Goal: Information Seeking & Learning: Learn about a topic

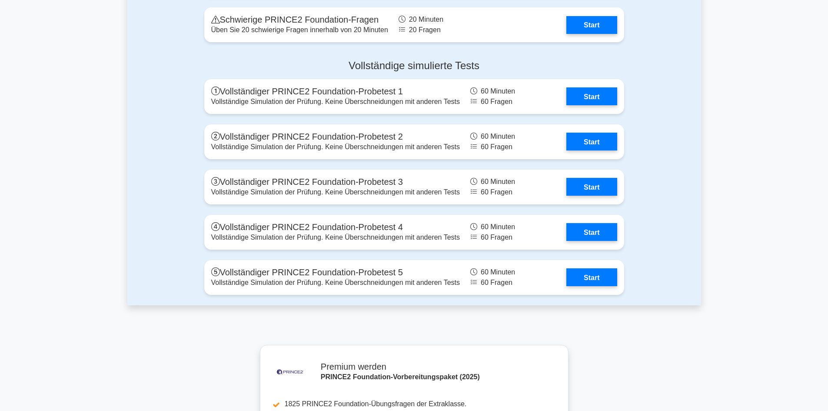
scroll to position [1564, 0]
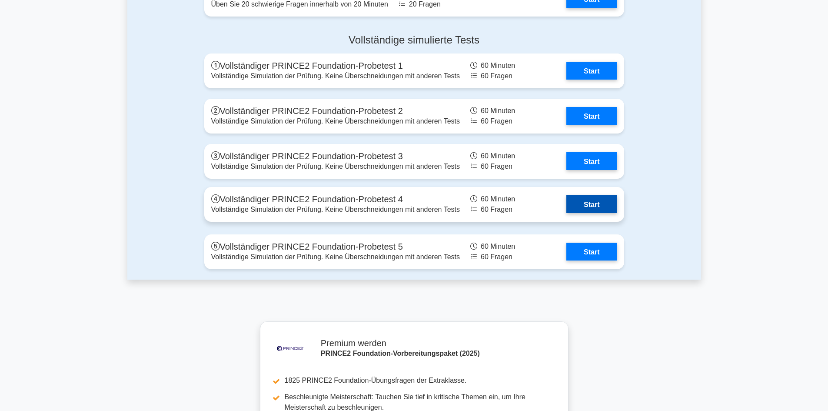
click at [566, 199] on link "Start" at bounding box center [591, 204] width 50 height 18
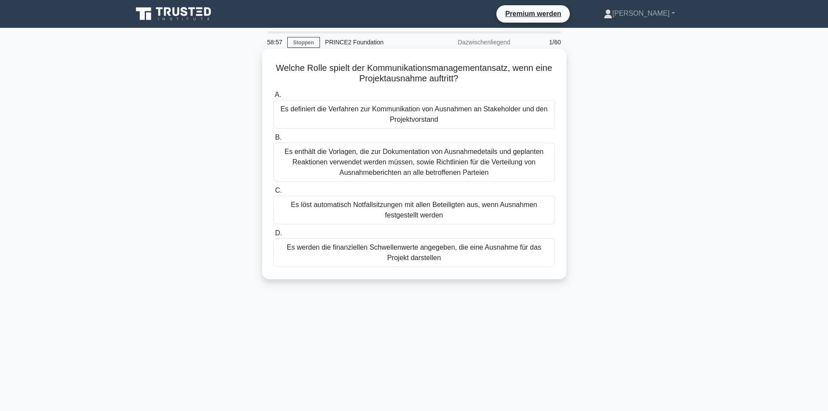
click at [299, 165] on font "Es enthält die Vorlagen, die zur Dokumentation von Ausnahmedetails und geplante…" at bounding box center [414, 162] width 259 height 28
click at [273, 140] on input "B. Es enthält die Vorlagen, die zur Dokumentation von Ausnahmedetails und gepla…" at bounding box center [273, 138] width 0 height 6
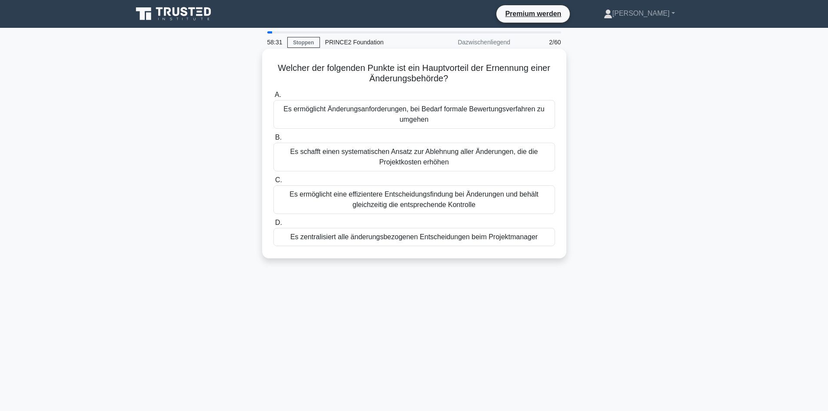
click at [351, 199] on font "Es ermöglicht eine effizientere Entscheidungsfindung bei Änderungen und behält …" at bounding box center [413, 199] width 249 height 18
click at [273, 183] on input "C. Es ermöglicht eine effizientere Entscheidungsfindung bei Änderungen und behä…" at bounding box center [273, 180] width 0 height 6
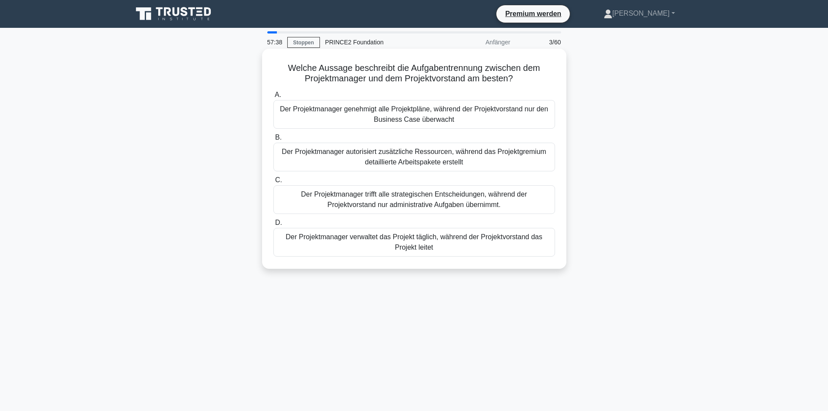
click at [357, 243] on font "Der Projektmanager verwaltet das Projekt täglich, während der Projektvorstand d…" at bounding box center [414, 242] width 274 height 21
click at [273, 226] on input "D. Der Projektmanager verwaltet das Projekt täglich, während der Projektvorstan…" at bounding box center [273, 223] width 0 height 6
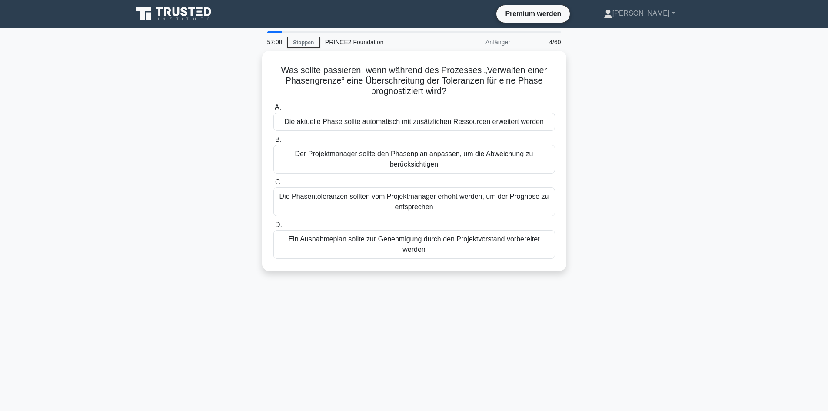
click at [357, 243] on font "Ein Ausnahmeplan sollte zur Genehmigung durch den Projektvorstand vorbereitet w…" at bounding box center [414, 244] width 274 height 21
click at [273, 228] on input "D. Ein Ausnahmeplan sollte zur Genehmigung durch den Projektvorstand vorbereite…" at bounding box center [273, 225] width 0 height 6
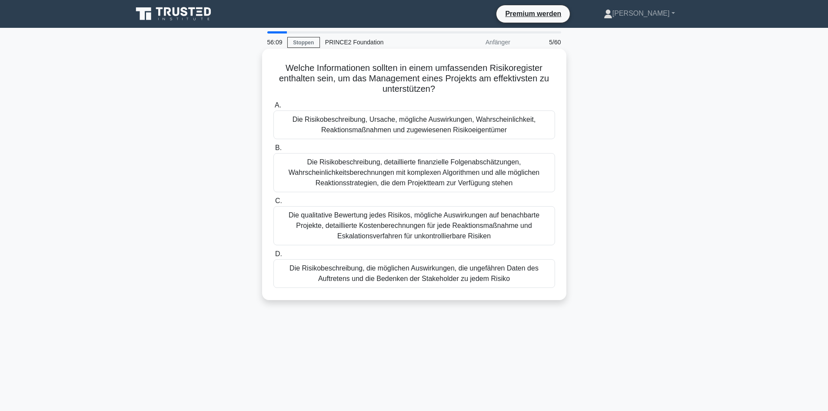
click at [333, 123] on font "Die Risikobeschreibung, Ursache, mögliche Auswirkungen, Wahrscheinlichkeit, Rea…" at bounding box center [413, 125] width 243 height 18
click at [273, 108] on input "A. Die Risikobeschreibung, Ursache, mögliche Auswirkungen, Wahrscheinlichkeit, …" at bounding box center [273, 106] width 0 height 6
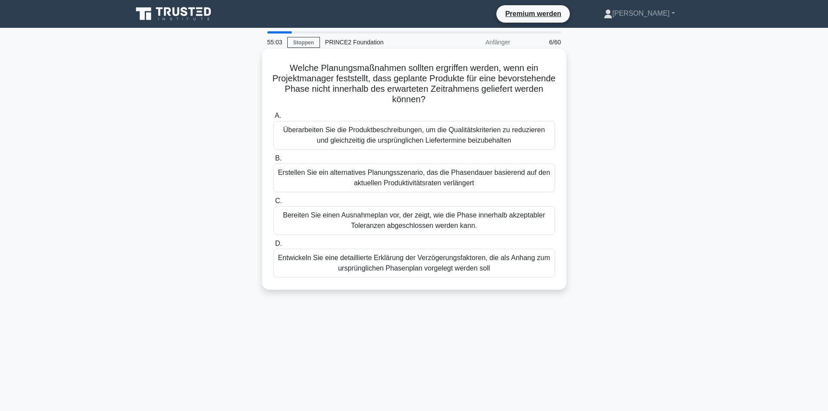
click at [293, 179] on font "Erstellen Sie ein alternatives Planungsszenario, das die Phasendauer basierend …" at bounding box center [414, 177] width 274 height 21
click at [273, 161] on input "B. Erstellen Sie ein alternatives Planungsszenario, das die Phasendauer basiere…" at bounding box center [273, 159] width 0 height 6
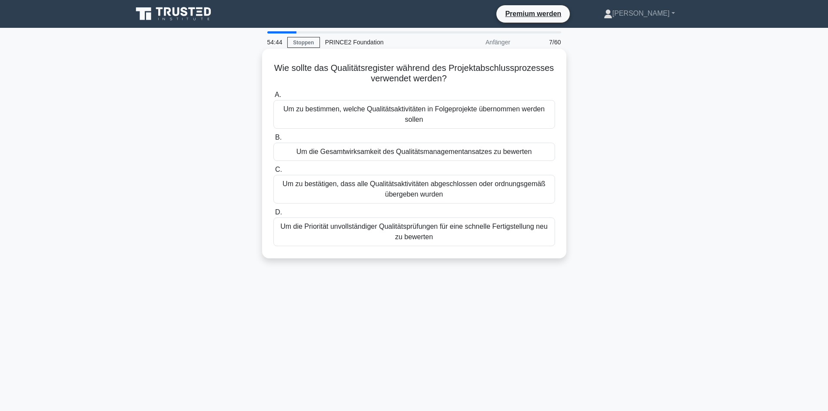
click at [313, 190] on font "Um zu bestätigen, dass alle Qualitätsaktivitäten abgeschlossen oder ordnungsgem…" at bounding box center [414, 189] width 274 height 21
click at [273, 172] on input "C. Um zu bestätigen, dass alle Qualitätsaktivitäten abgeschlossen oder ordnungs…" at bounding box center [273, 170] width 0 height 6
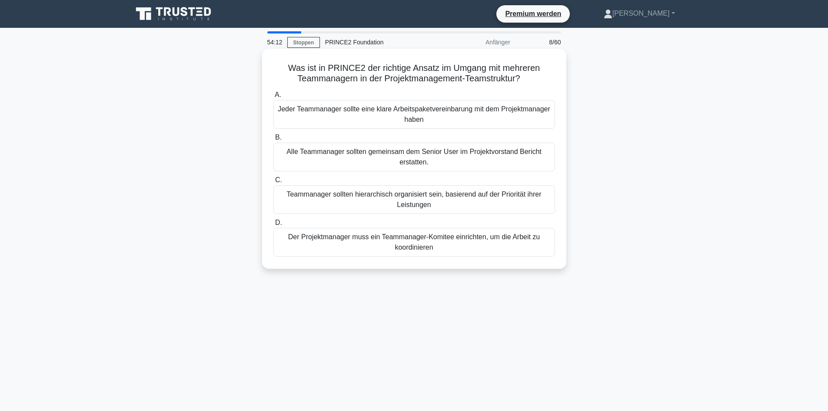
click at [375, 117] on font "Jeder Teammanager sollte eine klare Arbeitspaketvereinbarung mit dem Projektman…" at bounding box center [414, 114] width 274 height 21
click at [273, 98] on input "A. Jeder Teammanager sollte eine klare Arbeitspaketvereinbarung mit dem Projekt…" at bounding box center [273, 95] width 0 height 6
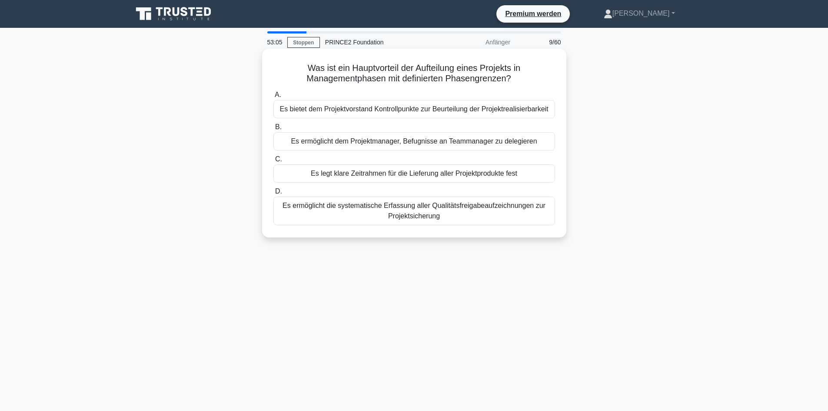
click at [378, 110] on font "Es bietet dem Projektvorstand Kontrollpunkte zur Beurteilung der Projektrealisi…" at bounding box center [413, 108] width 269 height 7
click at [273, 98] on input "A. Es bietet dem Projektvorstand Kontrollpunkte zur Beurteilung der Projektreal…" at bounding box center [273, 95] width 0 height 6
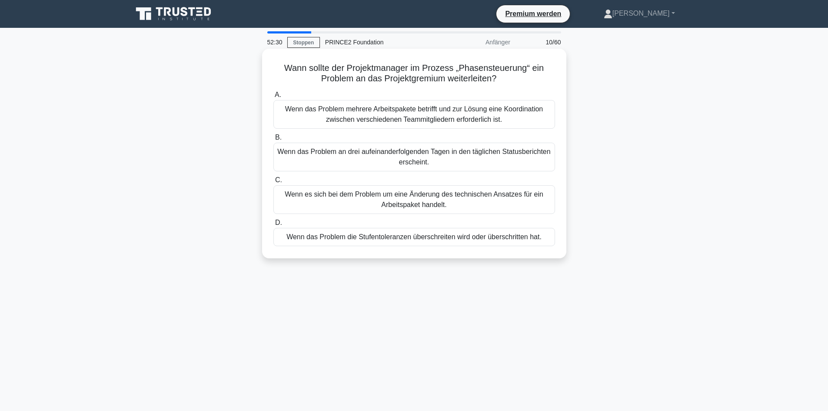
click at [324, 240] on font "Wenn das Problem die Stufentoleranzen überschreiten wird oder überschritten hat." at bounding box center [413, 236] width 255 height 7
click at [273, 226] on input "D. Wenn das Problem die Stufentoleranzen überschreiten wird oder überschritten …" at bounding box center [273, 223] width 0 height 6
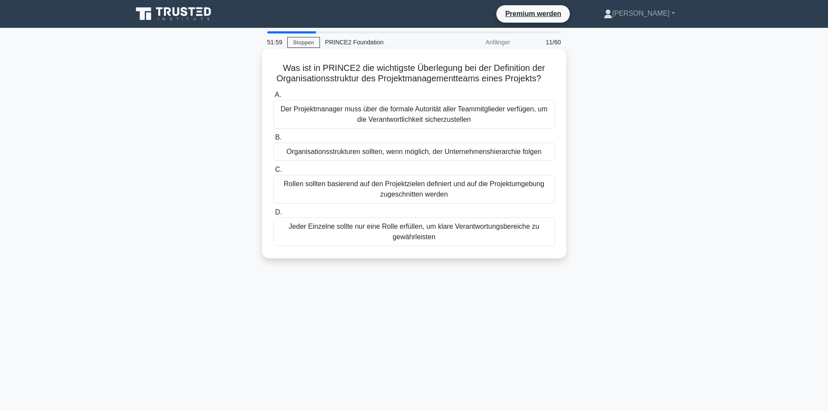
click at [348, 190] on font "Rollen sollten basierend auf den Projektzielen definiert und auf die Projektumg…" at bounding box center [414, 189] width 274 height 21
click at [273, 172] on input "C. Rollen sollten basierend auf den Projektzielen definiert und auf die Projekt…" at bounding box center [273, 170] width 0 height 6
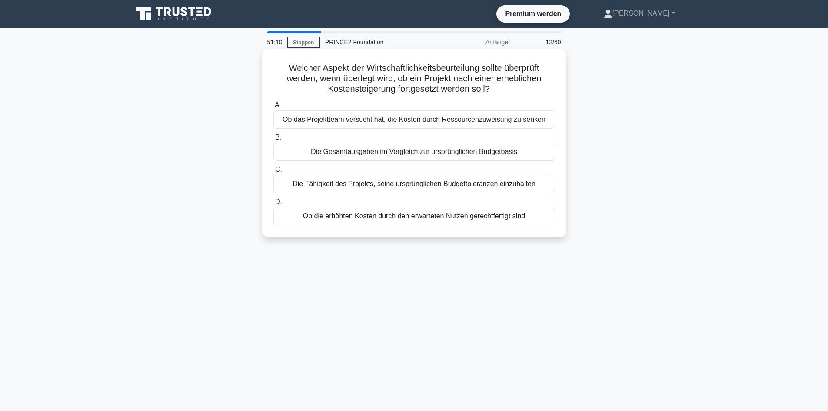
click at [385, 222] on div "Ob die erhöhten Kosten durch den erwarteten Nutzen gerechtfertigt sind" at bounding box center [414, 216] width 282 height 18
click at [273, 205] on input "D. Ob die erhöhten Kosten durch den erwarteten Nutzen gerechtfertigt sind" at bounding box center [273, 202] width 0 height 6
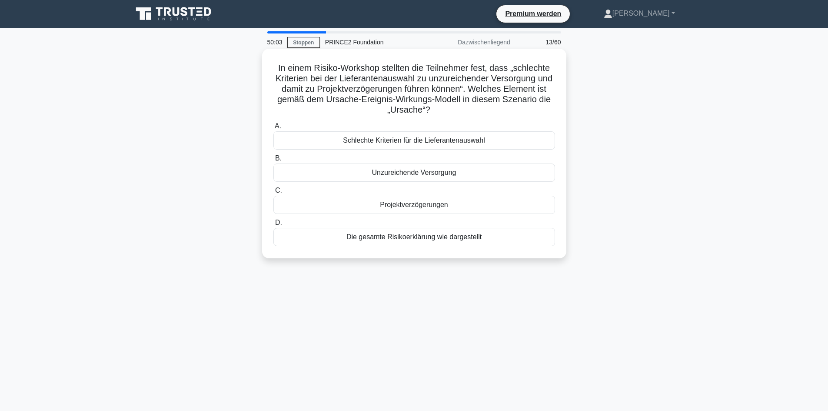
click at [318, 143] on div "Schlechte Kriterien für die Lieferantenauswahl" at bounding box center [414, 140] width 282 height 18
click at [273, 129] on input "A. Schlechte Kriterien für die Lieferantenauswahl" at bounding box center [273, 126] width 0 height 6
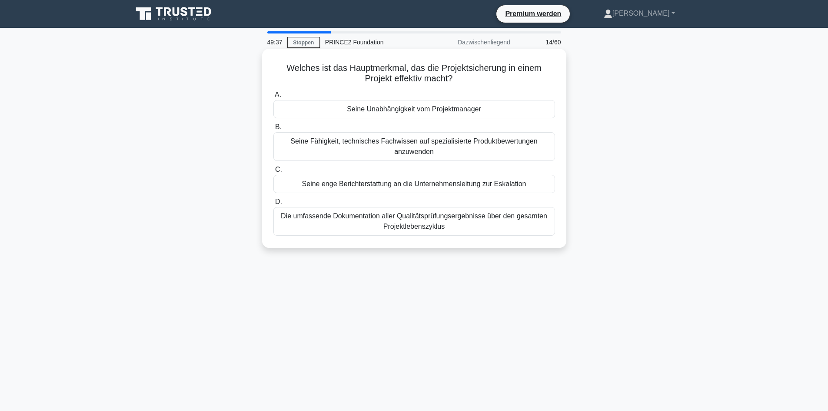
click at [311, 110] on div "Seine Unabhängigkeit vom Projektmanager" at bounding box center [414, 109] width 282 height 18
click at [273, 98] on input "A. Seine Unabhängigkeit vom Projektmanager" at bounding box center [273, 95] width 0 height 6
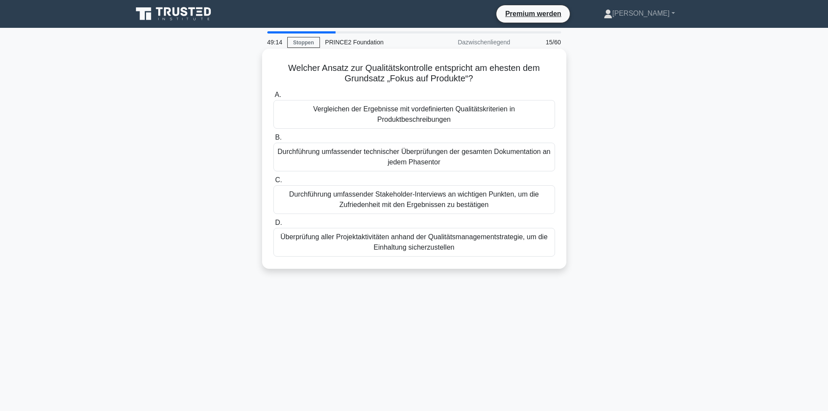
click at [301, 245] on font "Überprüfung aller Projektaktivitäten anhand der Qualitätsmanagementstrategie, u…" at bounding box center [414, 242] width 274 height 21
click at [273, 226] on input "D. Überprüfung aller Projektaktivitäten anhand der Qualitätsmanagementstrategie…" at bounding box center [273, 223] width 0 height 6
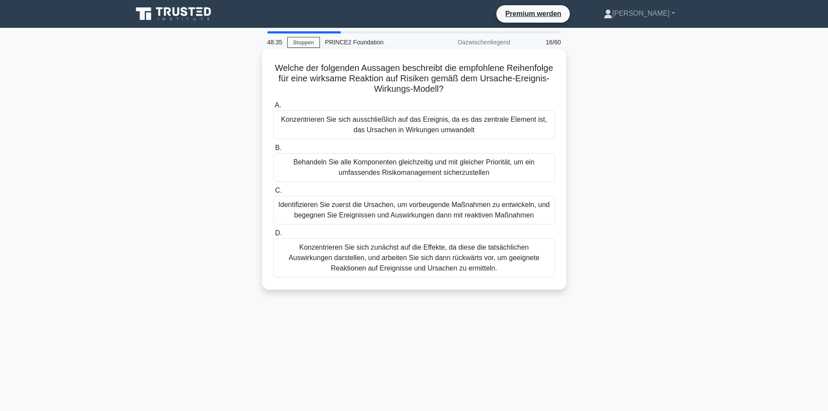
click at [352, 211] on font "Identifizieren Sie zuerst die Ursachen, um vorbeugende Maßnahmen zu entwickeln,…" at bounding box center [413, 210] width 271 height 18
click at [273, 193] on input "C. Identifizieren Sie zuerst die Ursachen, um vorbeugende Maßnahmen zu entwicke…" at bounding box center [273, 191] width 0 height 6
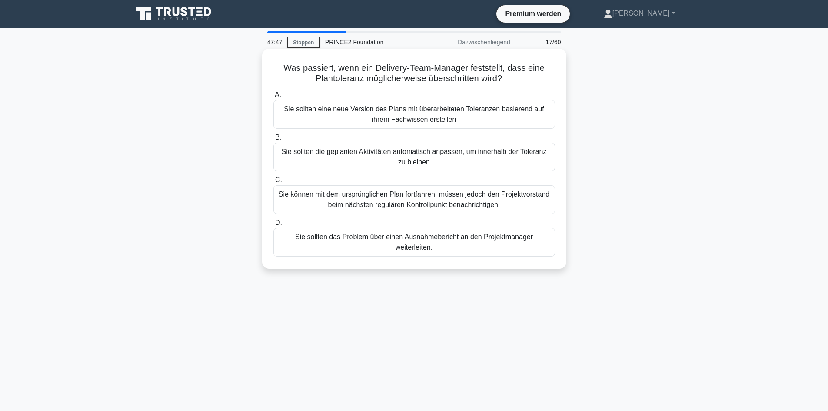
click at [304, 203] on font "Sie können mit dem ursprünglichen Plan fortfahren, müssen jedoch den Projektvor…" at bounding box center [414, 199] width 274 height 21
click at [273, 183] on input "C. Sie können mit dem ursprünglichen Plan fortfahren, müssen jedoch den Projekt…" at bounding box center [273, 180] width 0 height 6
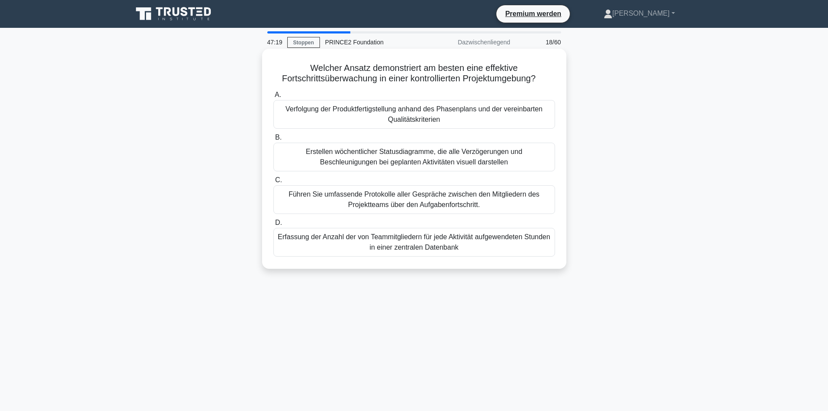
click at [347, 115] on font "Verfolgung der Produktfertigstellung anhand des Phasenplans und der vereinbarte…" at bounding box center [414, 114] width 274 height 21
click at [273, 98] on input "A. Verfolgung der Produktfertigstellung anhand des Phasenplans und der vereinba…" at bounding box center [273, 95] width 0 height 6
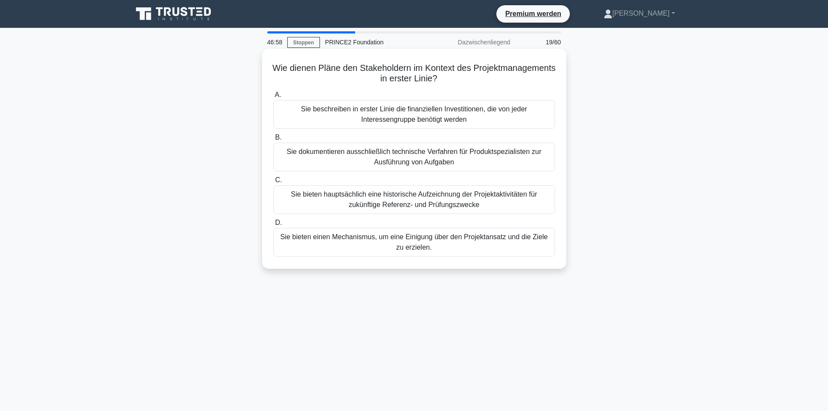
click at [330, 248] on font "Sie bieten einen Mechanismus, um eine Einigung über den Projektansatz und die Z…" at bounding box center [414, 242] width 274 height 21
click at [273, 226] on input "D. Sie bieten einen Mechanismus, um eine Einigung über den Projektansatz und di…" at bounding box center [273, 223] width 0 height 6
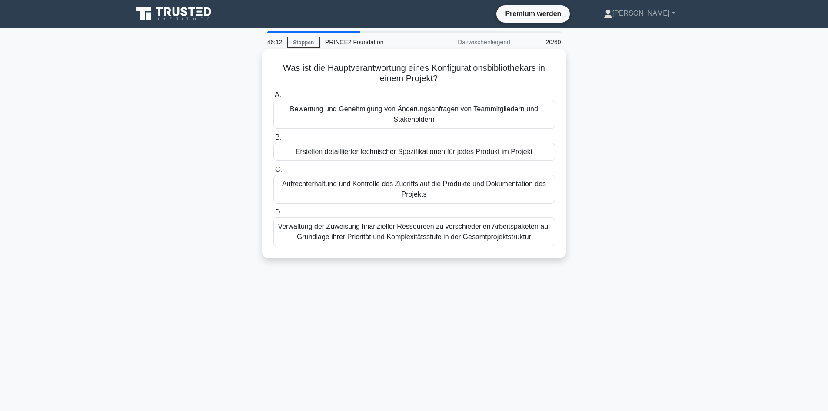
click at [341, 188] on font "Aufrechterhaltung und Kontrolle des Zugriffs auf die Produkte und Dokumentation…" at bounding box center [414, 189] width 264 height 18
click at [273, 172] on input "C. Aufrechterhaltung und Kontrolle des Zugriffs auf die Produkte und Dokumentat…" at bounding box center [273, 170] width 0 height 6
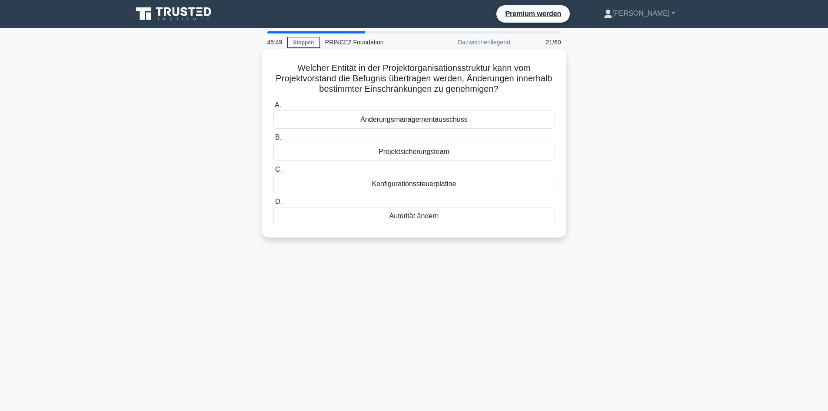
click at [496, 117] on div "Änderungsmanagementausschuss" at bounding box center [414, 119] width 282 height 18
click at [273, 108] on input "A. Änderungsmanagementausschuss" at bounding box center [273, 106] width 0 height 6
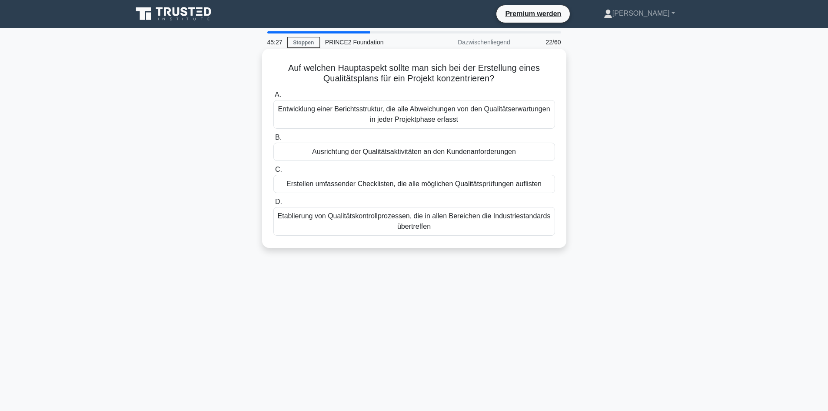
click at [532, 154] on div "Ausrichtung der Qualitätsaktivitäten an den Kundenanforderungen" at bounding box center [414, 152] width 282 height 18
click at [273, 140] on input "B. Ausrichtung der Qualitätsaktivitäten an den Kundenanforderungen" at bounding box center [273, 138] width 0 height 6
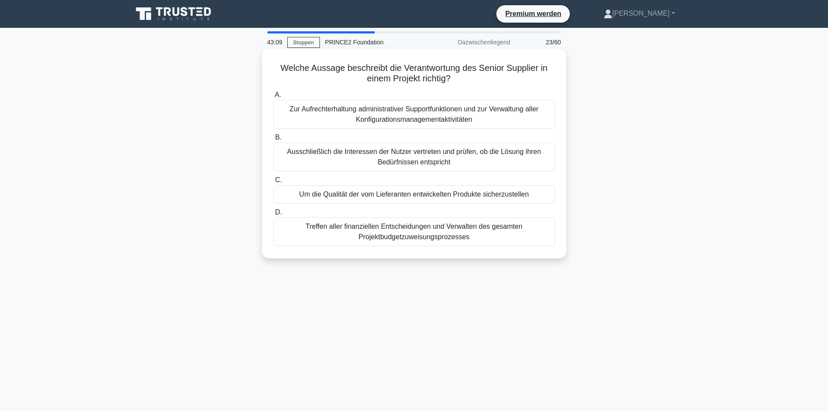
click at [511, 194] on font "Um die Qualität der vom Lieferanten entwickelten Produkte sicherzustellen" at bounding box center [413, 193] width 229 height 7
click at [273, 183] on input "C. Um die Qualität der vom Lieferanten entwickelten Produkte sicherzustellen" at bounding box center [273, 180] width 0 height 6
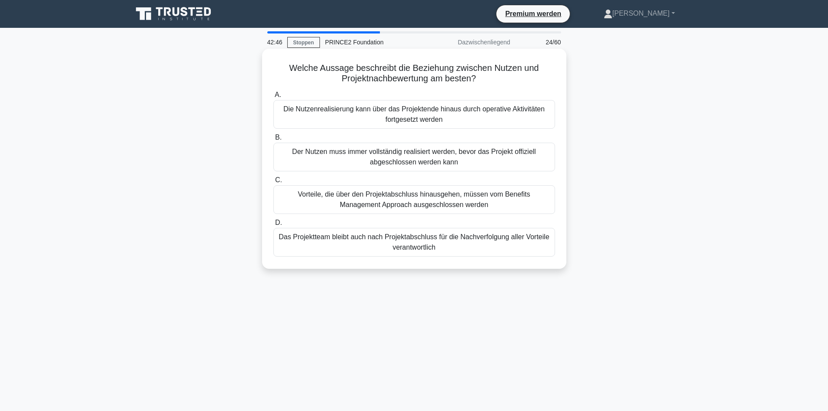
click at [485, 117] on font "Die Nutzenrealisierung kann über das Projektende hinaus durch operative Aktivit…" at bounding box center [414, 114] width 274 height 21
click at [273, 98] on input "A. Die Nutzenrealisierung kann über das Projektende hinaus durch operative Akti…" at bounding box center [273, 95] width 0 height 6
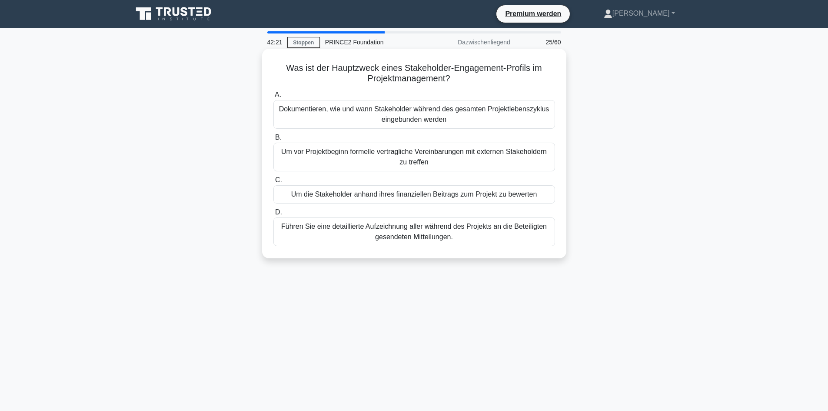
click at [434, 156] on font "Um vor Projektbeginn formelle vertragliche Vereinbarungen mit externen Stakehol…" at bounding box center [413, 157] width 265 height 18
click at [273, 140] on input "B. Um vor Projektbeginn formelle vertragliche Vereinbarungen mit externen Stake…" at bounding box center [273, 138] width 0 height 6
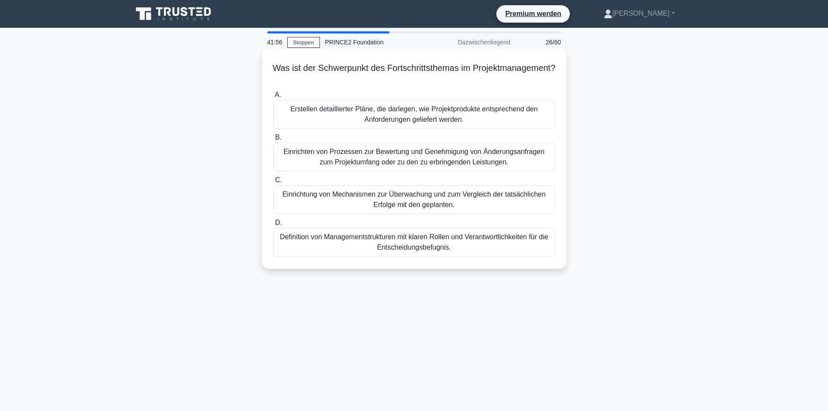
click at [509, 202] on font "Einrichtung von Mechanismen zur Überwachung und zum Vergleich der tatsächlichen…" at bounding box center [414, 199] width 274 height 21
click at [273, 183] on input "C. Einrichtung von Mechanismen zur Überwachung und zum Vergleich der tatsächlic…" at bounding box center [273, 180] width 0 height 6
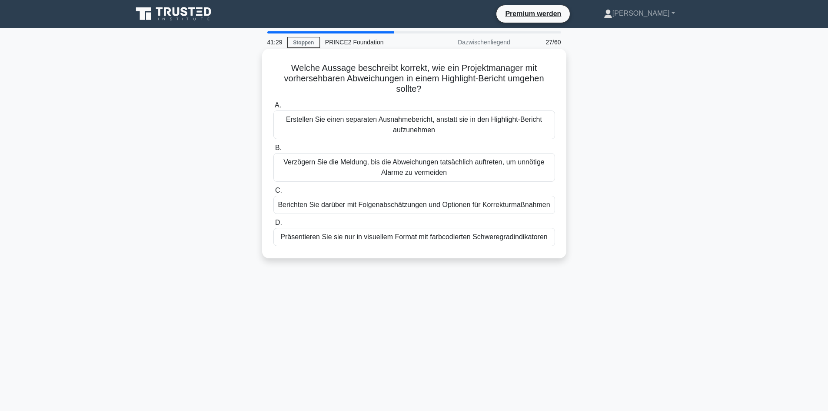
click at [508, 206] on font "Berichten Sie darüber mit Folgenabschätzungen und Optionen für Korrekturmaßnahm…" at bounding box center [414, 204] width 272 height 7
click at [273, 193] on input "C. Berichten Sie darüber mit Folgenabschätzungen und Optionen für Korrekturmaßn…" at bounding box center [273, 191] width 0 height 6
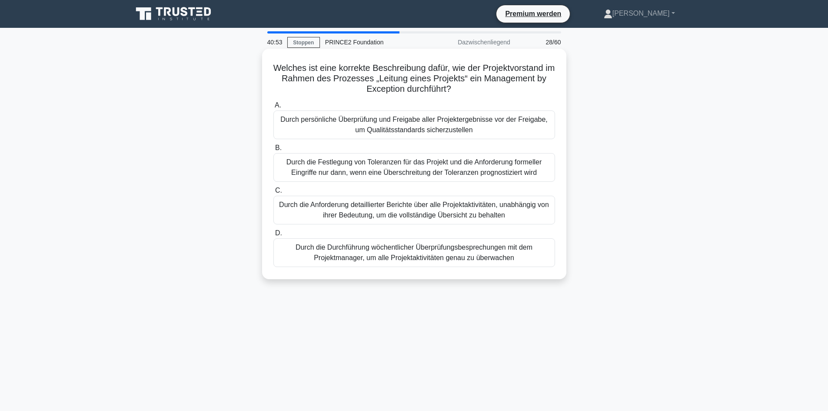
click at [523, 163] on font "Durch die Festlegung von Toleranzen für das Projekt und die Anforderung formell…" at bounding box center [413, 167] width 255 height 18
click at [273, 151] on input "B. Durch die Festlegung von Toleranzen für das Projekt und die Anforderung form…" at bounding box center [273, 148] width 0 height 6
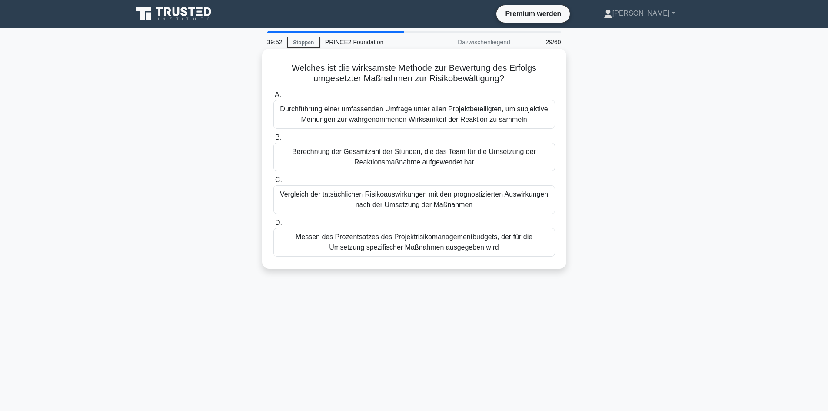
click at [512, 200] on font "Vergleich der tatsächlichen Risikoauswirkungen mit den prognostizierten Auswirk…" at bounding box center [414, 199] width 274 height 21
click at [273, 183] on input "C. Vergleich der tatsächlichen Risikoauswirkungen mit den prognostizierten Ausw…" at bounding box center [273, 180] width 0 height 6
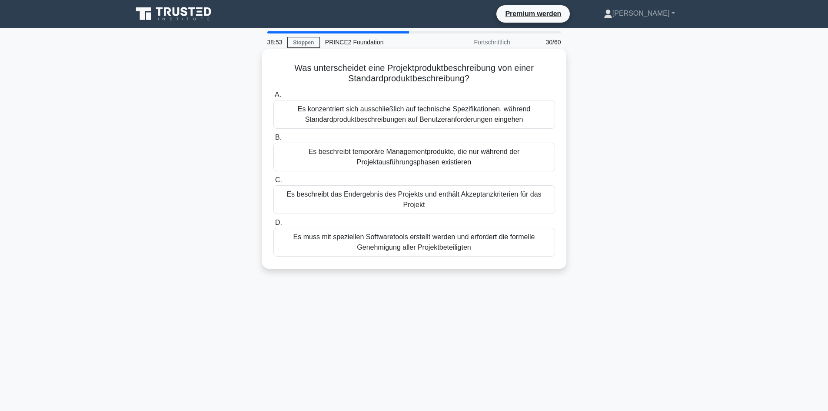
click at [514, 159] on font "Es beschreibt temporäre Managementprodukte, die nur während der Projektausführu…" at bounding box center [414, 156] width 274 height 21
click at [273, 140] on input "B. Es beschreibt temporäre Managementprodukte, die nur während der Projektausfü…" at bounding box center [273, 138] width 0 height 6
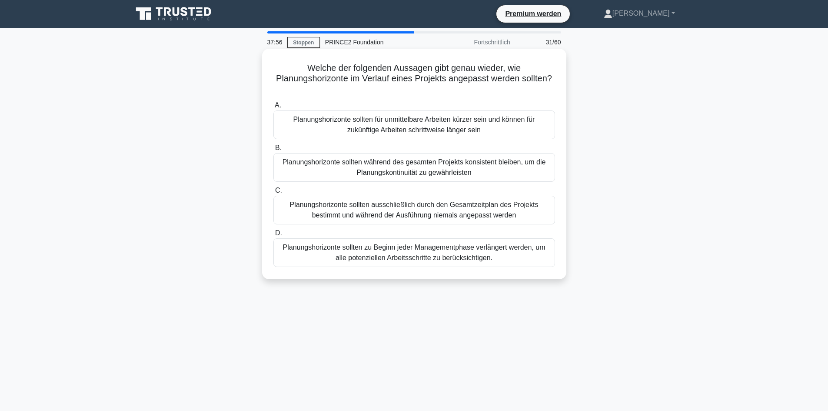
click at [426, 130] on font "Planungshorizonte sollten für unmittelbare Arbeiten kürzer sein und können für …" at bounding box center [414, 125] width 242 height 18
click at [273, 108] on input "A. Planungshorizonte sollten für unmittelbare Arbeiten kürzer sein und können f…" at bounding box center [273, 106] width 0 height 6
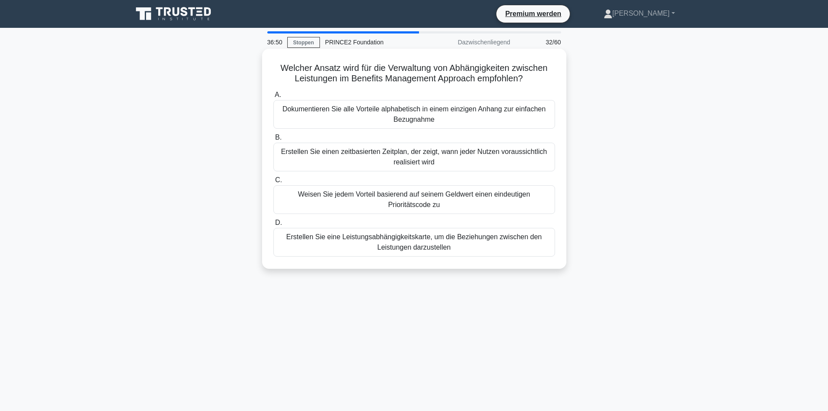
click at [340, 154] on font "Erstellen Sie einen zeitbasierten Zeitplan, der zeigt, wann jeder Nutzen voraus…" at bounding box center [414, 157] width 266 height 18
click at [273, 140] on input "B. Erstellen Sie einen zeitbasierten Zeitplan, der zeigt, wann jeder Nutzen vor…" at bounding box center [273, 138] width 0 height 6
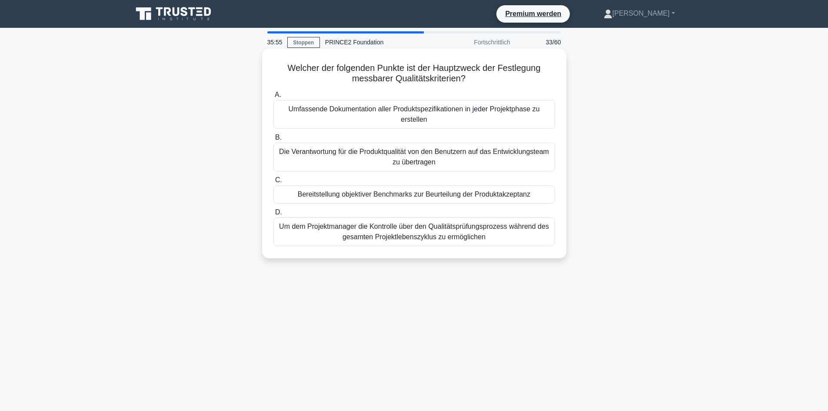
click at [304, 234] on font "Um dem Projektmanager die Kontrolle über den Qualitätsprüfungsprozess während d…" at bounding box center [414, 231] width 274 height 21
click at [273, 215] on input "D. Um dem Projektmanager die Kontrolle über den Qualitätsprüfungsprozess währen…" at bounding box center [273, 212] width 0 height 6
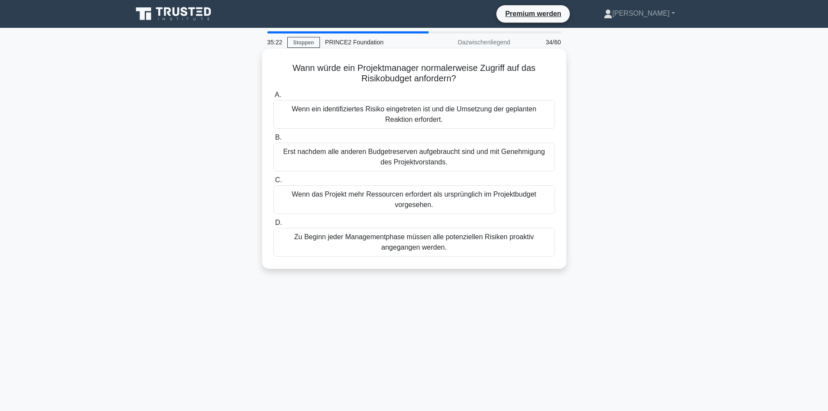
drag, startPoint x: 380, startPoint y: 109, endPoint x: 374, endPoint y: 111, distance: 5.9
click at [374, 111] on font "Wenn ein identifiziertes Risiko eingetreten ist und die Umsetzung der geplanten…" at bounding box center [414, 114] width 245 height 18
click at [342, 117] on font "Wenn ein identifiziertes Risiko eingetreten ist und die Umsetzung der geplanten…" at bounding box center [414, 114] width 274 height 21
click at [273, 98] on input "A. Wenn ein identifiziertes Risiko eingetreten ist und die Umsetzung der geplan…" at bounding box center [273, 95] width 0 height 6
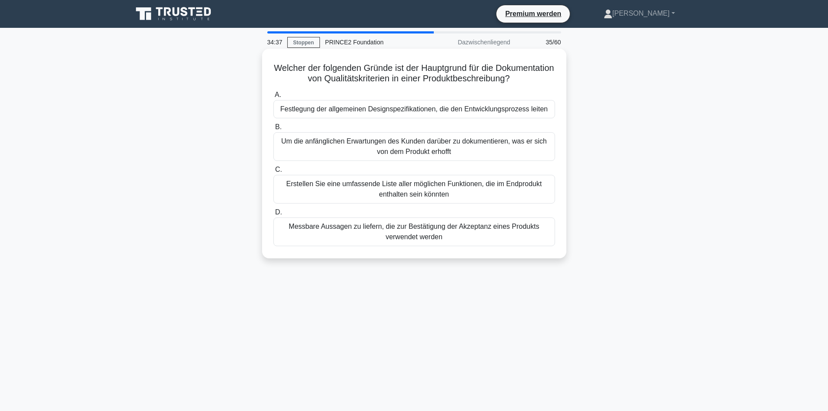
click at [372, 242] on font "Messbare Aussagen zu liefern, die zur Bestätigung der Akzeptanz eines Produkts …" at bounding box center [414, 231] width 274 height 21
click at [273, 215] on input "D. Messbare Aussagen zu liefern, die zur Bestätigung der Akzeptanz eines Produk…" at bounding box center [273, 212] width 0 height 6
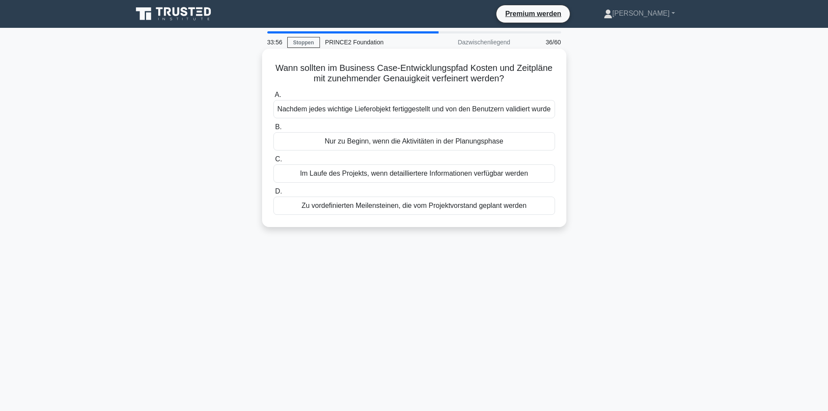
click at [373, 177] on font "Im Laufe des Projekts, wenn detailliertere Informationen verfügbar werden" at bounding box center [414, 172] width 228 height 7
click at [273, 162] on input "C. Im Laufe des Projekts, wenn detailliertere Informationen verfügbar werden" at bounding box center [273, 159] width 0 height 6
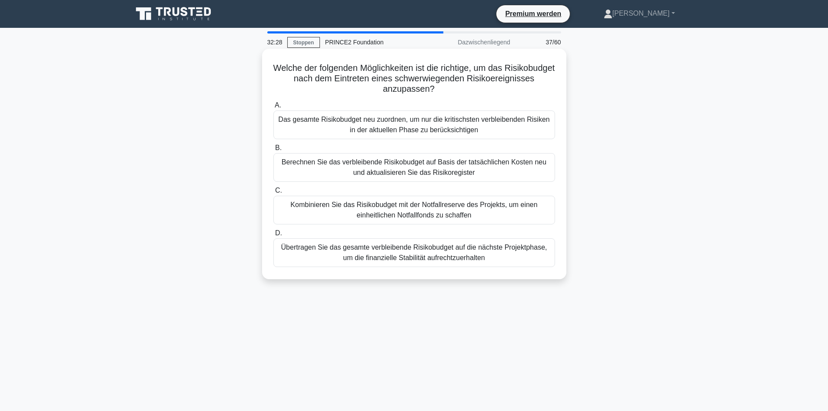
click at [363, 163] on font "Berechnen Sie das verbleibende Risikobudget auf Basis der tatsächlichen Kosten …" at bounding box center [414, 167] width 265 height 18
click at [273, 151] on input "B. Berechnen Sie das verbleibende Risikobudget auf Basis der tatsächlichen Kost…" at bounding box center [273, 148] width 0 height 6
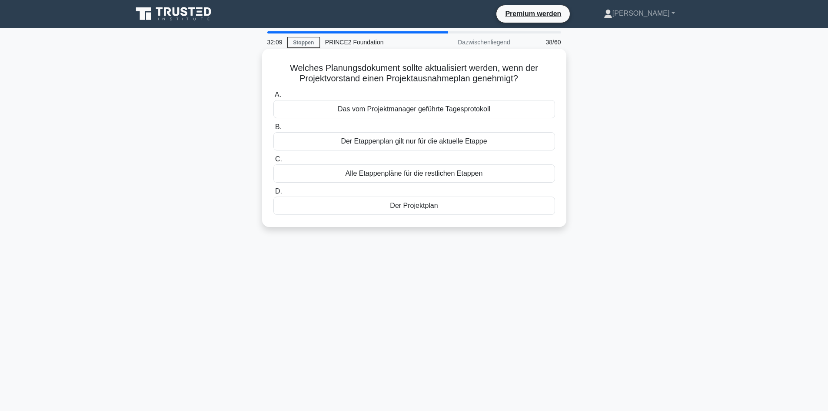
click at [425, 212] on div "Der Projektplan" at bounding box center [414, 205] width 282 height 18
click at [273, 194] on input "D. Der Projektplan" at bounding box center [273, 192] width 0 height 6
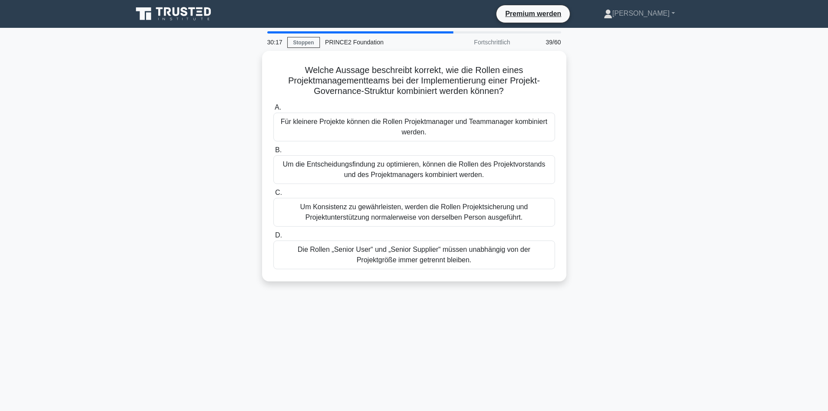
click at [425, 212] on font "Um Konsistenz zu gewährleisten, werden die Rollen Projektsicherung und Projektu…" at bounding box center [414, 212] width 228 height 18
click at [273, 196] on input "C. Um Konsistenz zu gewährleisten, werden die Rollen Projektsicherung und Proje…" at bounding box center [273, 193] width 0 height 6
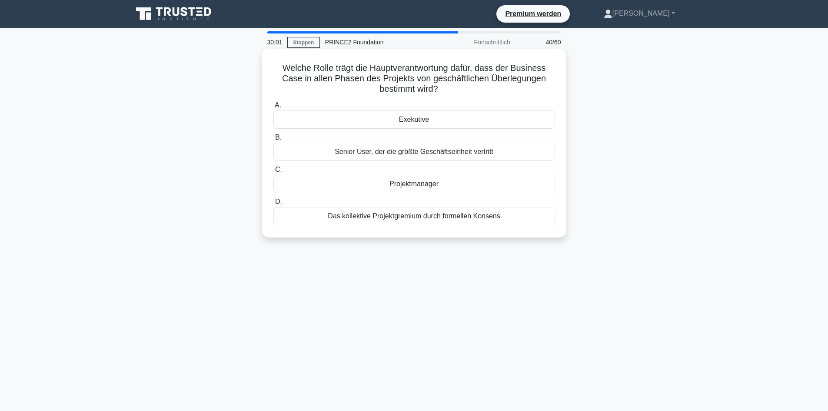
click at [455, 185] on div "Projektmanager" at bounding box center [414, 184] width 282 height 18
click at [273, 172] on input "C. Projektmanager" at bounding box center [273, 170] width 0 height 6
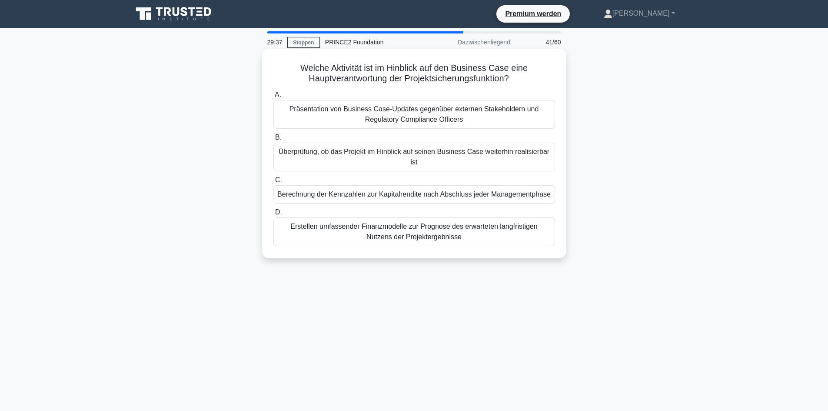
click at [438, 163] on font "Überprüfung, ob das Projekt im Hinblick auf seinen Business Case weiterhin real…" at bounding box center [414, 156] width 274 height 21
click at [273, 140] on input "B. Überprüfung, ob das Projekt im Hinblick auf seinen Business Case weiterhin r…" at bounding box center [273, 138] width 0 height 6
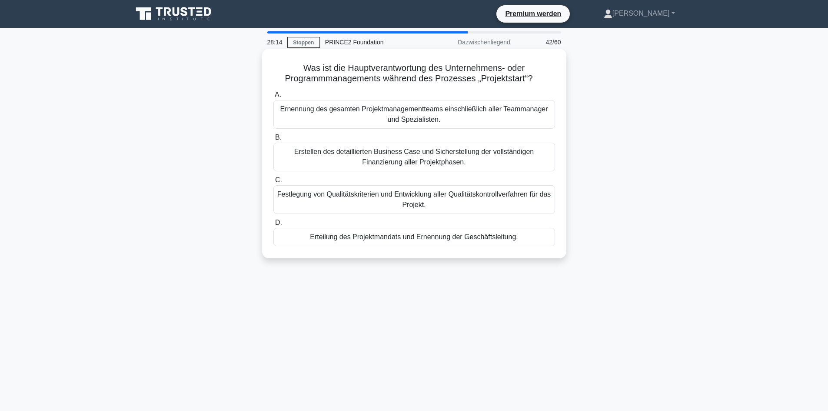
click at [494, 240] on font "Erteilung des Projektmandats und Ernennung der Geschäftsleitung." at bounding box center [414, 236] width 208 height 7
click at [273, 226] on input "D. Erteilung des Projektmandats und Ernennung der Geschäftsleitung." at bounding box center [273, 223] width 0 height 6
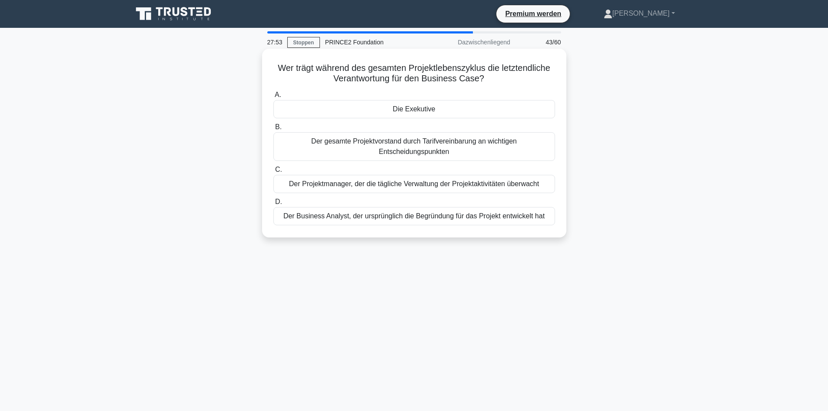
click at [514, 187] on font "Der Projektmanager, der die tägliche Verwaltung der Projektaktivitäten überwacht" at bounding box center [414, 183] width 250 height 7
click at [273, 172] on input "C. Der Projektmanager, der die tägliche Verwaltung der Projektaktivitäten überw…" at bounding box center [273, 170] width 0 height 6
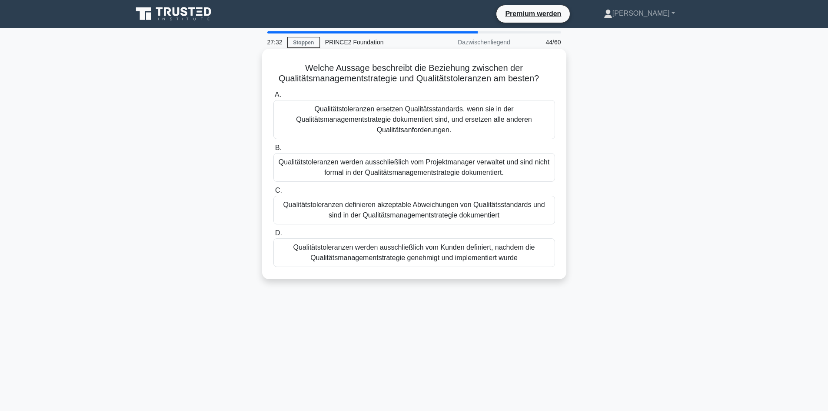
click at [516, 214] on font "Qualitätstoleranzen definieren akzeptable Abweichungen von Qualitätsstandards u…" at bounding box center [414, 209] width 274 height 21
click at [273, 193] on input "C. Qualitätstoleranzen definieren akzeptable Abweichungen von Qualitätsstandard…" at bounding box center [273, 191] width 0 height 6
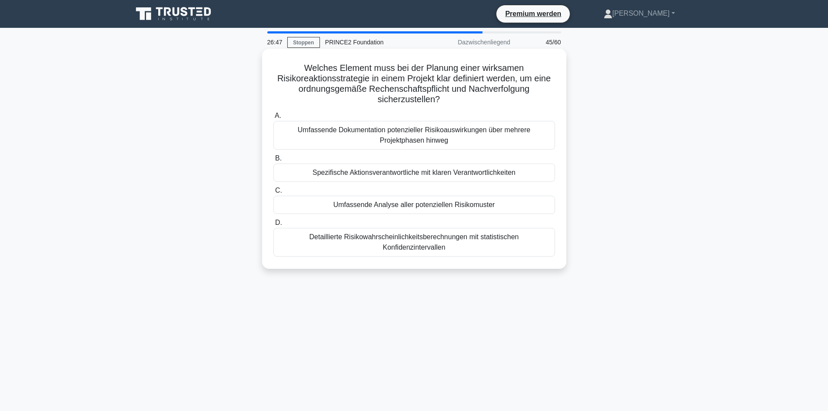
click at [478, 136] on font "Umfassende Dokumentation potenzieller Risikoauswirkungen über mehrere Projektph…" at bounding box center [414, 135] width 274 height 21
click at [273, 119] on input "A. Umfassende Dokumentation potenzieller Risikoauswirkungen über mehrere Projek…" at bounding box center [273, 116] width 0 height 6
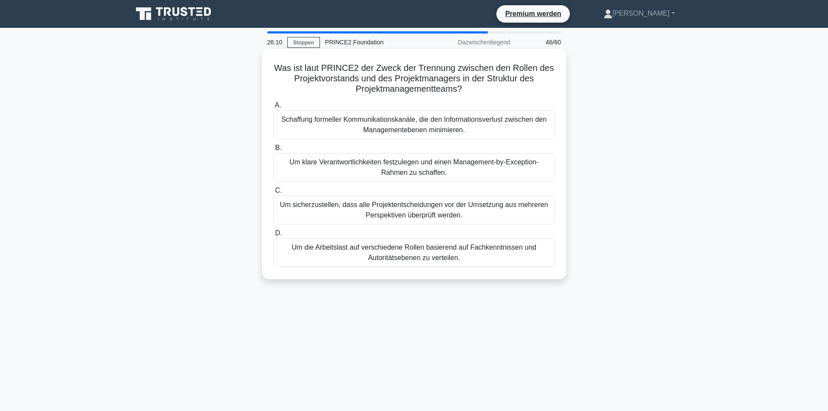
click at [509, 164] on font "Um klare Verantwortlichkeiten festzulegen und einen Management-by-Exception-Rah…" at bounding box center [413, 167] width 249 height 18
click at [273, 151] on input "B. Um klare Verantwortlichkeiten festzulegen und einen Management-by-Exception-…" at bounding box center [273, 148] width 0 height 6
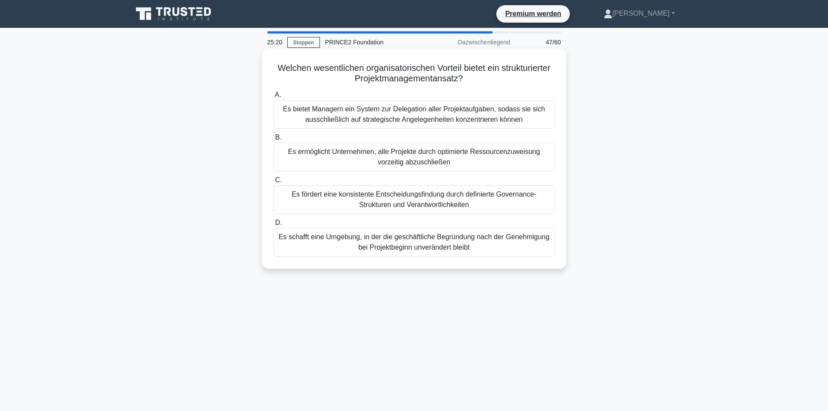
click at [496, 208] on font "Es fördert eine konsistente Entscheidungsfindung durch definierte Governance-St…" at bounding box center [414, 199] width 274 height 21
click at [273, 183] on input "C. Es fördert eine konsistente Entscheidungsfindung durch definierte Governance…" at bounding box center [273, 180] width 0 height 6
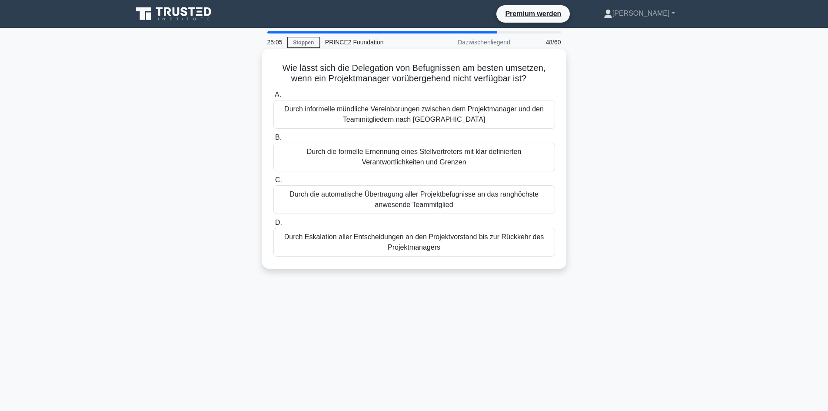
click at [501, 164] on font "Durch die formelle Ernennung eines Stellvertreters mit klar definierten Verantw…" at bounding box center [414, 156] width 274 height 21
click at [273, 140] on input "B. Durch die formelle Ernennung eines Stellvertreters mit klar definierten Vera…" at bounding box center [273, 138] width 0 height 6
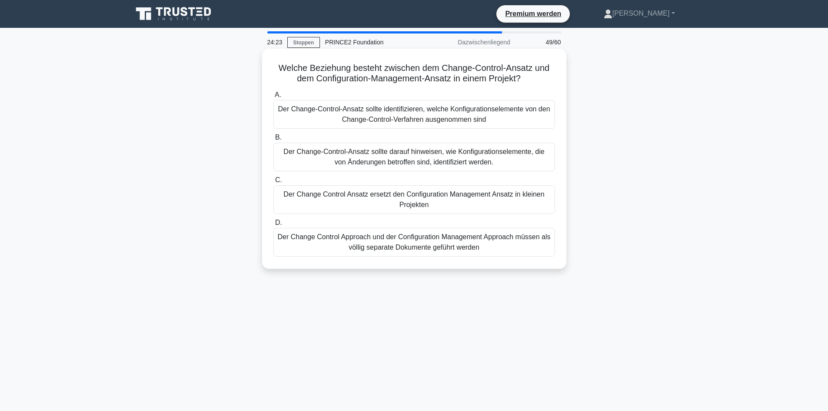
click at [471, 159] on font "Der Change-Control-Ansatz sollte darauf hinweisen, wie Konfigurationselemente, …" at bounding box center [413, 157] width 261 height 18
click at [273, 140] on input "B. Der Change-Control-Ansatz sollte darauf hinweisen, wie Konfigurationselement…" at bounding box center [273, 138] width 0 height 6
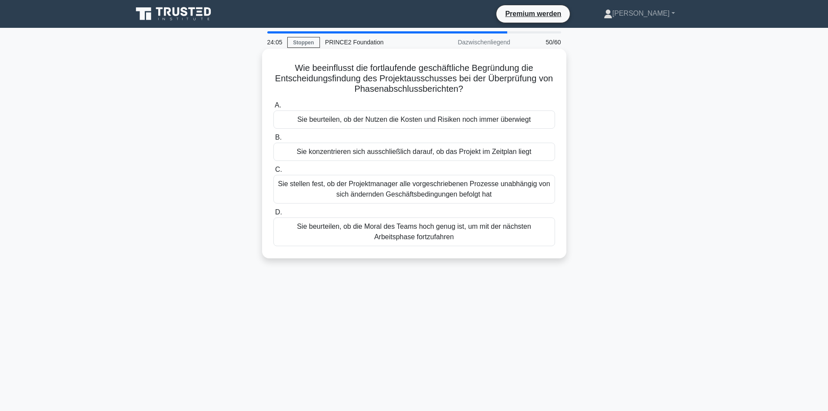
click at [494, 125] on font "Sie beurteilen, ob der Nutzen die Kosten und Risiken noch immer überwiegt" at bounding box center [413, 119] width 233 height 10
click at [273, 108] on input "A. Sie beurteilen, ob der Nutzen die Kosten und Risiken noch immer überwiegt" at bounding box center [273, 106] width 0 height 6
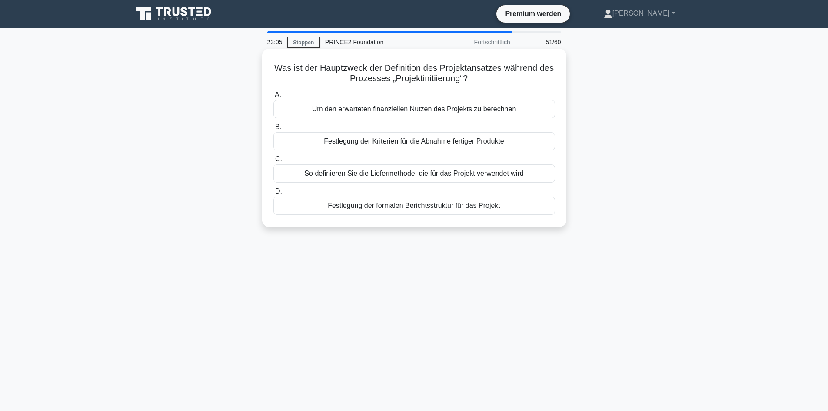
click at [536, 144] on div "Festlegung der Kriterien für die Abnahme fertiger Produkte" at bounding box center [414, 141] width 282 height 18
click at [273, 130] on input "B. Festlegung der Kriterien für die Abnahme fertiger Produkte" at bounding box center [273, 127] width 0 height 6
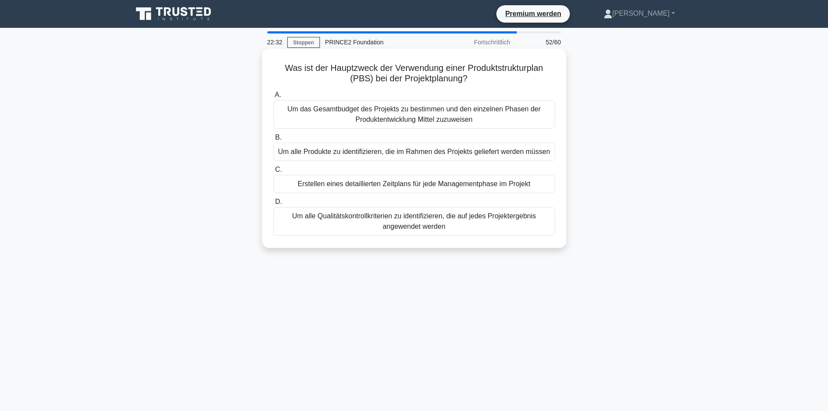
click at [485, 225] on font "Um alle Qualitätskontrollkriterien zu identifizieren, die auf jedes Projekterge…" at bounding box center [414, 221] width 274 height 21
click at [273, 205] on input "D. Um alle Qualitätskontrollkriterien zu identifizieren, die auf jedes Projekte…" at bounding box center [273, 202] width 0 height 6
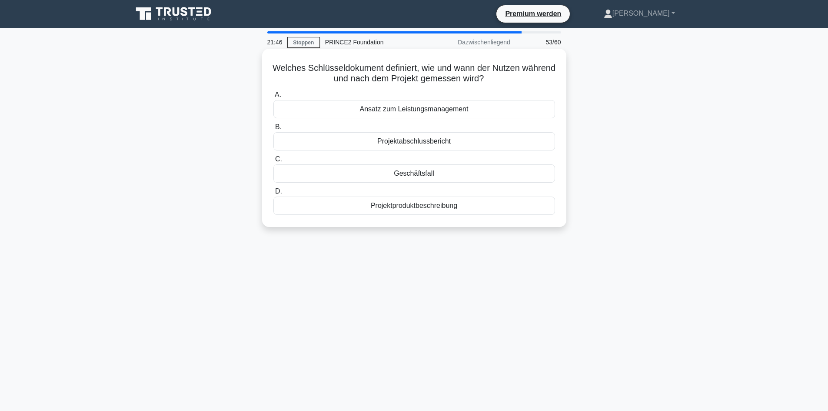
click at [501, 206] on div "Projektproduktbeschreibung" at bounding box center [414, 205] width 282 height 18
click at [273, 194] on input "D. Projektproduktbeschreibung" at bounding box center [273, 192] width 0 height 6
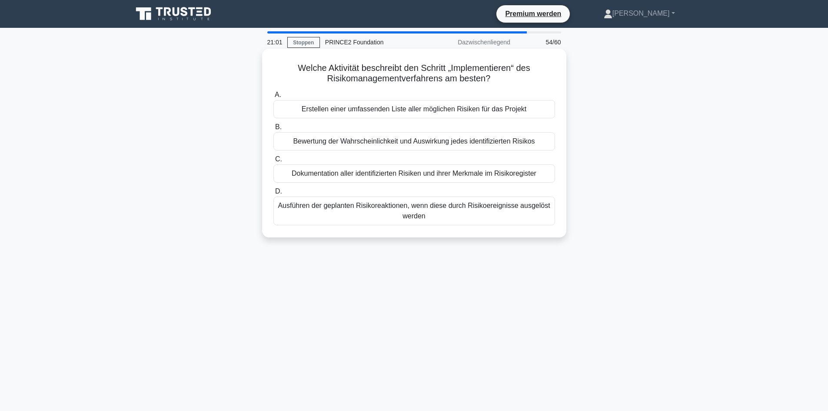
click at [533, 144] on font "Bewertung der Wahrscheinlichkeit und Auswirkung jedes identifizierten Risikos" at bounding box center [414, 140] width 242 height 7
click at [273, 130] on input "B. Bewertung der Wahrscheinlichkeit und Auswirkung jedes identifizierten Risikos" at bounding box center [273, 127] width 0 height 6
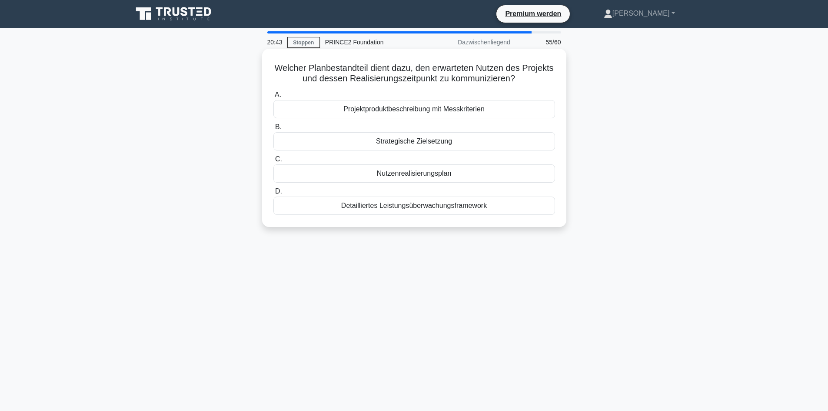
click at [478, 177] on div "Nutzenrealisierungsplan" at bounding box center [414, 173] width 282 height 18
click at [273, 162] on input "C. Nutzenrealisierungsplan" at bounding box center [273, 159] width 0 height 6
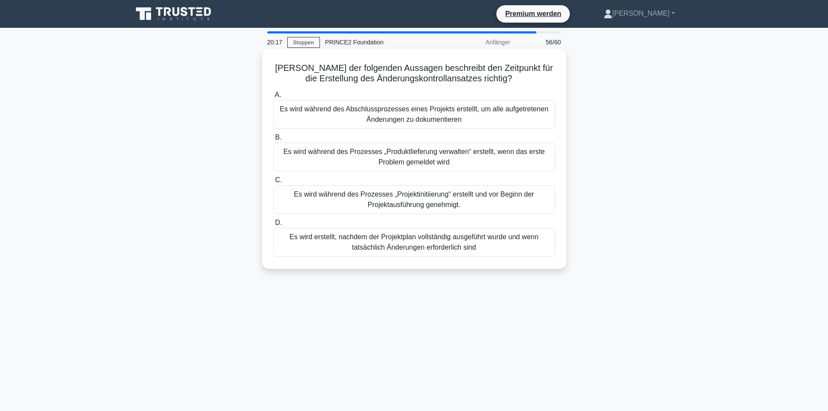
click at [473, 249] on font "Es wird erstellt, nachdem der Projektplan vollständig ausgeführt wurde und wenn…" at bounding box center [413, 242] width 249 height 18
click at [273, 226] on input "D. Es wird erstellt, nachdem der Projektplan vollständig ausgeführt wurde und w…" at bounding box center [273, 223] width 0 height 6
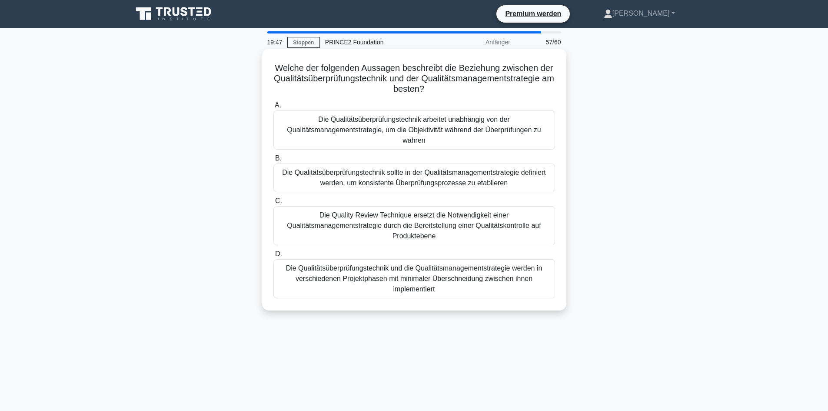
click at [507, 182] on font "Die Qualitätsüberprüfungstechnik sollte in der Qualitätsmanagementstrategie def…" at bounding box center [414, 177] width 274 height 21
click at [273, 161] on input "B. Die Qualitätsüberprüfungstechnik sollte in der Qualitätsmanagementstrategie …" at bounding box center [273, 159] width 0 height 6
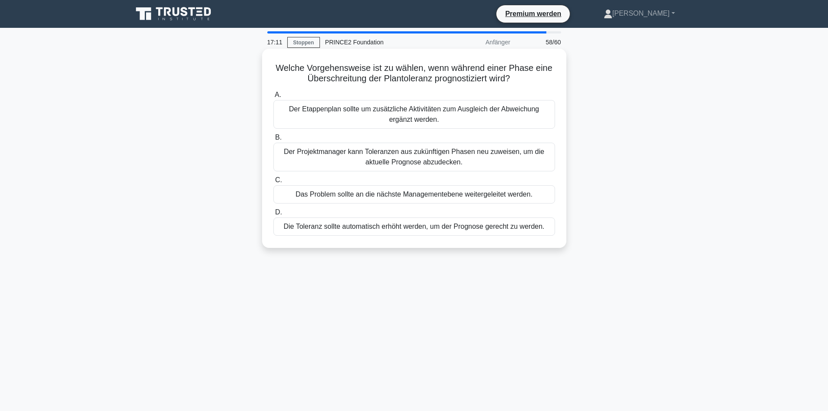
click at [497, 159] on font "Der Projektmanager kann Toleranzen aus zukünftigen Phasen neu zuweisen, um die …" at bounding box center [414, 156] width 274 height 21
click at [273, 140] on input "B. Der Projektmanager kann Toleranzen aus zukünftigen Phasen neu zuweisen, um d…" at bounding box center [273, 138] width 0 height 6
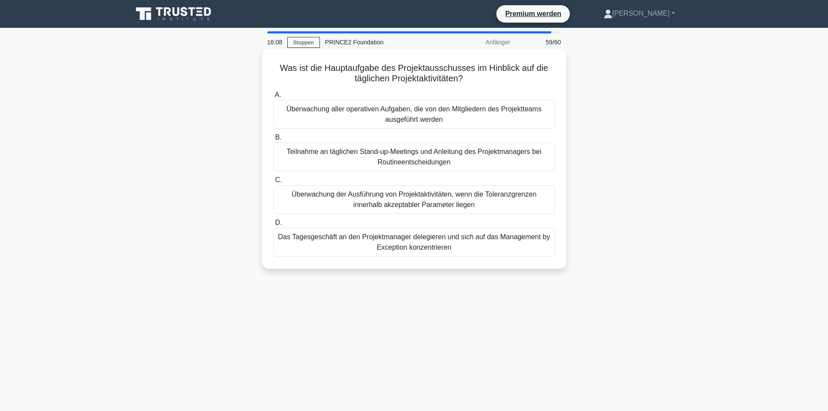
click at [369, 118] on font "Überwachung aller operativen Aufgaben, die von den Mitgliedern des Projektteams…" at bounding box center [414, 114] width 274 height 21
click at [273, 98] on input "A. Überwachung aller operativen Aufgaben, die von den Mitgliedern des Projektte…" at bounding box center [273, 95] width 0 height 6
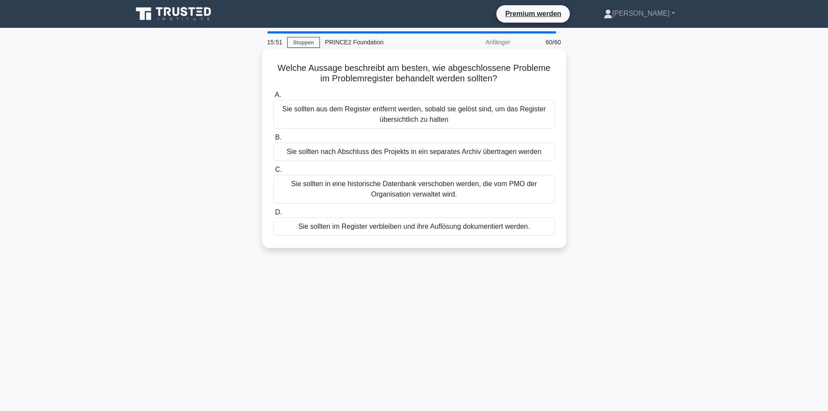
click at [433, 227] on font "Sie sollten im Register verbleiben und ihre Auflösung dokumentiert werden." at bounding box center [414, 225] width 232 height 7
click at [273, 215] on input "D. Sie sollten im Register verbleiben und ihre Auflösung dokumentiert werden." at bounding box center [273, 212] width 0 height 6
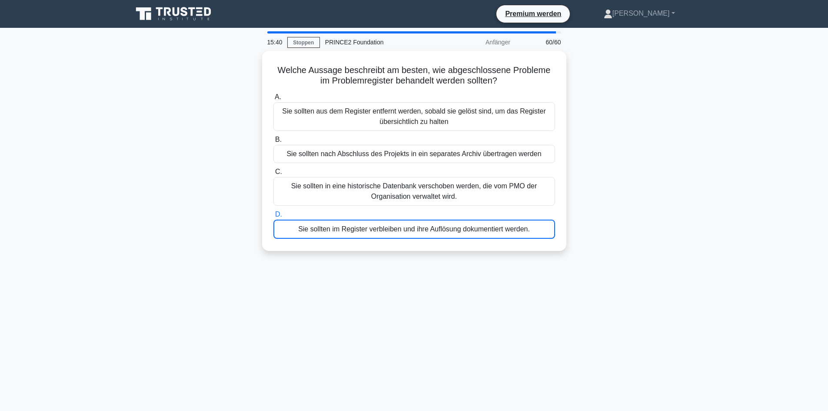
click at [595, 291] on div "15:40 Stoppen PRINCE2 Foundation Anfänger 60/60 Welche Aussage beschreibt am be…" at bounding box center [414, 248] width 574 height 434
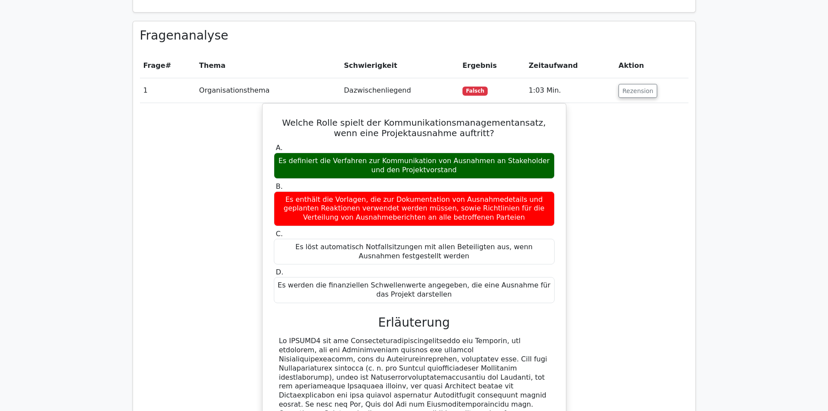
scroll to position [739, 0]
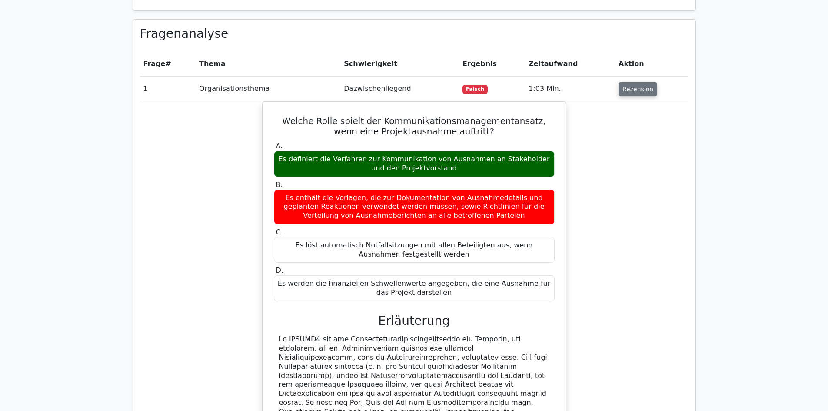
click at [629, 86] on font "Rezension" at bounding box center [637, 89] width 31 height 7
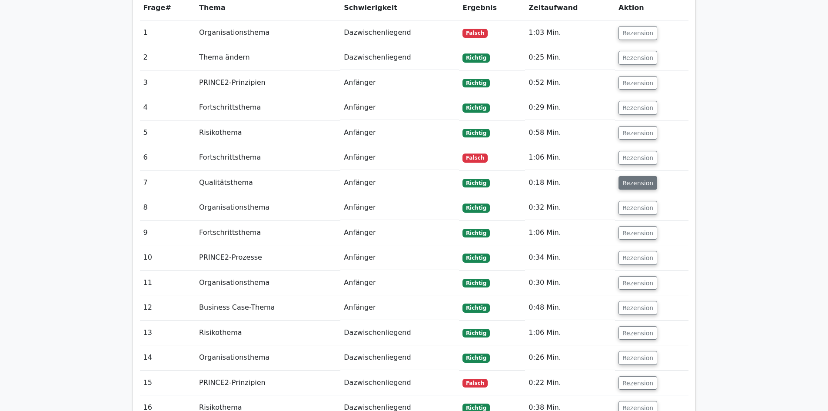
scroll to position [826, 0]
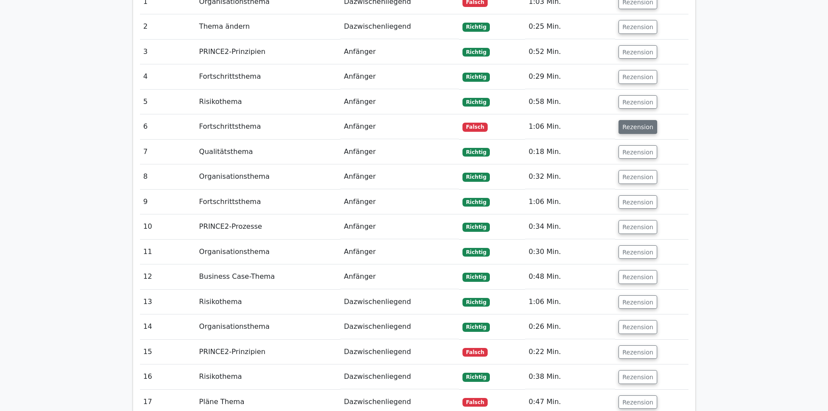
click at [640, 123] on font "Rezension" at bounding box center [637, 126] width 31 height 7
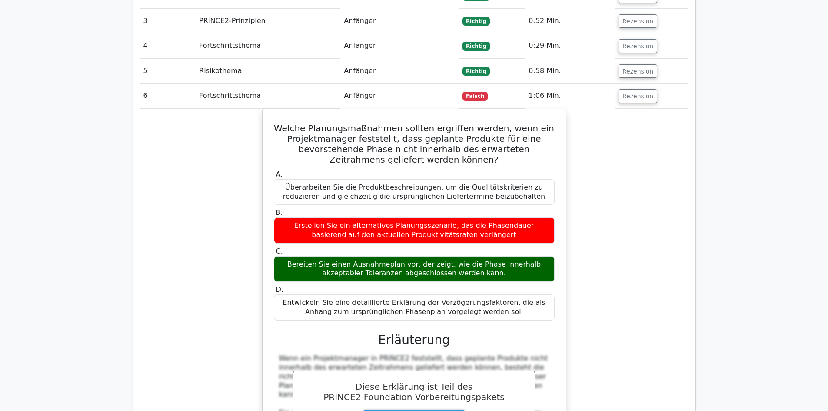
scroll to position [912, 0]
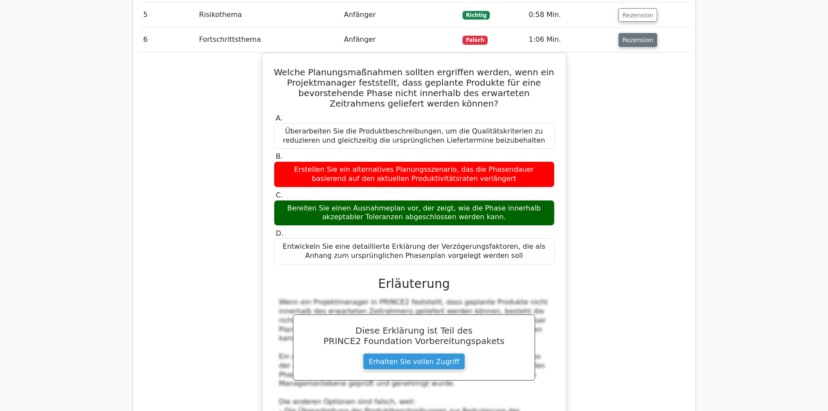
click at [631, 36] on font "Rezension" at bounding box center [637, 39] width 31 height 7
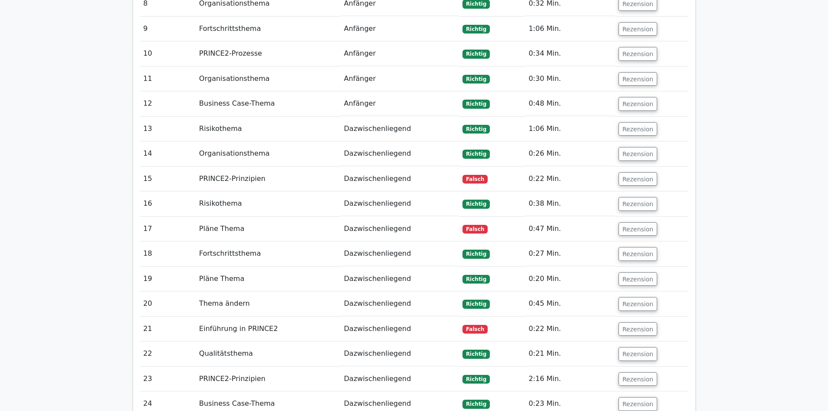
scroll to position [999, 0]
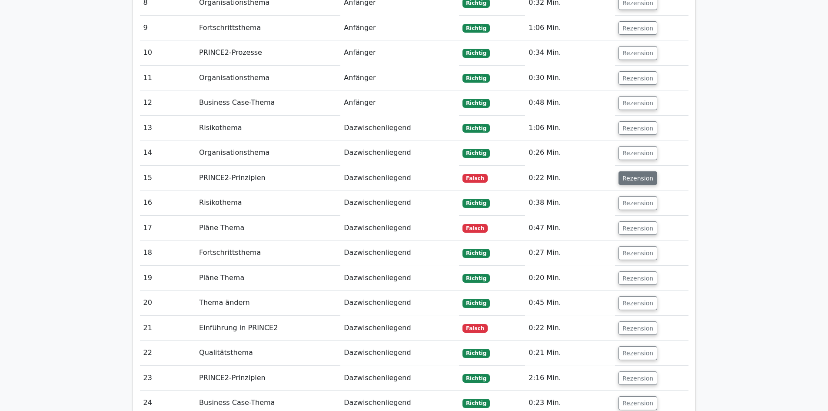
click at [634, 174] on font "Rezension" at bounding box center [637, 177] width 31 height 7
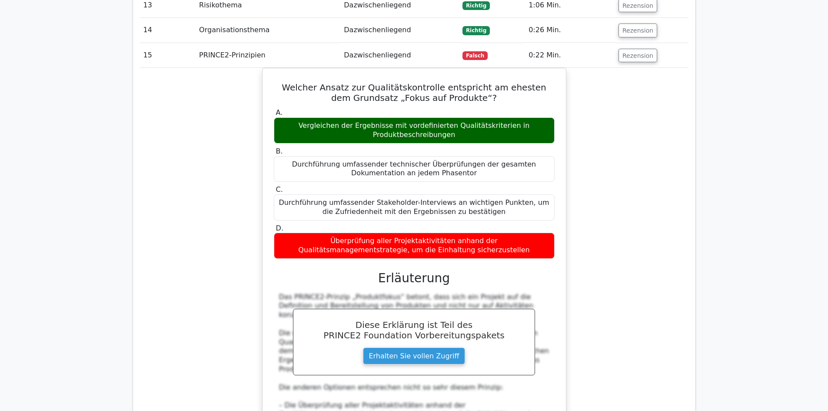
scroll to position [1086, 0]
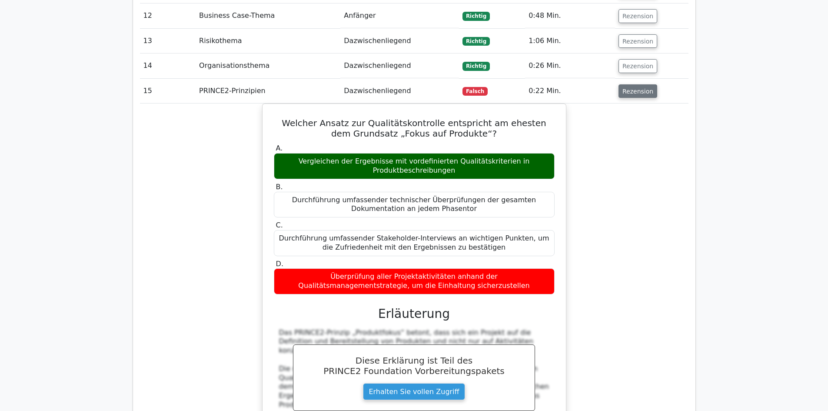
click at [635, 87] on font "Rezension" at bounding box center [637, 90] width 31 height 7
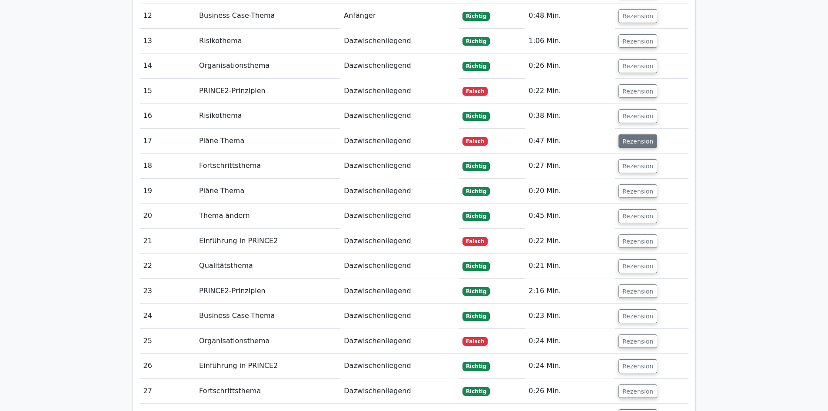
click at [636, 137] on font "Rezension" at bounding box center [637, 140] width 31 height 7
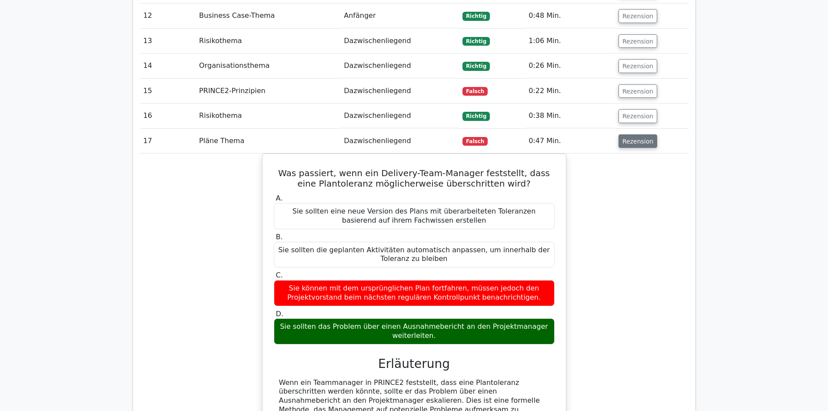
click at [635, 137] on font "Rezension" at bounding box center [637, 140] width 31 height 7
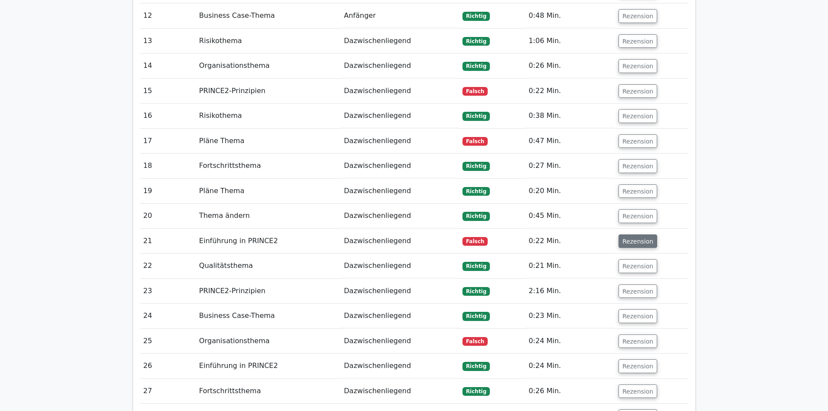
click at [633, 237] on font "Rezension" at bounding box center [637, 240] width 31 height 7
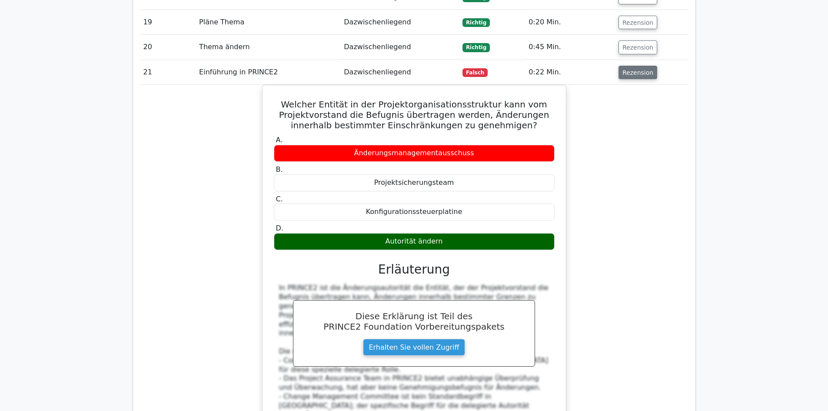
scroll to position [1260, 0]
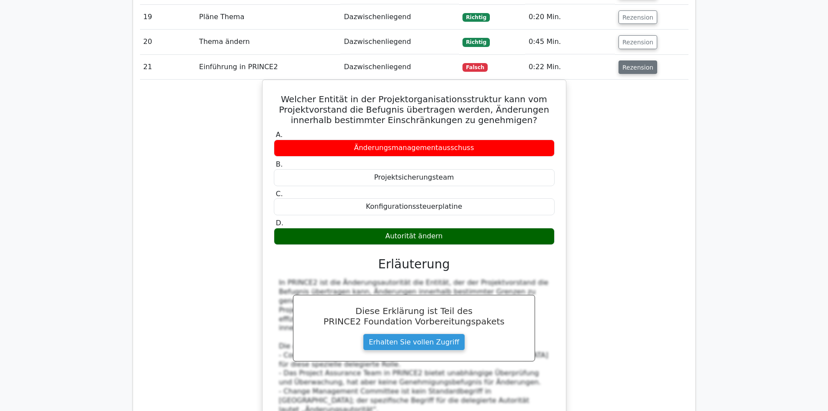
click at [631, 63] on font "Rezension" at bounding box center [637, 66] width 31 height 7
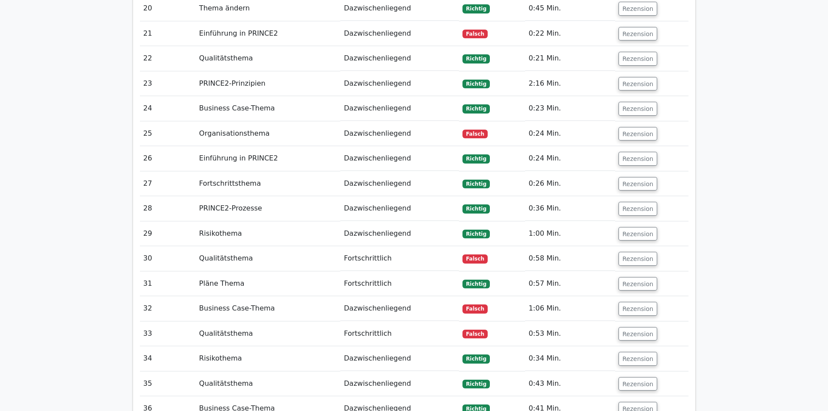
scroll to position [1303, 0]
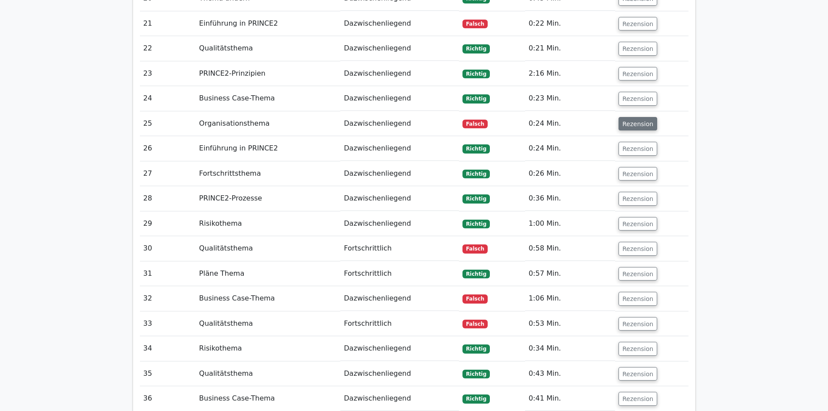
click at [634, 120] on font "Rezension" at bounding box center [637, 123] width 31 height 7
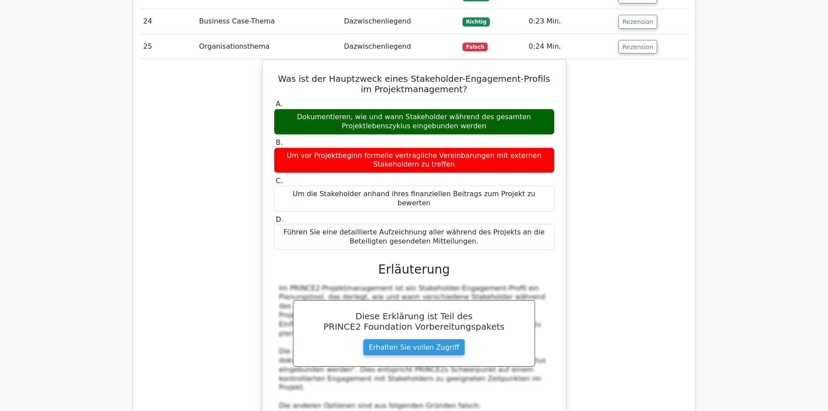
scroll to position [1390, 0]
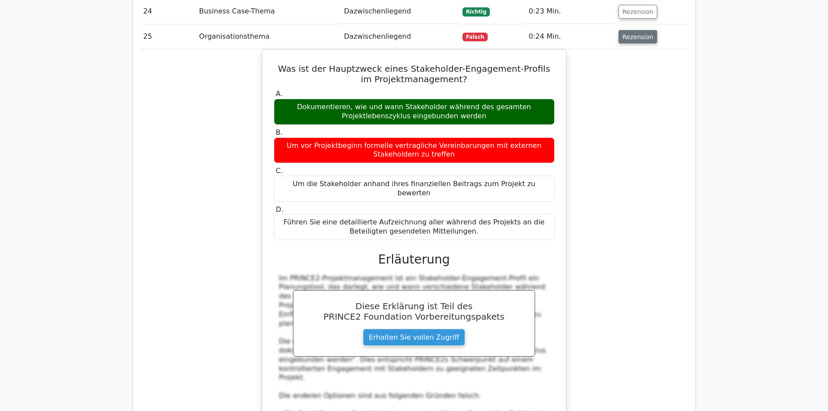
click at [626, 33] on font "Rezension" at bounding box center [637, 36] width 31 height 7
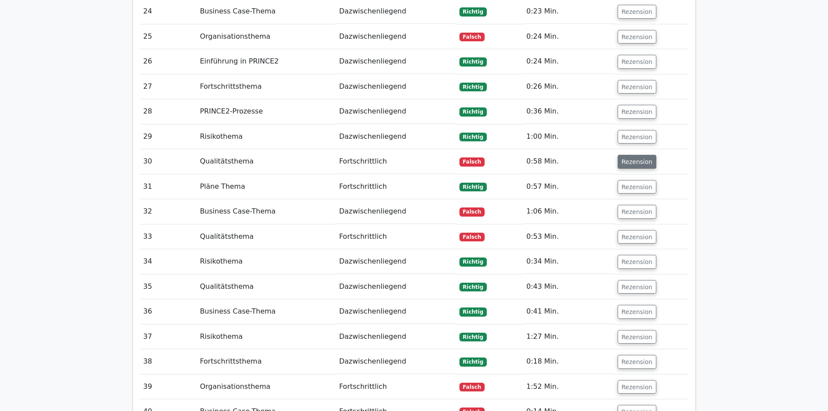
click at [640, 158] on button "Rezension" at bounding box center [636, 162] width 39 height 14
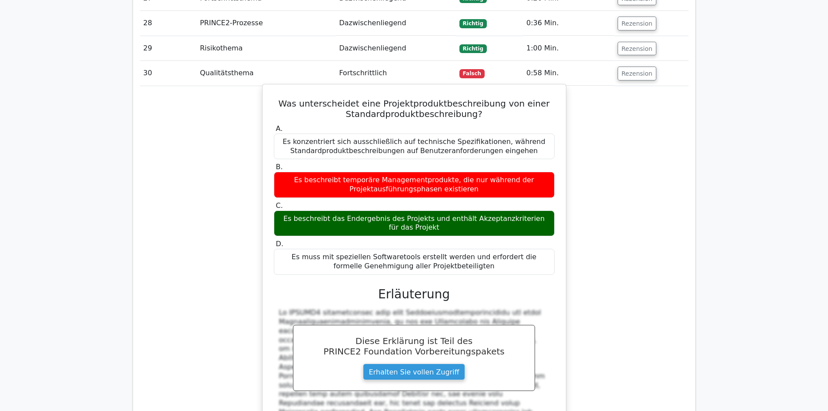
scroll to position [1477, 0]
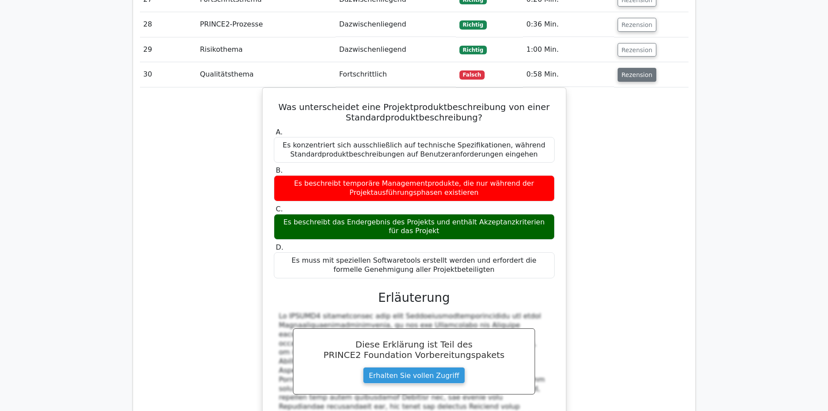
click at [637, 71] on font "Rezension" at bounding box center [636, 74] width 31 height 7
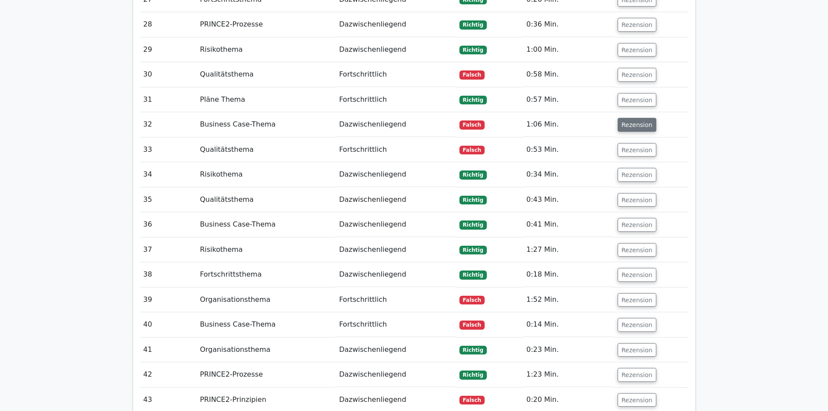
click at [632, 121] on font "Rezension" at bounding box center [636, 124] width 31 height 7
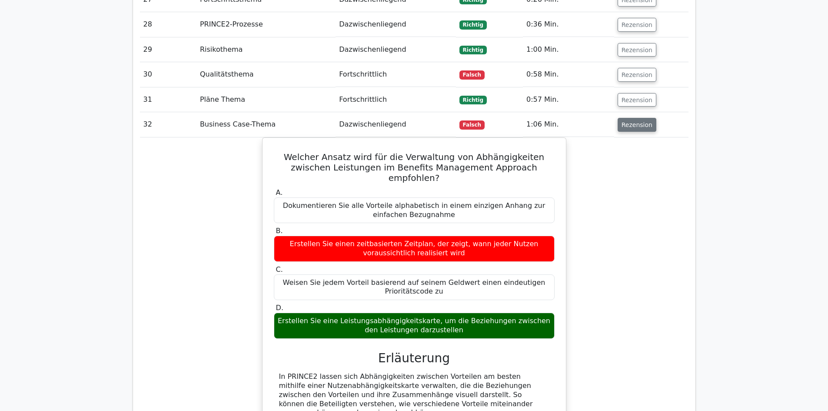
click at [639, 121] on font "Rezension" at bounding box center [636, 124] width 31 height 7
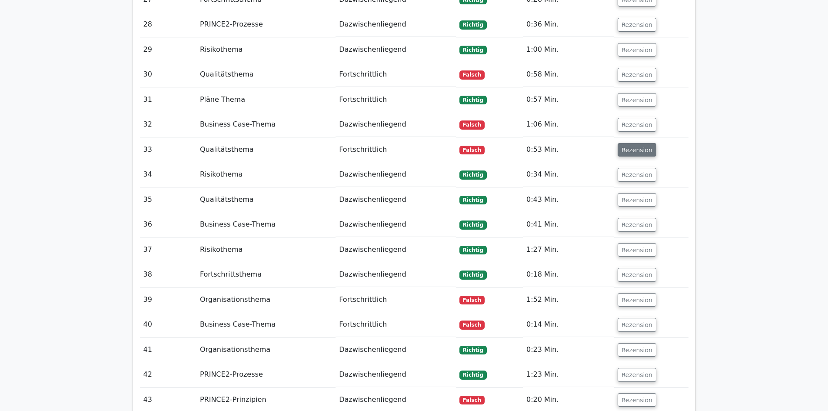
click at [638, 146] on font "Rezension" at bounding box center [636, 149] width 31 height 7
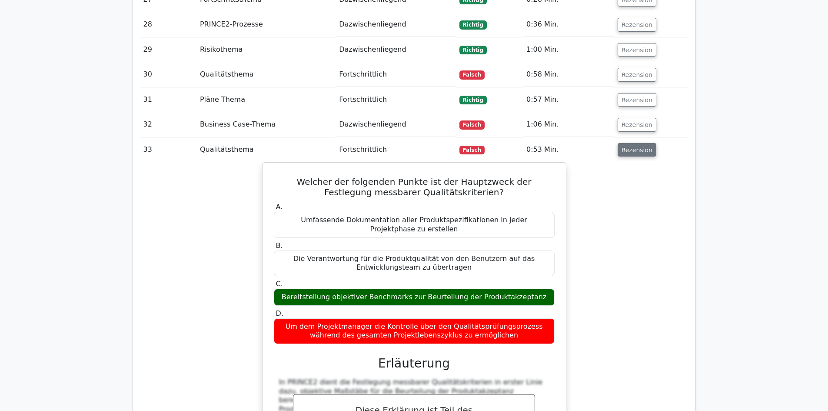
click at [635, 146] on font "Rezension" at bounding box center [636, 149] width 31 height 7
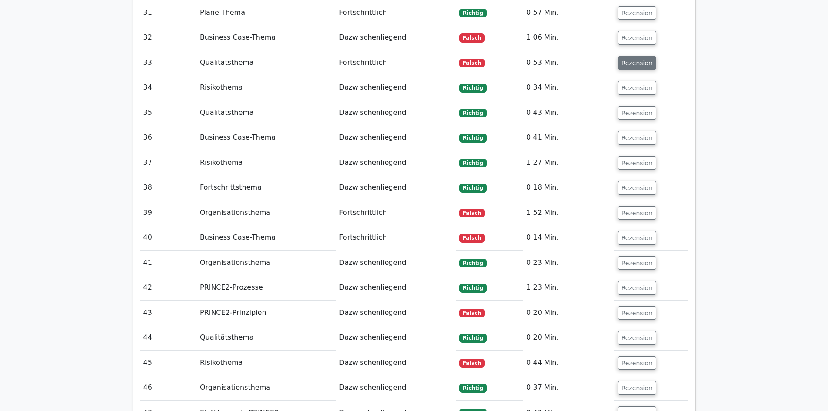
scroll to position [1608, 0]
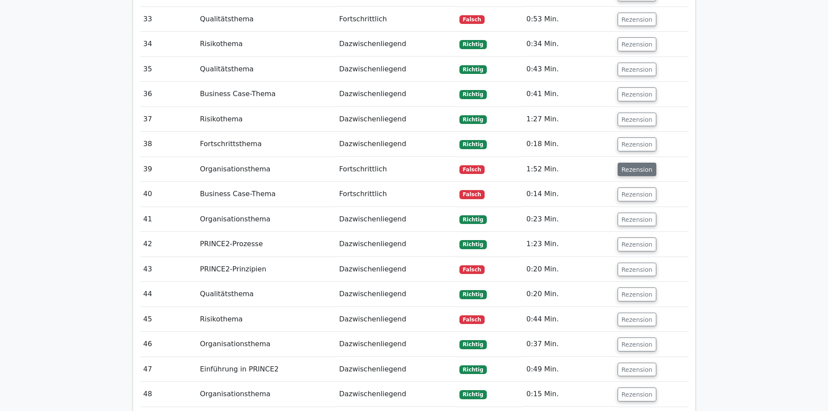
click at [639, 166] on font "Rezension" at bounding box center [636, 169] width 31 height 7
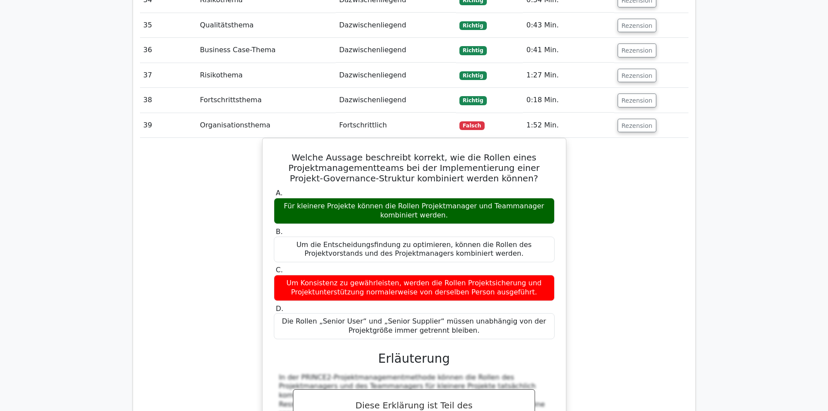
scroll to position [1695, 0]
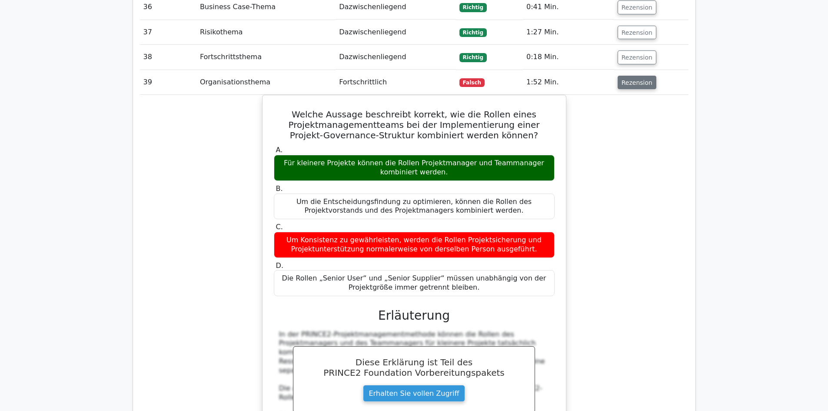
click at [634, 79] on font "Rezension" at bounding box center [636, 82] width 31 height 7
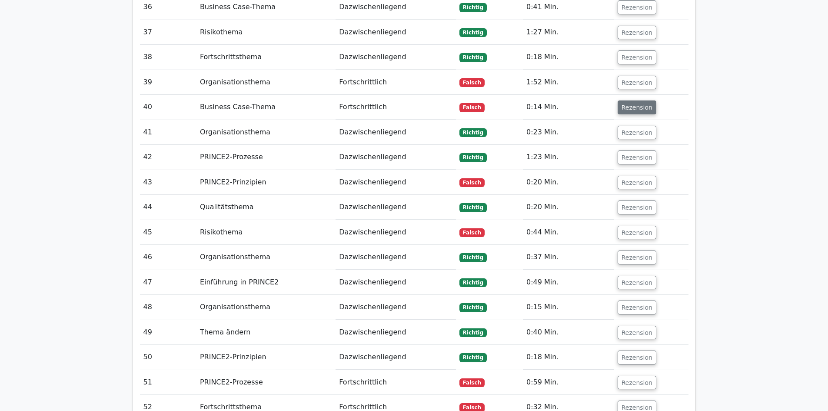
click at [637, 104] on font "Rezension" at bounding box center [636, 107] width 31 height 7
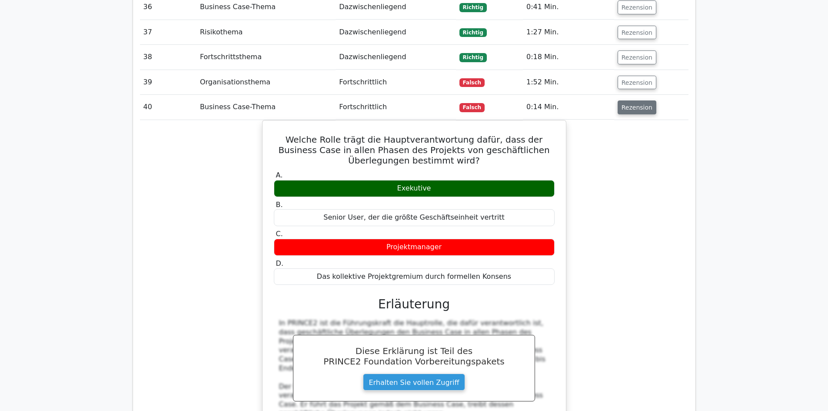
click at [637, 104] on font "Rezension" at bounding box center [636, 107] width 31 height 7
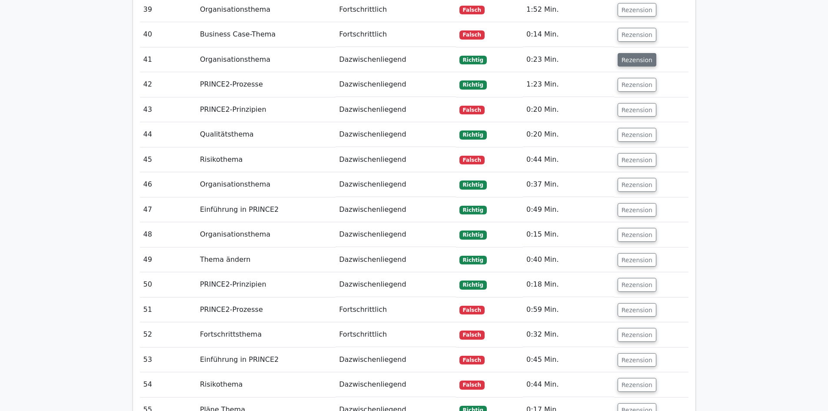
scroll to position [1781, 0]
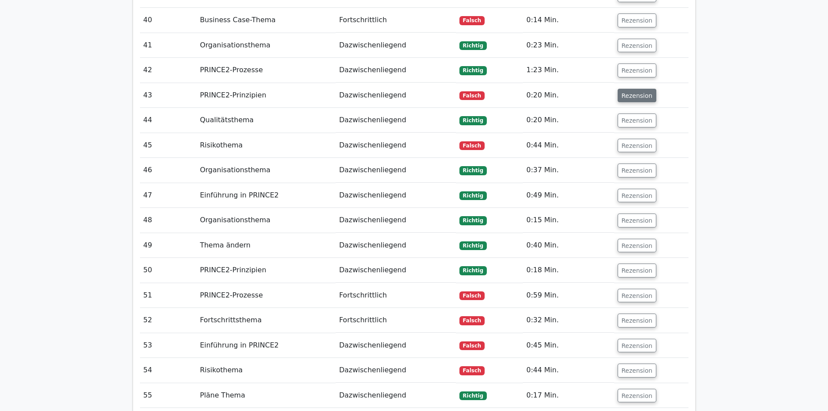
click at [630, 92] on font "Rezension" at bounding box center [636, 95] width 31 height 7
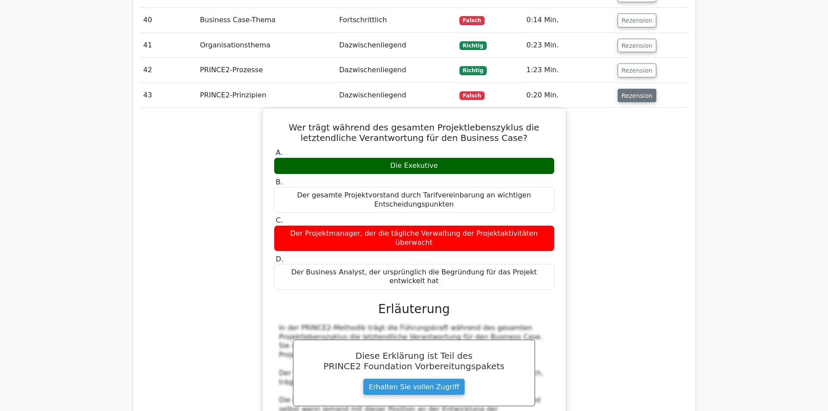
click at [638, 92] on font "Rezension" at bounding box center [636, 95] width 31 height 7
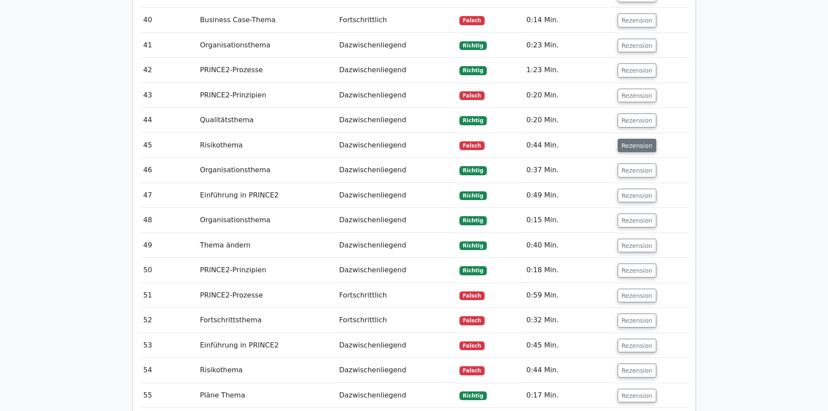
click at [634, 142] on font "Rezension" at bounding box center [636, 145] width 31 height 7
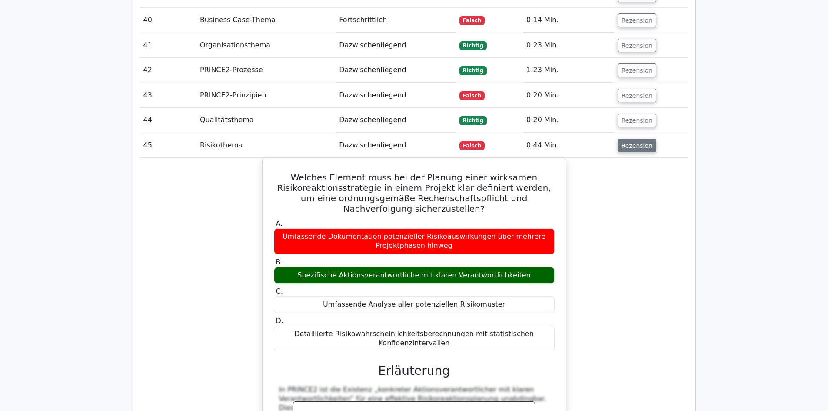
click at [632, 142] on font "Rezension" at bounding box center [636, 145] width 31 height 7
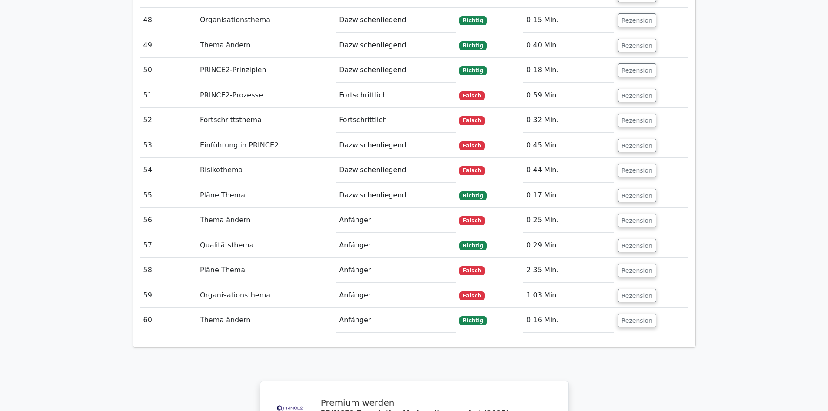
scroll to position [1999, 0]
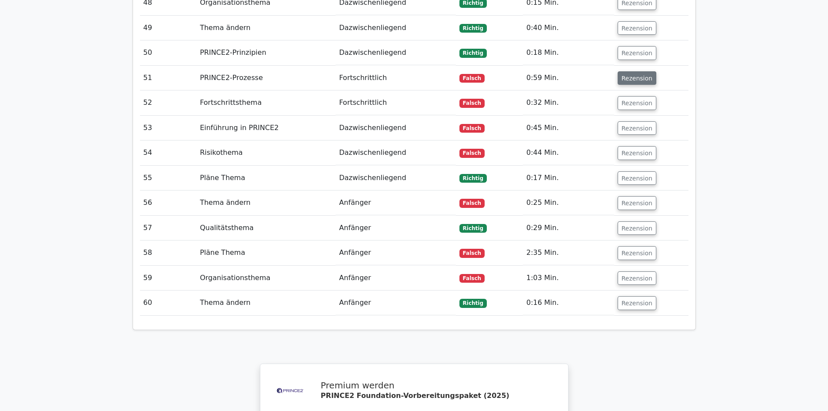
click at [634, 74] on font "Rezension" at bounding box center [636, 77] width 31 height 7
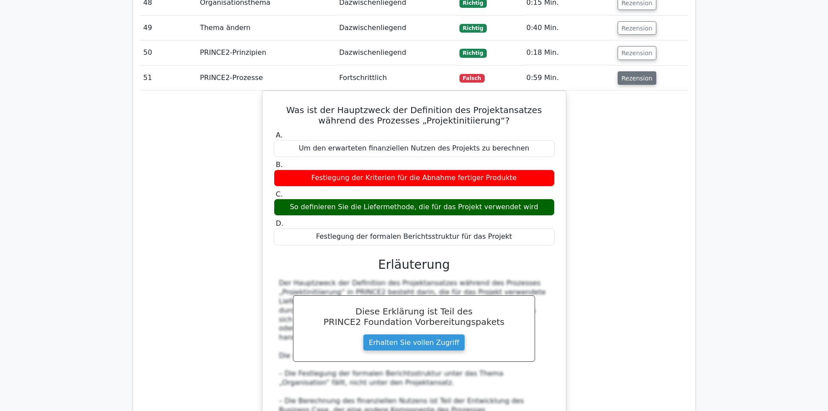
click at [636, 74] on font "Rezension" at bounding box center [636, 77] width 31 height 7
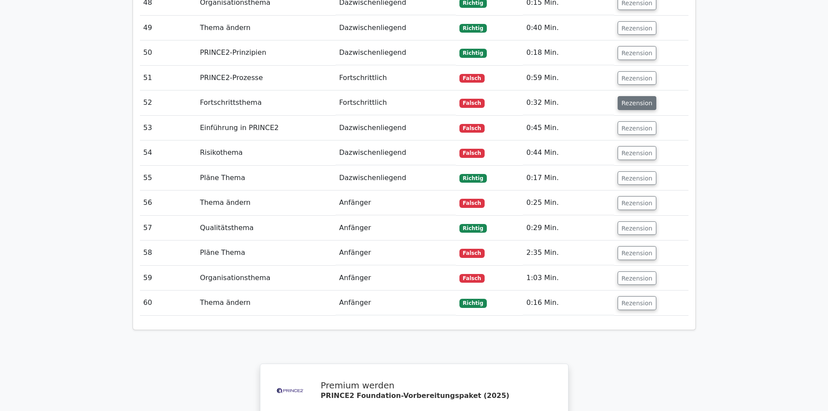
click at [632, 100] on font "Rezension" at bounding box center [636, 103] width 31 height 7
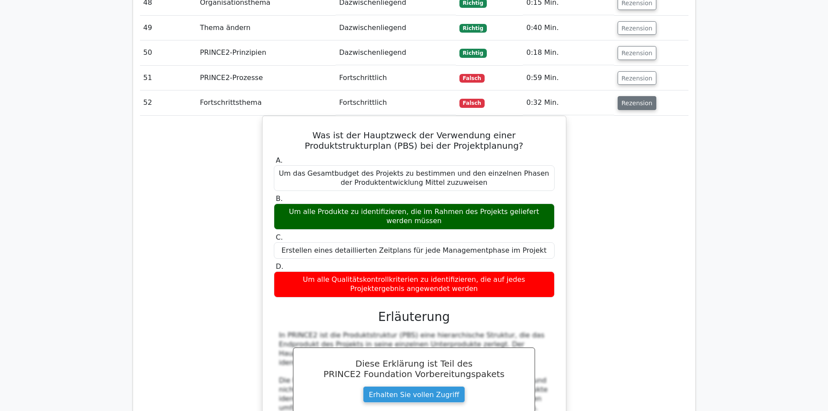
click at [630, 100] on font "Rezension" at bounding box center [636, 103] width 31 height 7
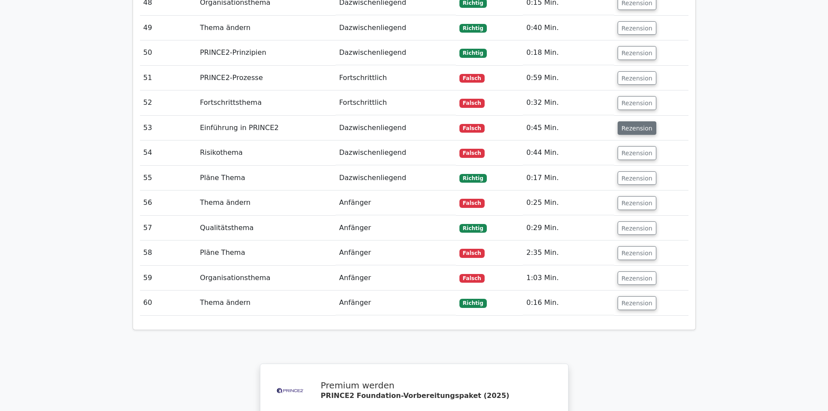
click at [634, 124] on font "Rezension" at bounding box center [636, 127] width 31 height 7
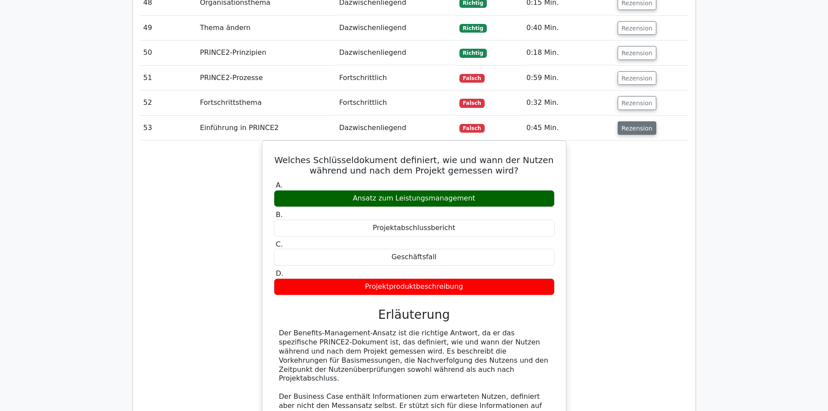
click at [634, 124] on font "Rezension" at bounding box center [636, 127] width 31 height 7
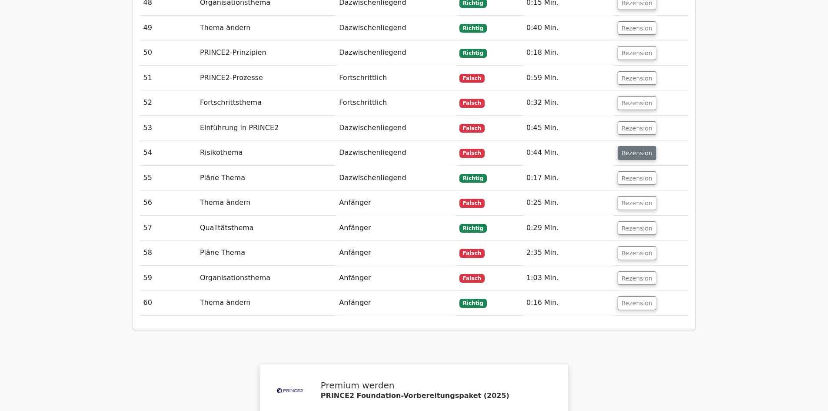
click at [632, 149] on font "Rezension" at bounding box center [636, 152] width 31 height 7
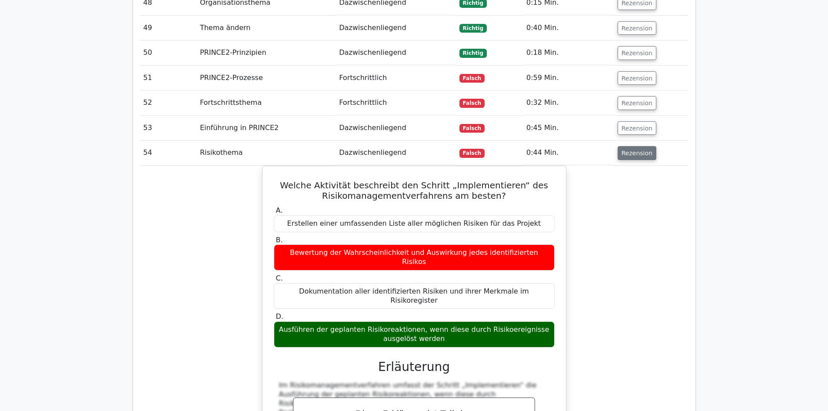
click at [632, 149] on font "Rezension" at bounding box center [636, 152] width 31 height 7
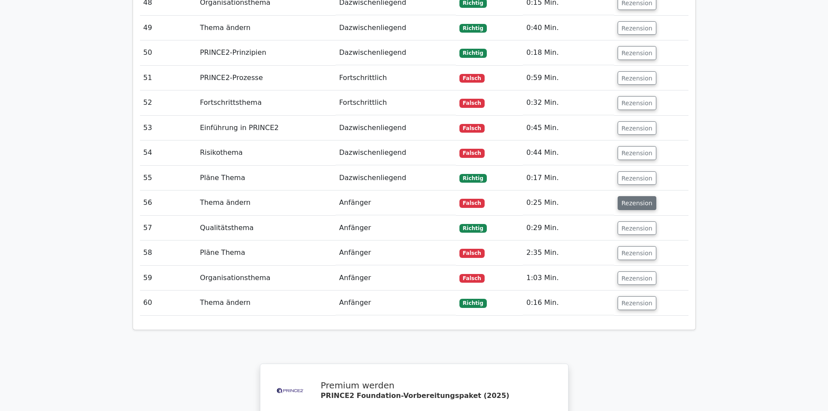
click at [637, 199] on font "Rezension" at bounding box center [636, 202] width 31 height 7
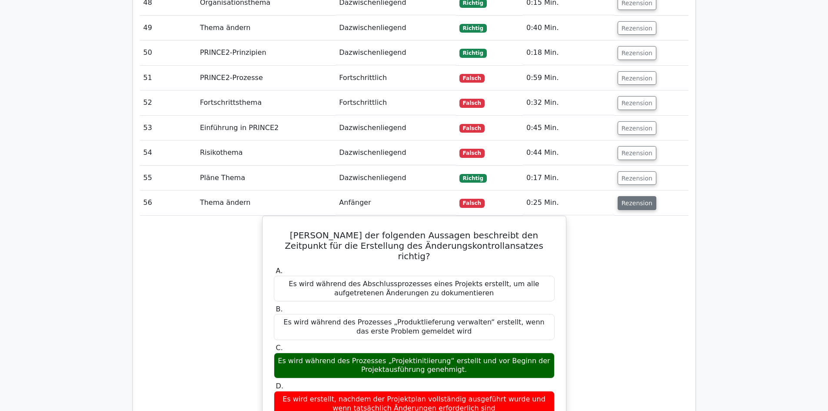
scroll to position [2086, 0]
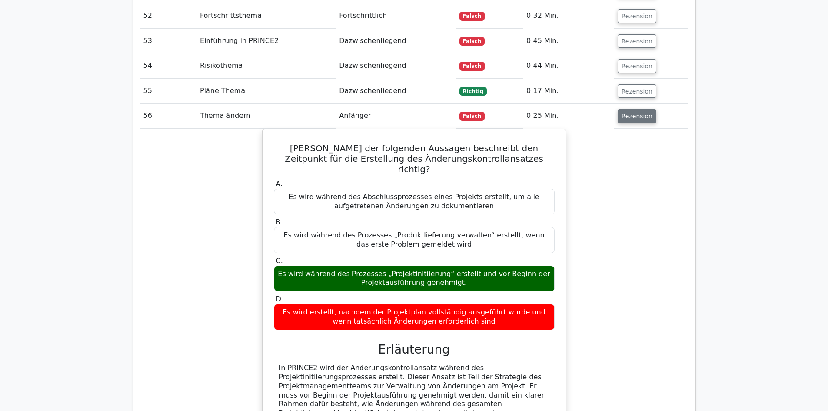
click at [636, 113] on font "Rezension" at bounding box center [636, 116] width 31 height 7
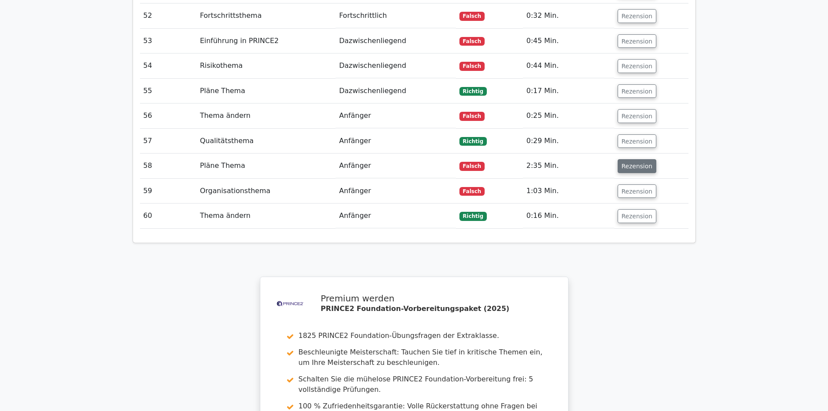
click at [626, 163] on font "Rezension" at bounding box center [636, 166] width 31 height 7
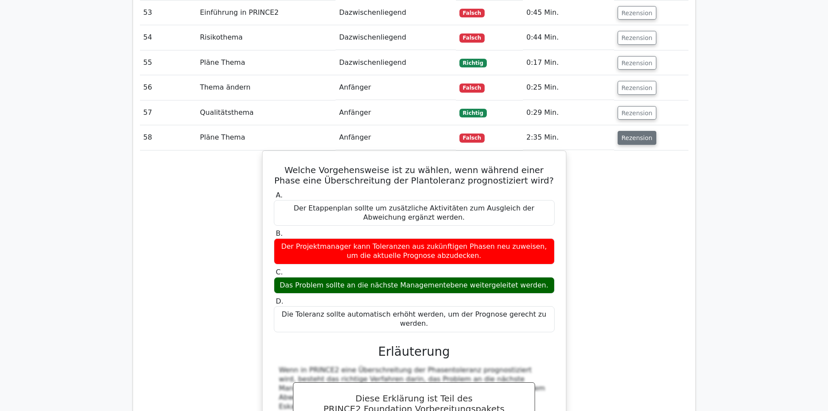
scroll to position [2129, 0]
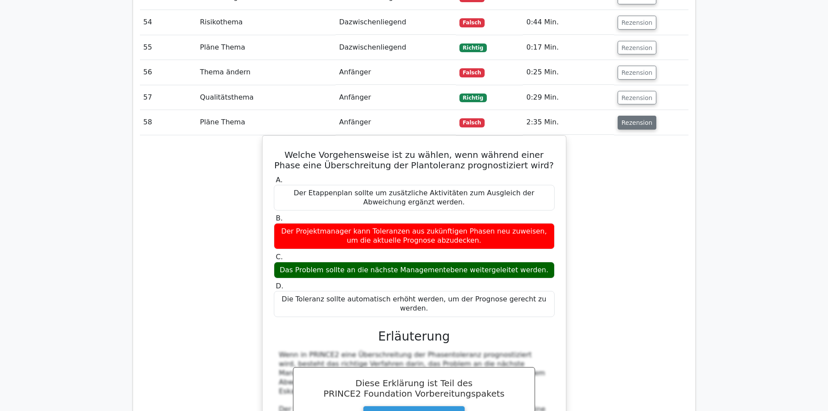
click at [633, 119] on font "Rezension" at bounding box center [636, 122] width 31 height 7
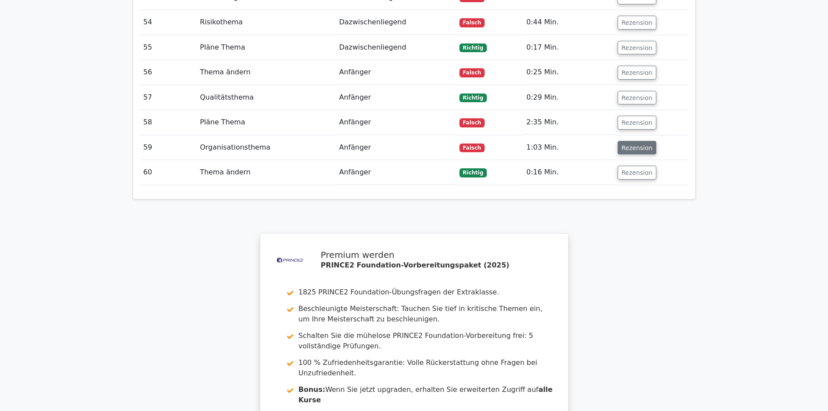
click at [633, 144] on font "Rezension" at bounding box center [636, 147] width 31 height 7
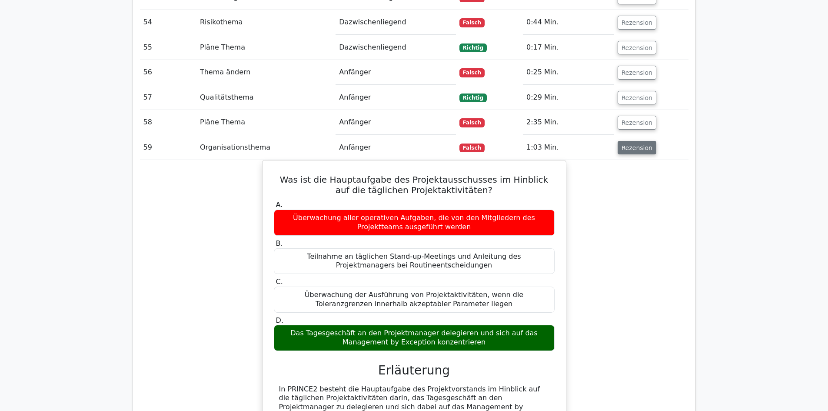
click at [639, 144] on font "Rezension" at bounding box center [636, 147] width 31 height 7
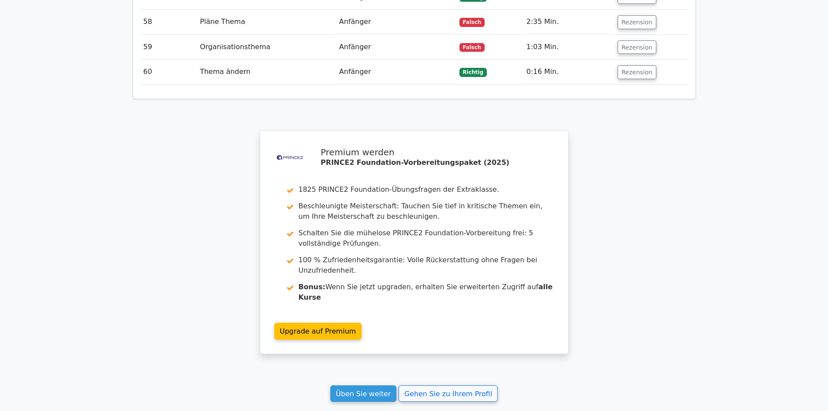
scroll to position [2328, 0]
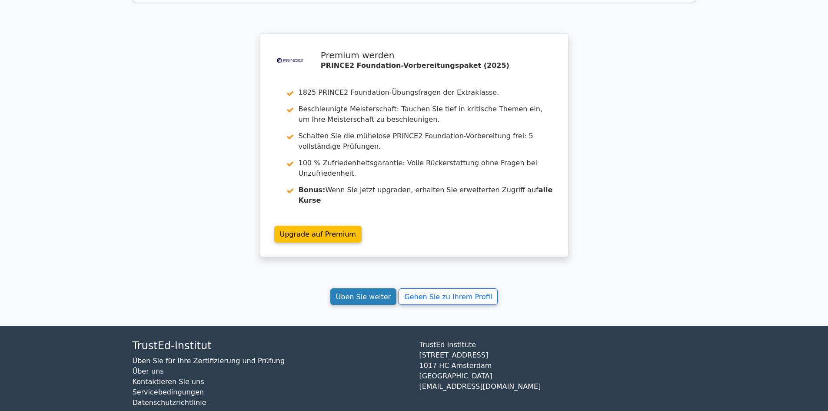
click at [370, 292] on font "Üben Sie weiter" at bounding box center [363, 296] width 55 height 8
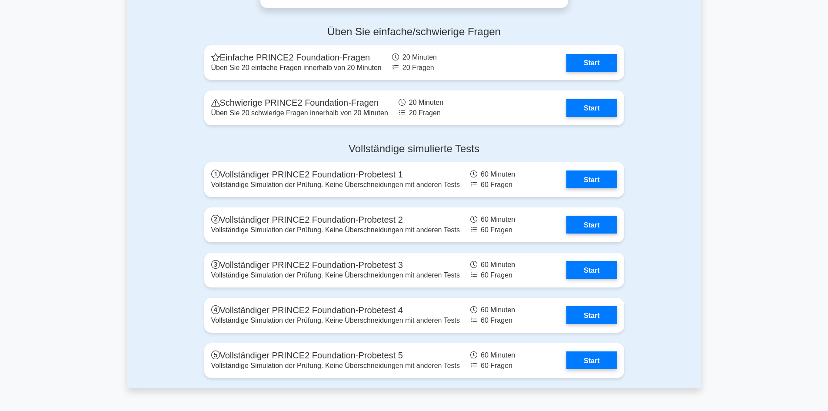
scroll to position [1564, 0]
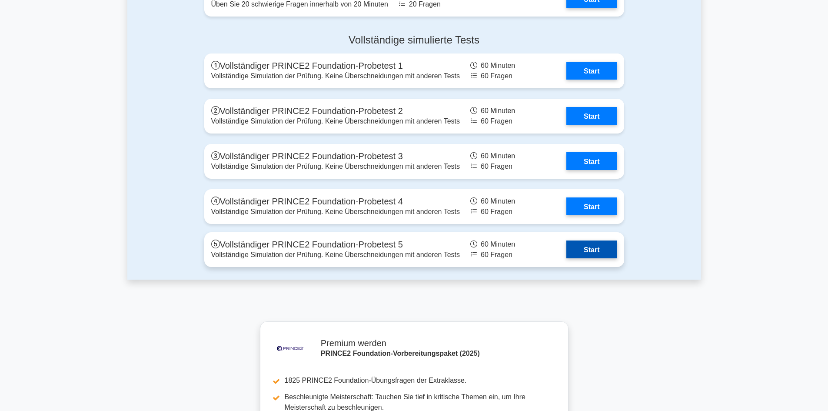
click at [566, 246] on link "Start" at bounding box center [591, 249] width 50 height 18
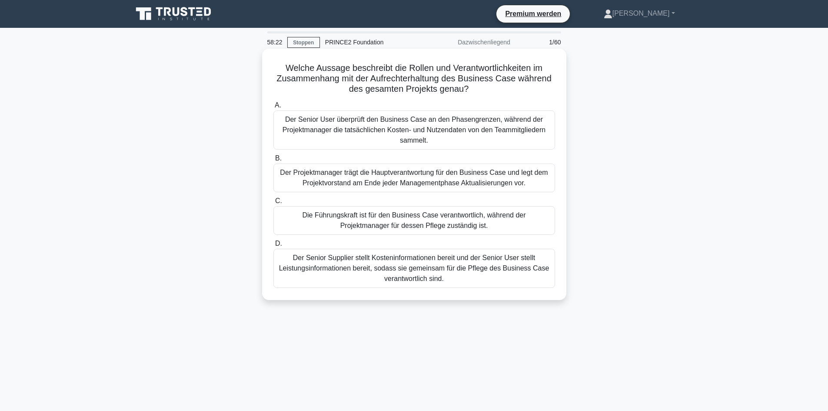
click at [493, 173] on font "Der Projektmanager trägt die Hauptverantwortung für den Business Case und legt …" at bounding box center [414, 178] width 268 height 18
click at [273, 161] on input "B. Der Projektmanager trägt die Hauptverantwortung für den Business Case und le…" at bounding box center [273, 159] width 0 height 6
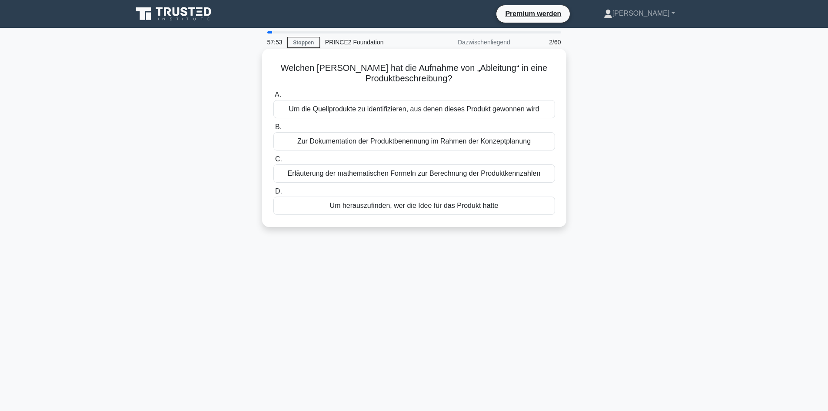
click at [460, 107] on font "Um die Quellprodukte zu identifizieren, aus denen dieses Produkt gewonnen wird" at bounding box center [414, 108] width 250 height 7
click at [273, 98] on input "A. Um die Quellprodukte zu identifizieren, aus denen dieses Produkt gewonnen wi…" at bounding box center [273, 95] width 0 height 6
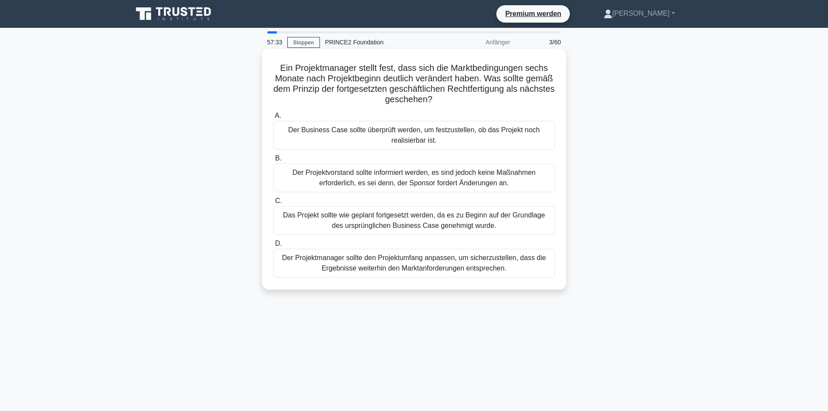
click at [467, 139] on font "Der Business Case sollte überprüft werden, um festzustellen, ob das Projekt noc…" at bounding box center [414, 135] width 274 height 21
click at [273, 119] on input "A. Der Business Case sollte überprüft werden, um festzustellen, ob das Projekt …" at bounding box center [273, 116] width 0 height 6
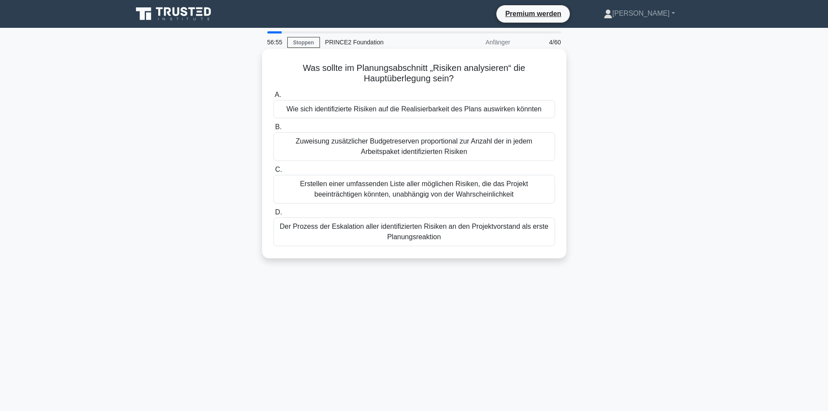
click at [401, 108] on font "Wie sich identifizierte Risiken auf die Realisierbarkeit des Plans auswirken kö…" at bounding box center [413, 108] width 255 height 7
click at [273, 98] on input "[PERSON_NAME] sich identifizierte Risiken auf die Realisierbarkeit des Plans au…" at bounding box center [273, 95] width 0 height 6
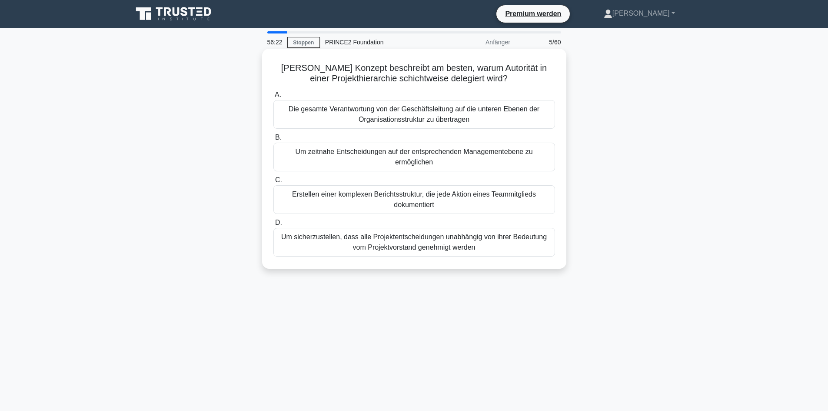
click at [334, 157] on font "Um zeitnahe Entscheidungen auf der entsprechenden Managementebene zu ermöglichen" at bounding box center [414, 156] width 274 height 21
click at [273, 140] on input "B. Um zeitnahe Entscheidungen auf der entsprechenden Managementebene zu ermögli…" at bounding box center [273, 138] width 0 height 6
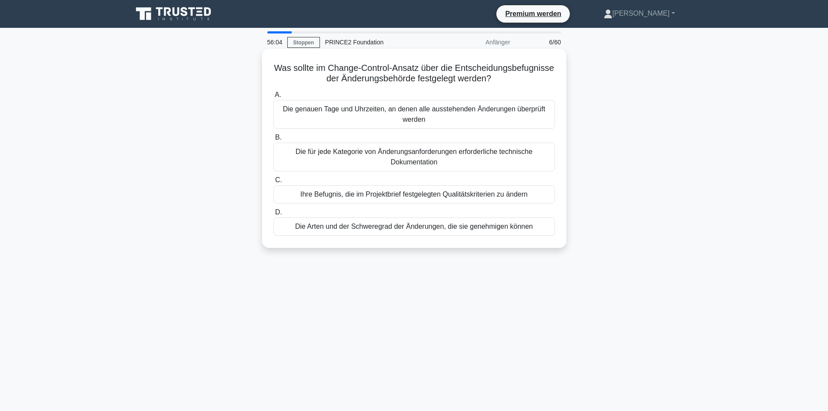
click at [299, 230] on font "Die Arten und der Schweregrad der Änderungen, die sie genehmigen können" at bounding box center [414, 225] width 238 height 7
click at [273, 215] on input "D. Die Arten und der Schweregrad der Änderungen, die sie genehmigen können" at bounding box center [273, 212] width 0 height 6
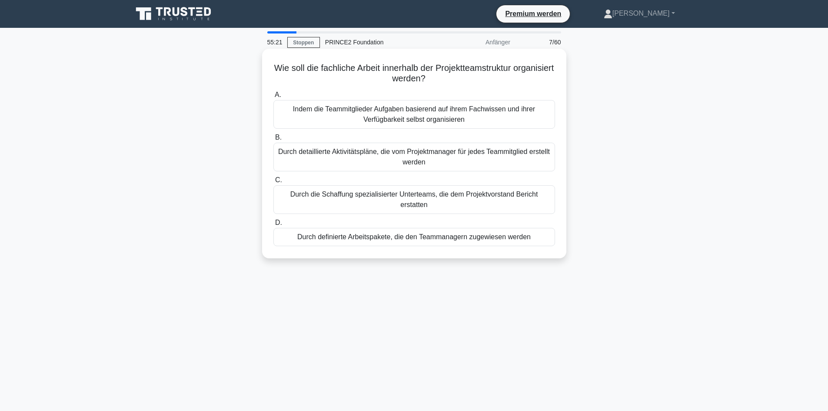
click at [332, 239] on font "Durch definierte Arbeitspakete, die den Teammanagern zugewiesen werden" at bounding box center [413, 236] width 233 height 7
click at [273, 226] on input "D. Durch definierte Arbeitspakete, die den Teammanagern zugewiesen werden" at bounding box center [273, 223] width 0 height 6
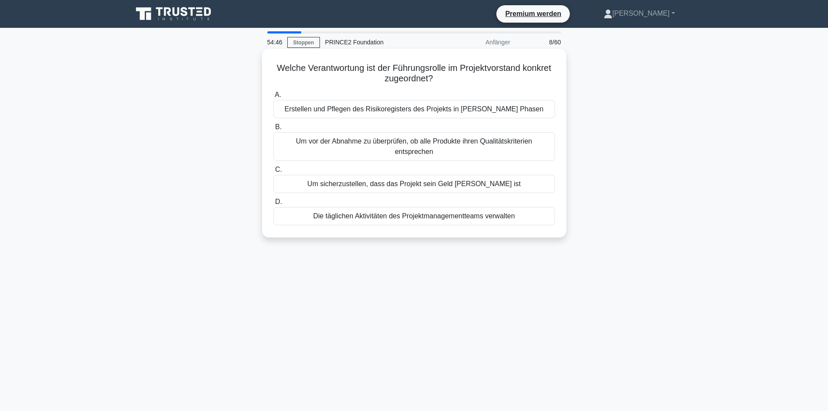
click at [454, 184] on font "Um sicherzustellen, dass das Projekt sein Geld [PERSON_NAME] ist" at bounding box center [413, 183] width 213 height 7
click at [273, 172] on input "C. Um sicherzustellen, dass das Projekt sein Geld [PERSON_NAME] ist" at bounding box center [273, 170] width 0 height 6
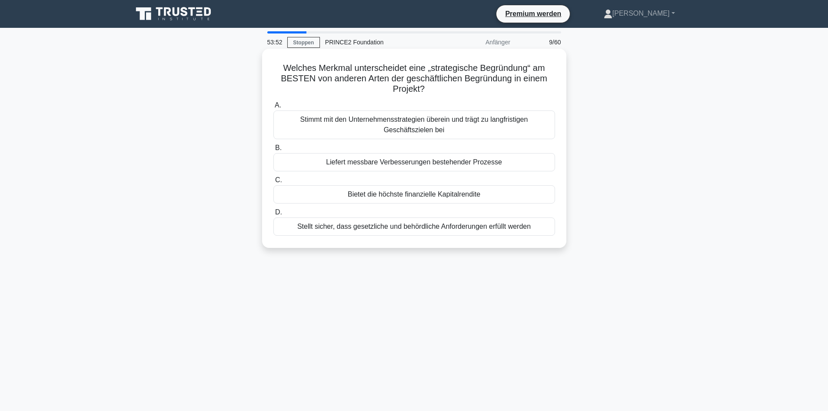
click at [482, 128] on font "Stimmt mit den Unternehmensstrategien überein und trägt zu langfristigen Geschä…" at bounding box center [414, 124] width 274 height 21
click at [273, 108] on input "A. Stimmt mit den Unternehmensstrategien überein und trägt zu langfristigen Ges…" at bounding box center [273, 106] width 0 height 6
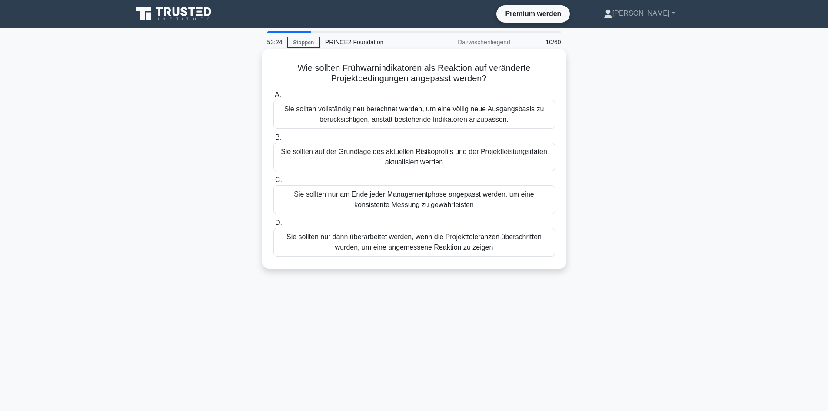
click at [486, 154] on font "Sie sollten auf der Grundlage des aktuellen Risikoprofils und der Projektleistu…" at bounding box center [414, 157] width 266 height 18
click at [273, 140] on input "B. Sie sollten auf der Grundlage des aktuellen Risikoprofils und der Projektlei…" at bounding box center [273, 138] width 0 height 6
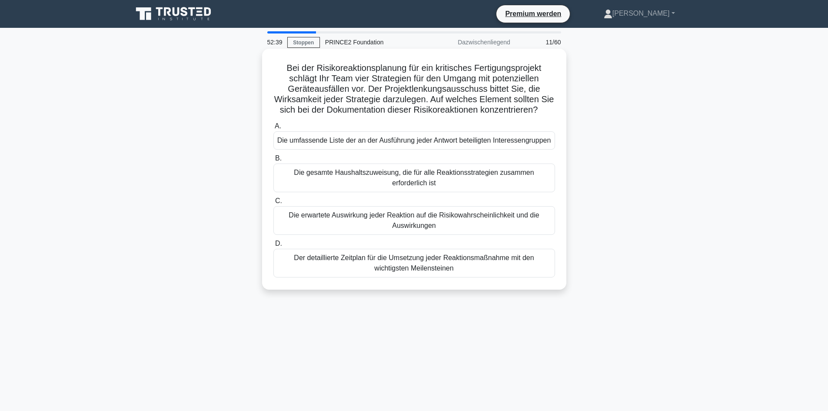
click at [462, 229] on font "Die erwartete Auswirkung jeder Reaktion auf die Risikowahrscheinlichkeit und di…" at bounding box center [414, 220] width 250 height 18
click at [273, 204] on input "C. Die erwartete Auswirkung jeder Reaktion auf die Risikowahrscheinlichkeit und…" at bounding box center [273, 201] width 0 height 6
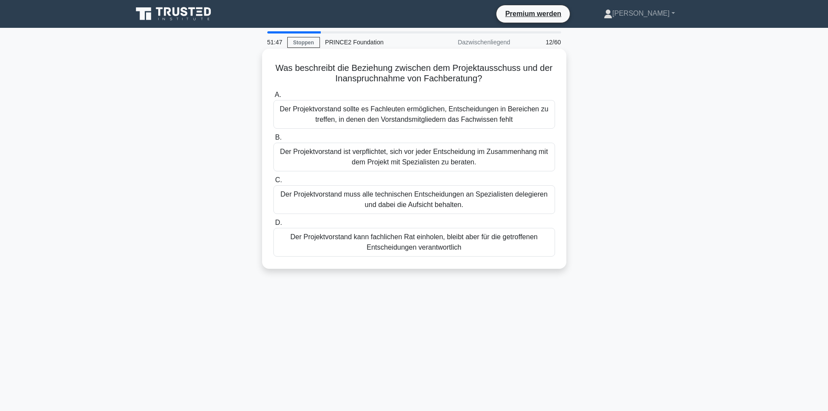
click at [470, 245] on font "Der Projektvorstand kann fachlichen Rat einholen, bleibt aber für die getroffen…" at bounding box center [414, 242] width 274 height 21
click at [273, 226] on input "D. Der Projektvorstand kann fachlichen Rat einholen, bleibt aber für die getrof…" at bounding box center [273, 223] width 0 height 6
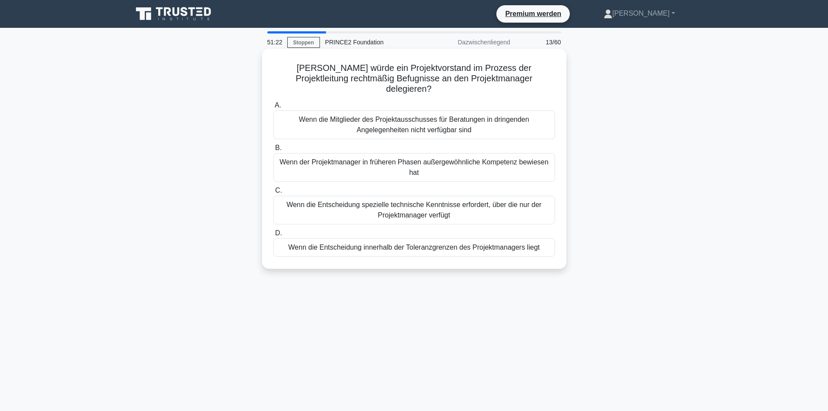
click at [481, 243] on font "Wenn die Entscheidung innerhalb der Toleranzgrenzen des Projektmanagers liegt" at bounding box center [413, 246] width 251 height 7
click at [273, 236] on input "D. Wenn die Entscheidung innerhalb der Toleranzgrenzen des Projektmanagers liegt" at bounding box center [273, 233] width 0 height 6
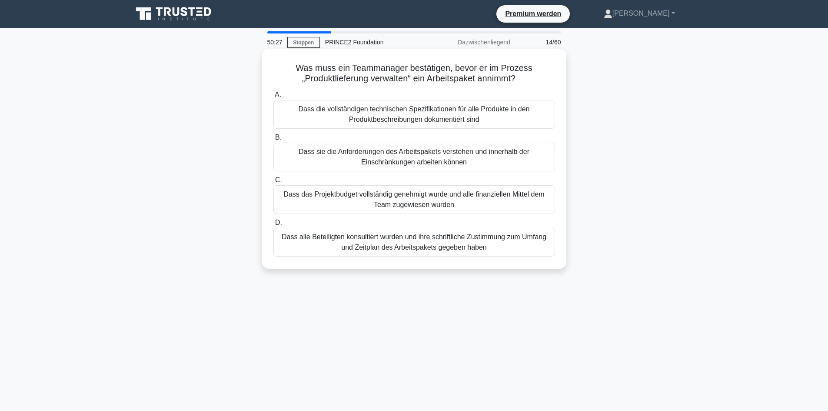
click at [506, 168] on div "Dass sie die Anforderungen des Arbeitspakets verstehen und innerhalb der Einsch…" at bounding box center [414, 157] width 282 height 29
click at [273, 140] on input "B. Dass sie die Anforderungen des Arbeitspakets verstehen und innerhalb der Ein…" at bounding box center [273, 138] width 0 height 6
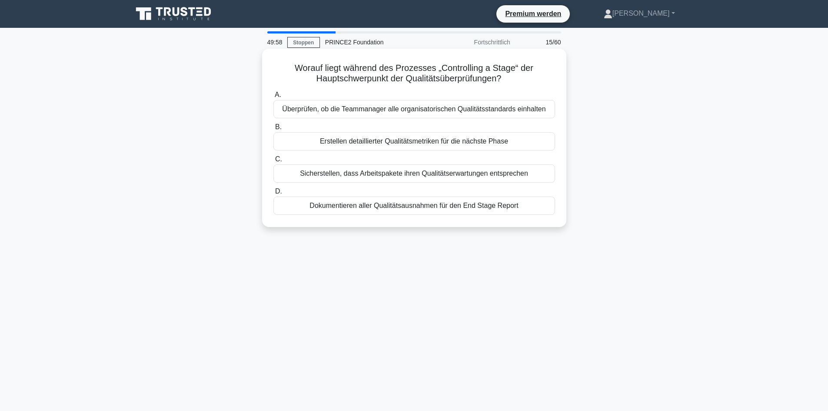
click at [517, 177] on font "Sicherstellen, dass Arbeitspakete ihren Qualitätserwartungen entsprechen" at bounding box center [414, 172] width 228 height 7
click at [273, 162] on input "C. Sicherstellen, dass Arbeitspakete ihren Qualitätserwartungen entsprechen" at bounding box center [273, 159] width 0 height 6
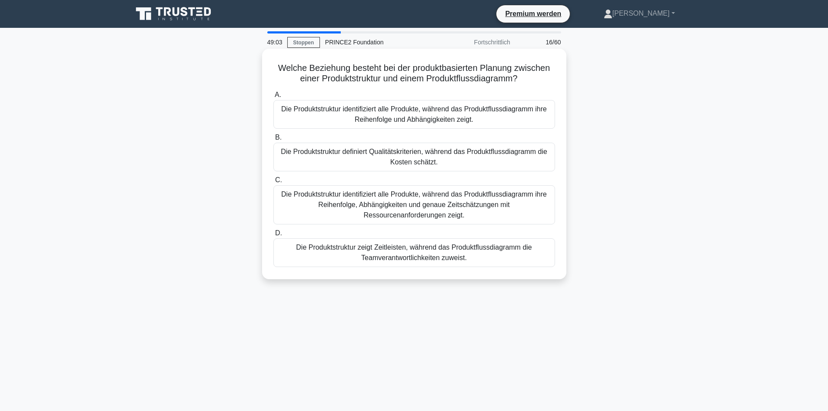
click at [464, 199] on font "Die Produktstruktur identifiziert alle Produkte, während das Produktflussdiagra…" at bounding box center [414, 204] width 274 height 31
click at [273, 183] on input "C. Die Produktstruktur identifiziert alle Produkte, während das Produktflussdia…" at bounding box center [273, 180] width 0 height 6
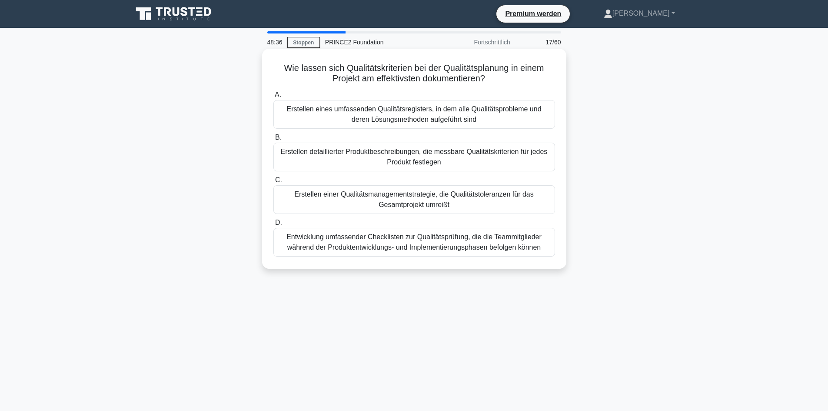
click at [368, 161] on font "Erstellen detaillierter Produktbeschreibungen, die messbare Qualitätskriterien …" at bounding box center [414, 156] width 274 height 21
click at [273, 140] on input "B. Erstellen detaillierter Produktbeschreibungen, die messbare Qualitätskriteri…" at bounding box center [273, 138] width 0 height 6
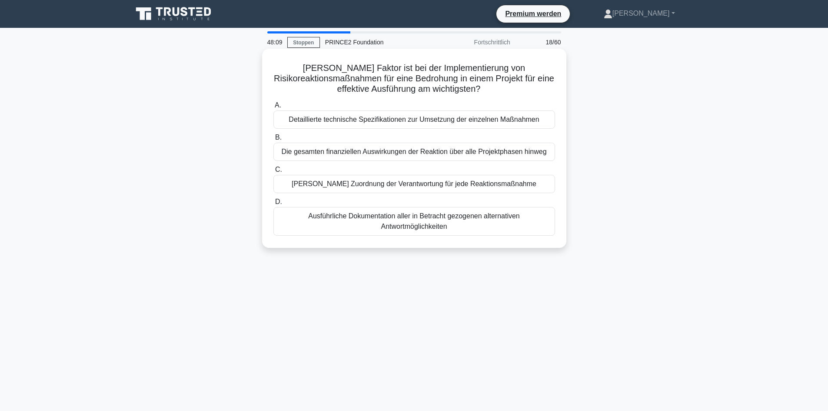
click at [365, 187] on font "Klare Zuordnung der Verantwortung für jede Reaktionsmaßnahme" at bounding box center [414, 183] width 245 height 7
click at [273, 172] on input "C. Klare Zuordnung der Verantwortung für jede Reaktionsmaßnahme" at bounding box center [273, 170] width 0 height 6
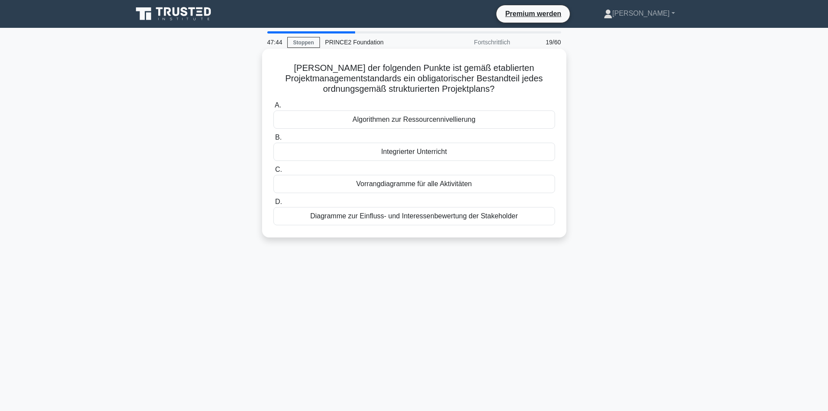
click at [421, 155] on font "Integrierter Unterricht" at bounding box center [414, 151] width 66 height 7
click at [273, 140] on input "B. Integrierter Unterricht" at bounding box center [273, 138] width 0 height 6
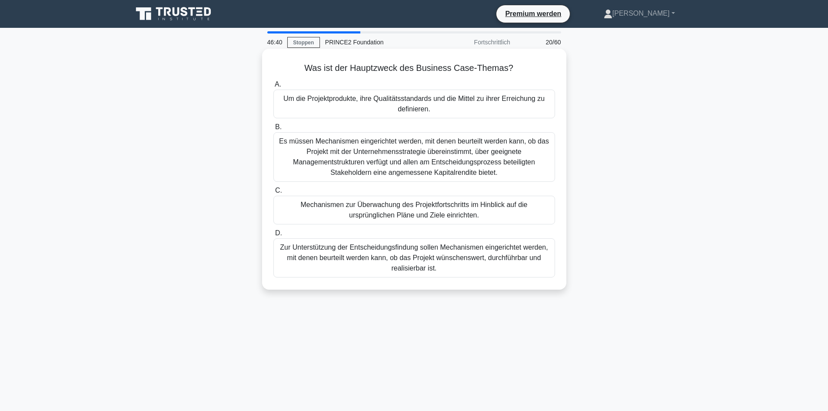
click at [444, 105] on font "Um die Projektprodukte, ihre Qualitätsstandards und die Mittel zu ihrer Erreich…" at bounding box center [414, 103] width 274 height 21
click at [273, 87] on input "A. Um die Projektprodukte, ihre Qualitätsstandards und die Mittel zu ihrer Erre…" at bounding box center [273, 85] width 0 height 6
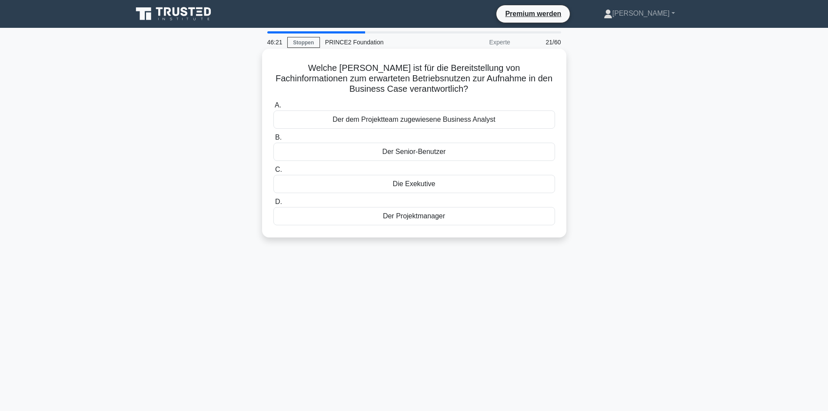
click at [484, 149] on div "Der Senior-Benutzer" at bounding box center [414, 152] width 282 height 18
click at [273, 140] on input "B. Der Senior-Benutzer" at bounding box center [273, 138] width 0 height 6
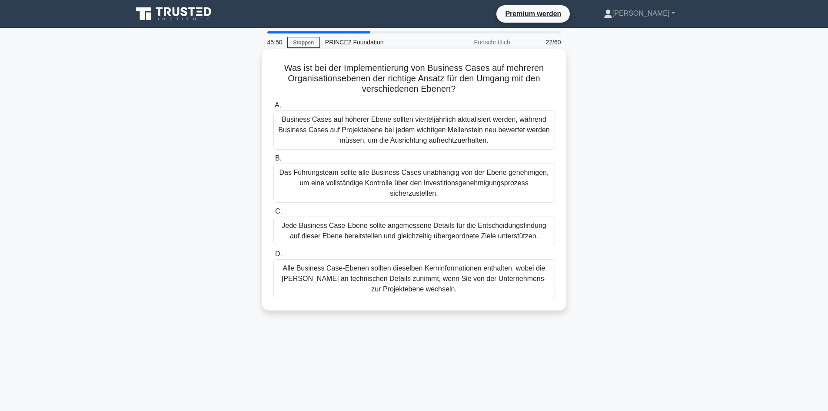
click at [388, 232] on font "Jede Business Case-Ebene sollte angemessene Details für die Entscheidungsfindun…" at bounding box center [414, 231] width 264 height 18
click at [273, 214] on input "C. Jede Business Case-Ebene sollte angemessene Details für die Entscheidungsfin…" at bounding box center [273, 212] width 0 height 6
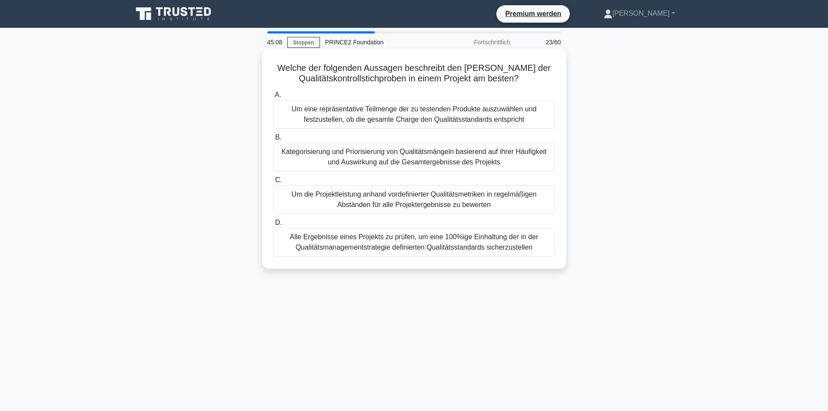
click at [295, 114] on font "Um eine repräsentative Teilmenge der zu testenden Produkte auszuwählen und fest…" at bounding box center [414, 114] width 245 height 18
click at [273, 98] on input "A. Um eine repräsentative Teilmenge der zu testenden Produkte auszuwählen und f…" at bounding box center [273, 95] width 0 height 6
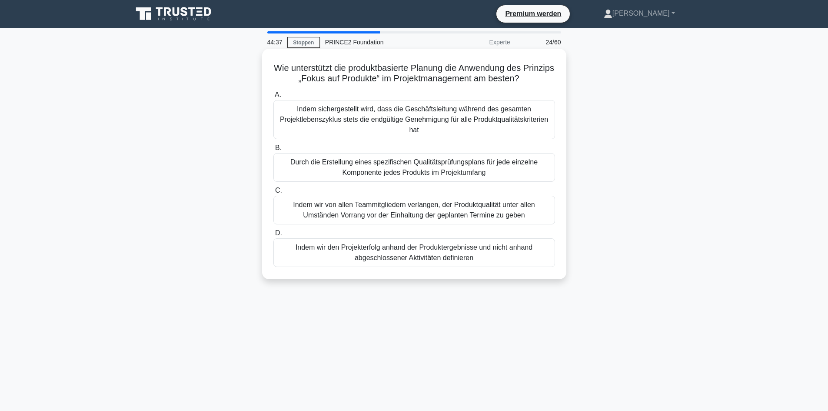
click at [314, 169] on font "Durch die Erstellung eines spezifischen Qualitätsprüfungsplans für jede einzeln…" at bounding box center [414, 167] width 274 height 21
click at [273, 151] on input "B. Durch die Erstellung eines spezifischen Qualitätsprüfungsplans für jede einz…" at bounding box center [273, 148] width 0 height 6
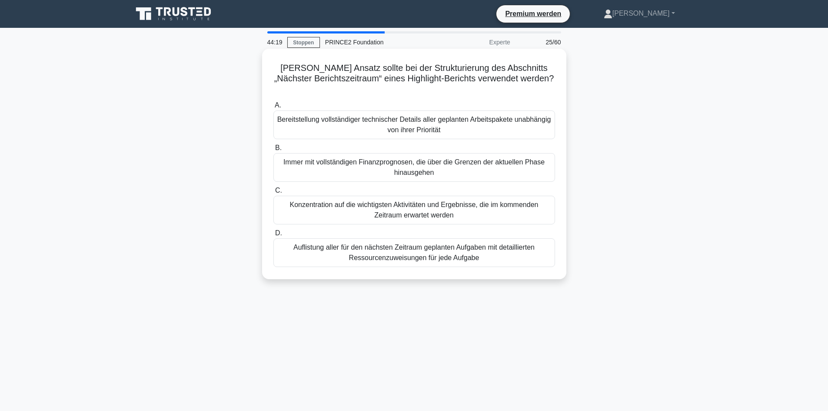
click at [350, 201] on font "Konzentration auf die wichtigsten Aktivitäten und Ergebnisse, die im kommenden …" at bounding box center [414, 210] width 249 height 18
click at [273, 193] on input "C. Konzentration auf die wichtigsten Aktivitäten und Ergebnisse, die im kommend…" at bounding box center [273, 191] width 0 height 6
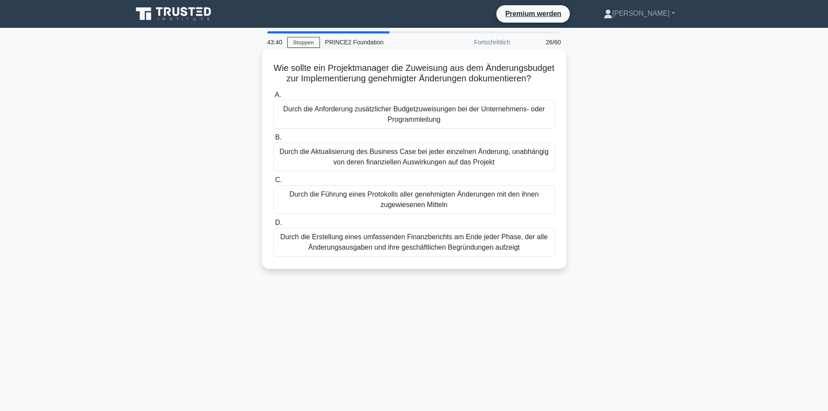
click at [357, 166] on font "Durch die Aktualisierung des Business Case bei jeder einzelnen Änderung, unabhä…" at bounding box center [413, 157] width 269 height 18
click at [273, 140] on input "B. Durch die Aktualisierung des Business Case bei jeder einzelnen Änderung, una…" at bounding box center [273, 138] width 0 height 6
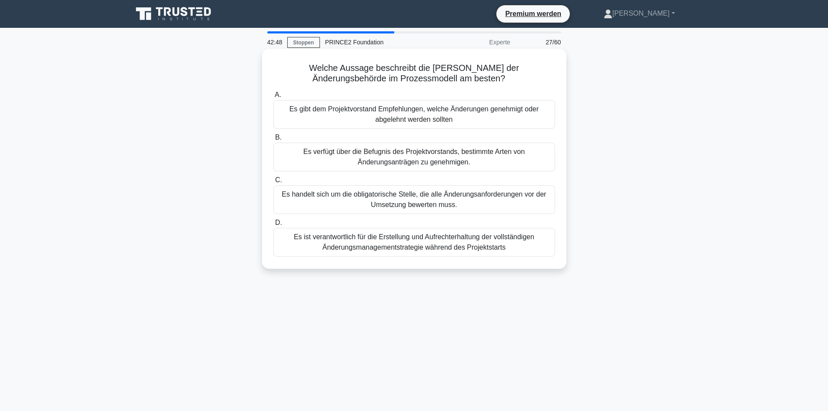
click at [348, 158] on font "Es verfügt über die Befugnis des Projektvorstands, bestimmte Arten von Änderung…" at bounding box center [414, 156] width 274 height 21
click at [309, 165] on font "Es verfügt über die Befugnis des Projektvorstands, bestimmte Arten von Änderung…" at bounding box center [414, 156] width 274 height 21
click at [273, 140] on input "B. Es verfügt über die Befugnis des Projektvorstands, bestimmte Arten von Änder…" at bounding box center [273, 138] width 0 height 6
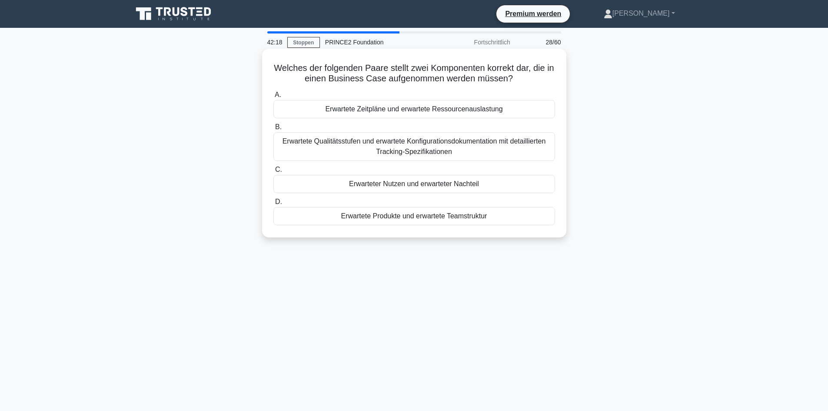
click at [338, 187] on div "Erwarteter Nutzen und erwarteter Nachteil" at bounding box center [414, 184] width 282 height 18
click at [273, 172] on input "C. Erwarteter Nutzen und erwarteter Nachteil" at bounding box center [273, 170] width 0 height 6
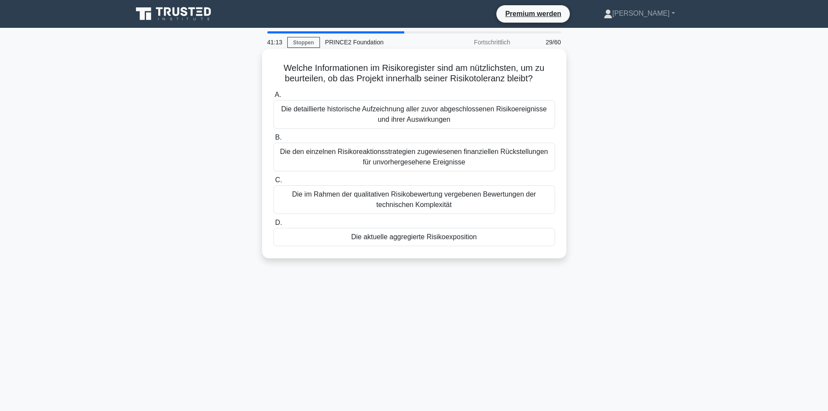
click at [312, 242] on div "Die aktuelle aggregierte Risikoexposition" at bounding box center [414, 237] width 282 height 18
click at [273, 226] on input "D. Die aktuelle aggregierte Risikoexposition" at bounding box center [273, 223] width 0 height 6
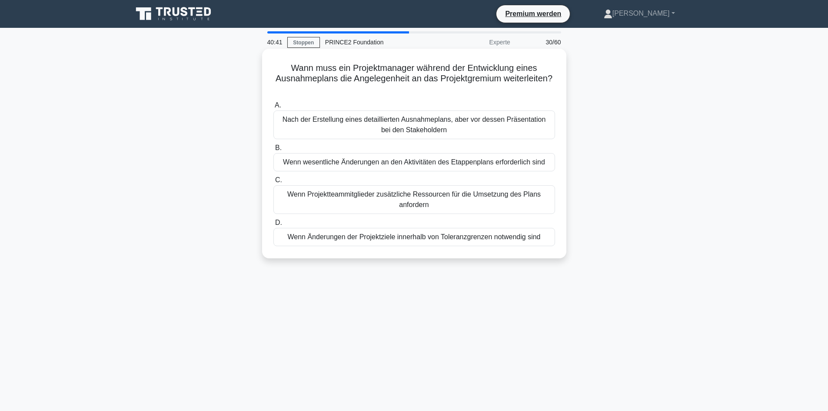
click at [344, 129] on font "Nach der Erstellung eines detaillierten Ausnahmeplans, aber vor dessen Präsenta…" at bounding box center [414, 124] width 274 height 21
click at [273, 108] on input "A. Nach der Erstellung eines detaillierten Ausnahmeplans, aber vor dessen Präse…" at bounding box center [273, 106] width 0 height 6
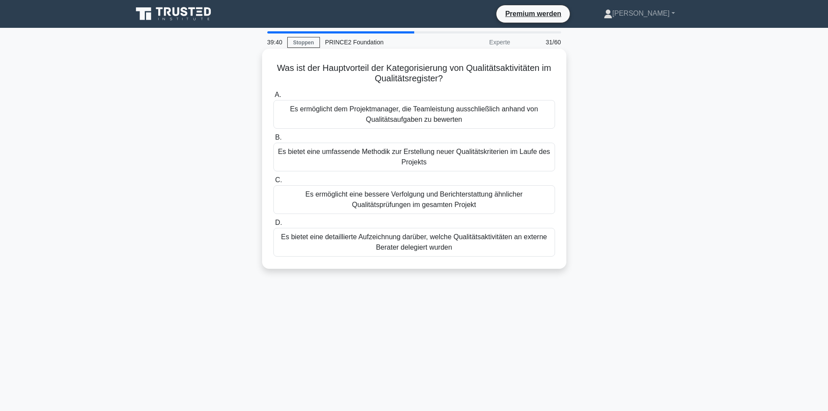
click at [315, 109] on font "Es ermöglicht dem Projektmanager, die Teamleistung ausschließlich anhand von Qu…" at bounding box center [414, 114] width 248 height 18
click at [273, 98] on input "A. Es ermöglicht dem Projektmanager, die Teamleistung ausschließlich anhand von…" at bounding box center [273, 95] width 0 height 6
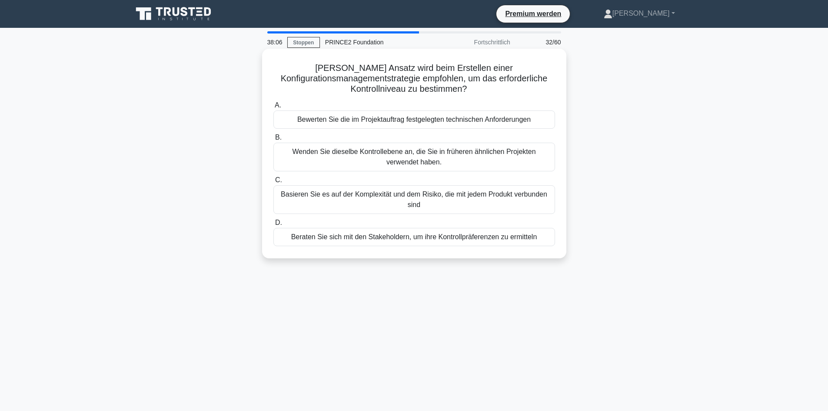
click at [515, 204] on font "Basieren Sie es auf der Komplexität und dem Risiko, die mit jedem Produkt verbu…" at bounding box center [414, 199] width 274 height 21
click at [273, 183] on input "C. Basieren Sie es auf der Komplexität und dem Risiko, die mit jedem Produkt ve…" at bounding box center [273, 180] width 0 height 6
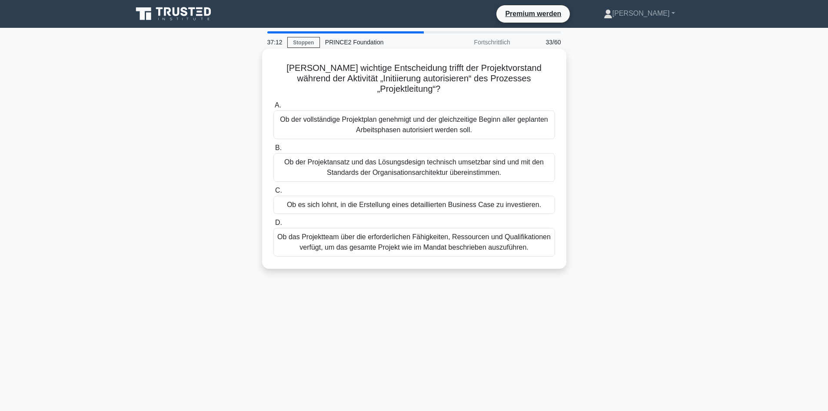
click at [498, 116] on font "Ob der vollständige Projektplan genehmigt und der gleichzeitige Beginn aller ge…" at bounding box center [414, 124] width 274 height 21
click at [273, 108] on input "A. Ob der vollständige Projektplan genehmigt und der gleichzeitige Beginn aller…" at bounding box center [273, 106] width 0 height 6
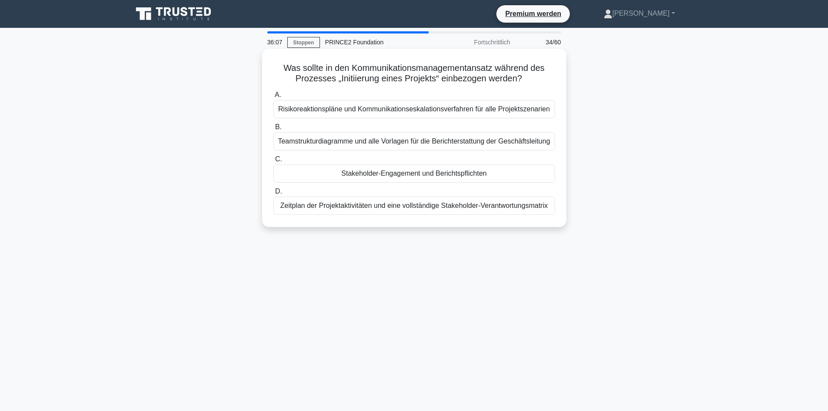
click at [527, 140] on font "Teamstrukturdiagramme und alle Vorlagen für die Berichterstattung der Geschäfts…" at bounding box center [414, 140] width 272 height 7
click at [273, 130] on input "B. Teamstrukturdiagramme und alle Vorlagen für die Berichterstattung der Geschä…" at bounding box center [273, 127] width 0 height 6
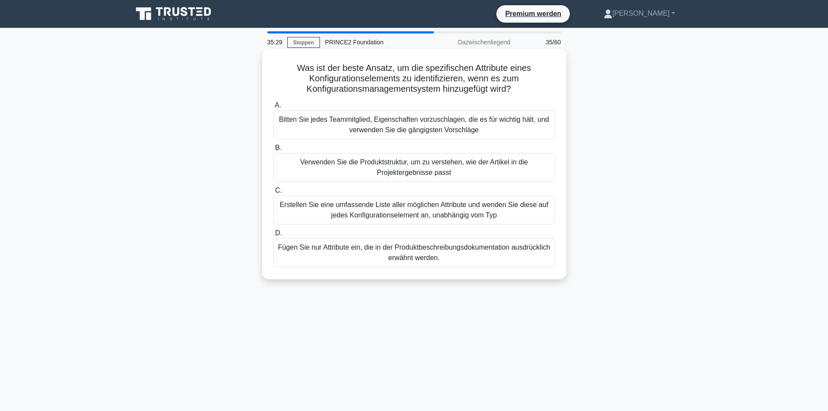
click at [474, 166] on font "Verwenden Sie die Produktstruktur, um zu verstehen, wie der Artikel in die Proj…" at bounding box center [414, 167] width 228 height 18
click at [273, 151] on input "B. Verwenden Sie die Produktstruktur, um zu verstehen, wie der Artikel in die P…" at bounding box center [273, 148] width 0 height 6
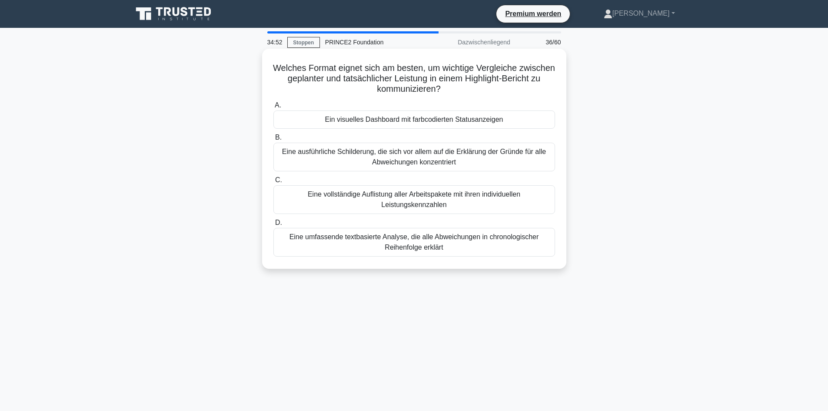
click at [452, 122] on font "Ein visuelles Dashboard mit farbcodierten Statusanzeigen" at bounding box center [414, 119] width 178 height 7
click at [273, 108] on input "A. Ein visuelles Dashboard mit farbcodierten Statusanzeigen" at bounding box center [273, 106] width 0 height 6
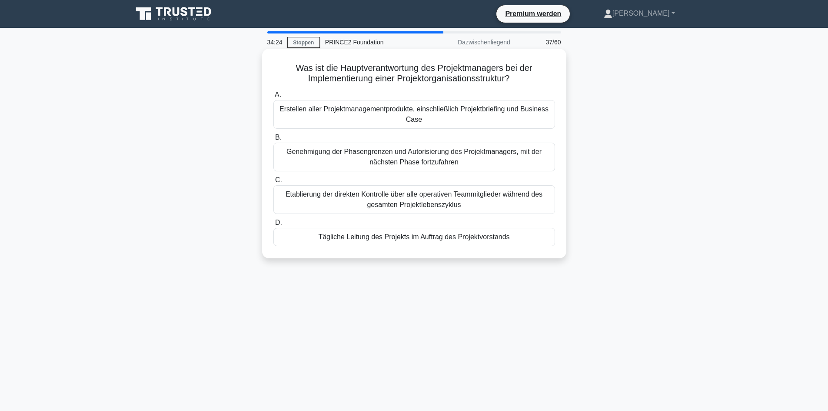
click at [435, 117] on font "Erstellen aller Projektmanagementprodukte, einschließlich Projektbriefing und B…" at bounding box center [414, 114] width 274 height 21
click at [273, 98] on input "A. Erstellen aller Projektmanagementprodukte, einschließlich Projektbriefing un…" at bounding box center [273, 95] width 0 height 6
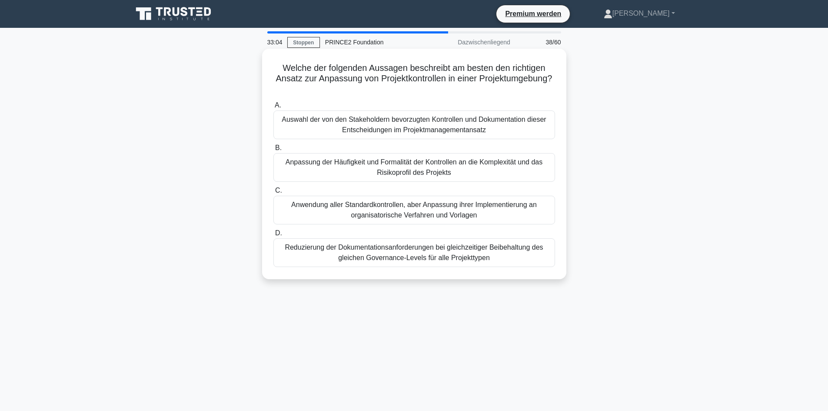
click at [307, 166] on font "Anpassung der Häufigkeit und Formalität der Kontrollen an die Komplexität und d…" at bounding box center [413, 167] width 257 height 18
click at [273, 151] on input "B. Anpassung der Häufigkeit und Formalität der Kontrollen an die Komplexität un…" at bounding box center [273, 148] width 0 height 6
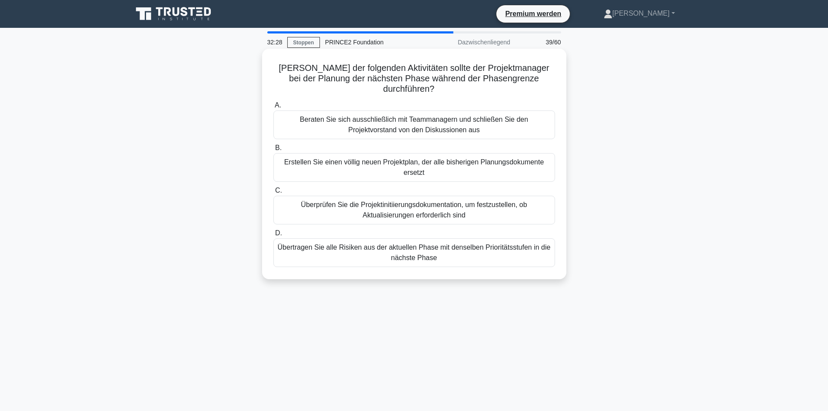
click at [306, 212] on font "Überprüfen Sie die Projektinitiierungsdokumentation, um festzustellen, ob Aktua…" at bounding box center [414, 209] width 274 height 21
click at [273, 193] on input "C. Überprüfen Sie die Projektinitiierungsdokumentation, um festzustellen, ob Ak…" at bounding box center [273, 191] width 0 height 6
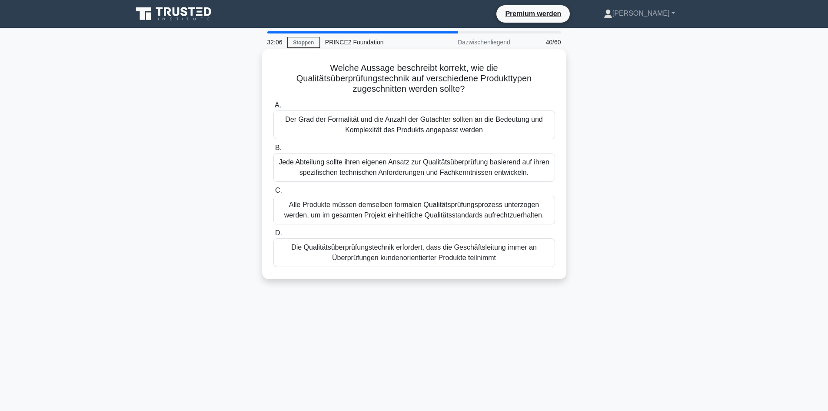
click at [308, 211] on font "Alle Produkte müssen demselben formalen Qualitätsprüfungsprozess unterzogen wer…" at bounding box center [414, 210] width 260 height 18
click at [273, 193] on input "C. Alle Produkte müssen demselben formalen Qualitätsprüfungsprozess unterzogen …" at bounding box center [273, 191] width 0 height 6
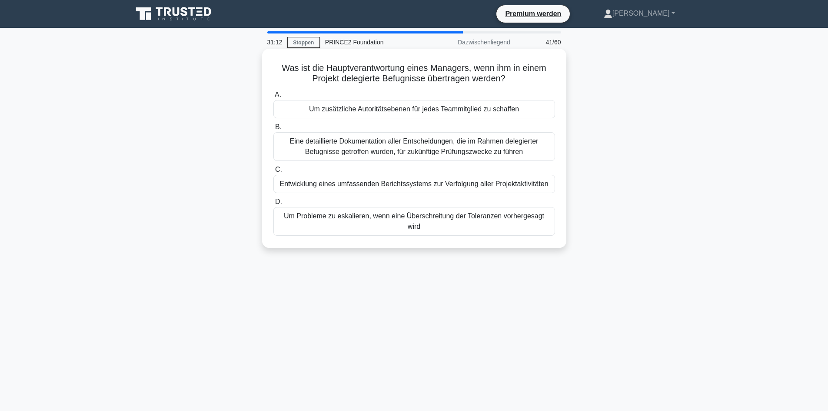
click at [307, 220] on font "Um Probleme zu eskalieren, wenn eine Überschreitung der Toleranzen vorhergesagt…" at bounding box center [414, 221] width 260 height 18
click at [273, 205] on input "D. Um Probleme zu eskalieren, wenn eine Überschreitung der Toleranzen vorherges…" at bounding box center [273, 202] width 0 height 6
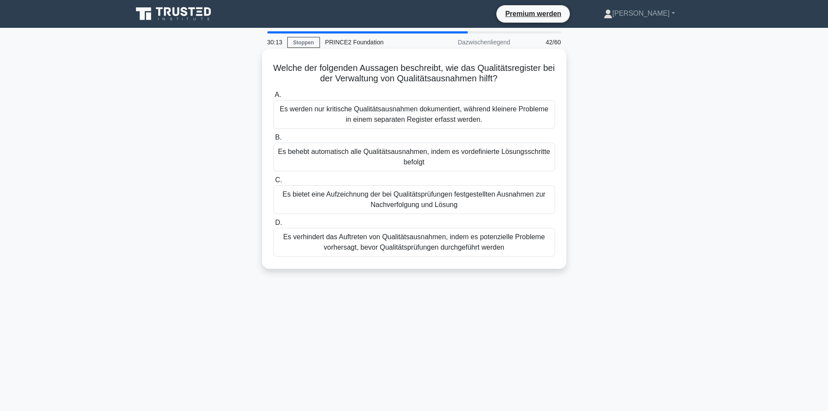
click at [303, 202] on font "Es bietet eine Aufzeichnung der bei Qualitätsprüfungen festgestellten Ausnahmen…" at bounding box center [414, 199] width 274 height 21
click at [273, 183] on input "C. Es bietet eine Aufzeichnung der bei Qualitätsprüfungen festgestellten Ausnah…" at bounding box center [273, 180] width 0 height 6
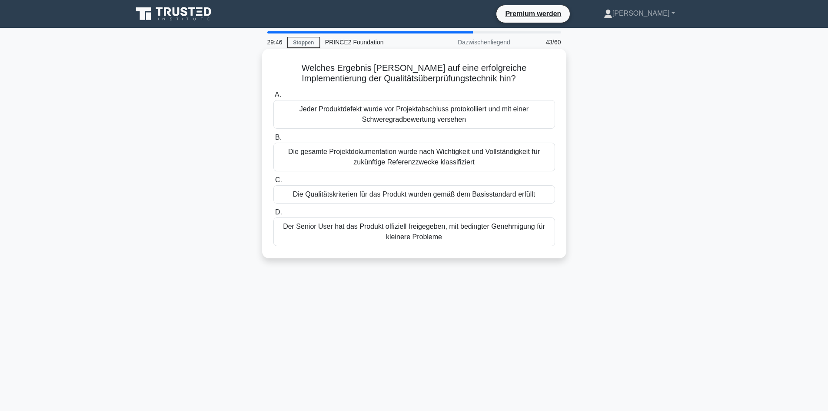
click at [306, 198] on font "Die Qualitätskriterien für das Produkt wurden gemäß dem Basisstandard erfüllt" at bounding box center [414, 193] width 242 height 7
click at [273, 183] on input "C. Die Qualitätskriterien für das Produkt wurden gemäß dem Basisstandard erfüllt" at bounding box center [273, 180] width 0 height 6
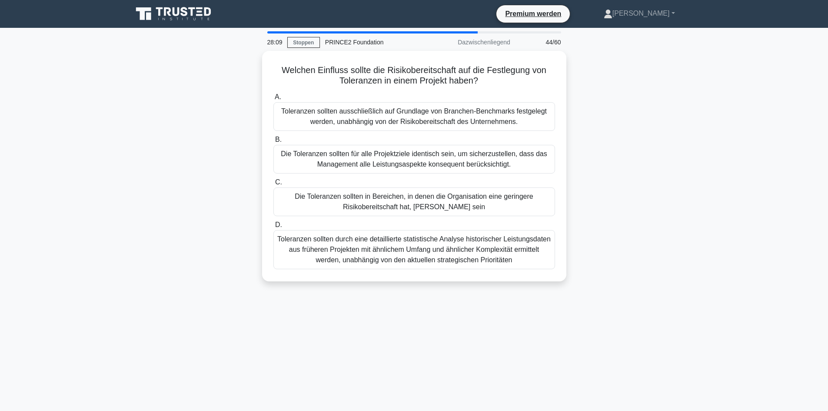
click at [306, 198] on font "Die Toleranzen sollten in Bereichen, in denen die Organisation eine geringere R…" at bounding box center [414, 201] width 239 height 18
click at [273, 185] on input "C. Die Toleranzen sollten in Bereichen, in denen die Organisation eine geringer…" at bounding box center [273, 182] width 0 height 6
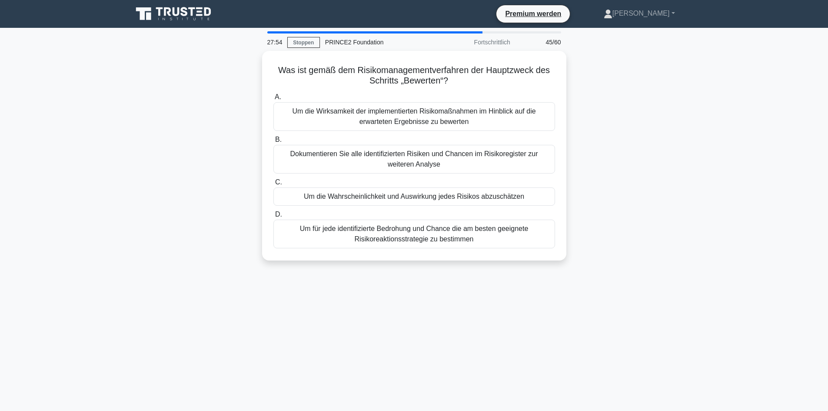
click at [306, 198] on font "Um die Wahrscheinlichkeit und Auswirkung jedes Risikos abzuschätzen" at bounding box center [414, 195] width 220 height 7
click at [273, 185] on input "C. Um die Wahrscheinlichkeit und Auswirkung jedes Risikos abzuschätzen" at bounding box center [273, 182] width 0 height 6
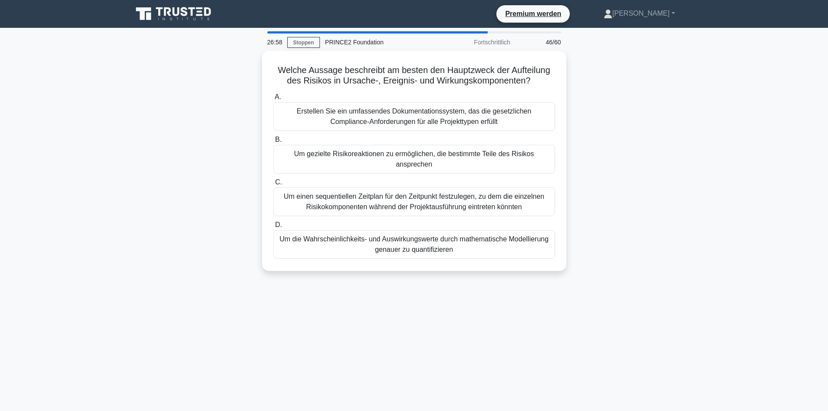
click at [306, 198] on font "Um einen sequentiellen Zeitplan für den Zeitpunkt festzulegen, zu dem die einze…" at bounding box center [414, 201] width 260 height 18
click at [273, 185] on input "C. Um einen sequentiellen Zeitplan für den Zeitpunkt festzulegen, zu dem die ei…" at bounding box center [273, 182] width 0 height 6
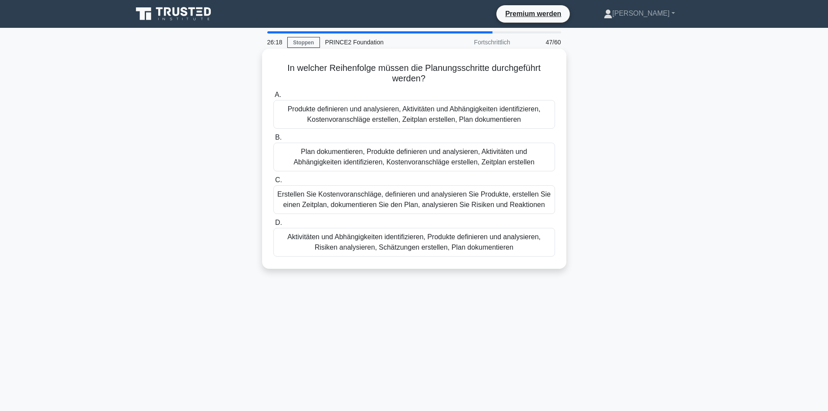
click at [310, 245] on font "Aktivitäten und Abhängigkeiten identifizieren, Produkte definieren und analysie…" at bounding box center [414, 242] width 274 height 21
click at [273, 226] on input "D. Aktivitäten und Abhängigkeiten identifizieren, Produkte definieren und analy…" at bounding box center [273, 223] width 0 height 6
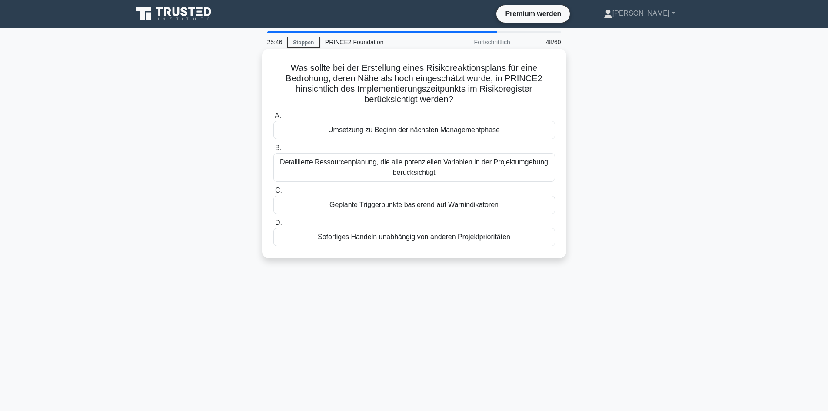
click at [306, 243] on div "Sofortiges Handeln unabhängig von anderen Projektprioritäten" at bounding box center [414, 237] width 282 height 18
click at [273, 226] on input "D. Sofortiges Handeln unabhängig von anderen Projektprioritäten" at bounding box center [273, 223] width 0 height 6
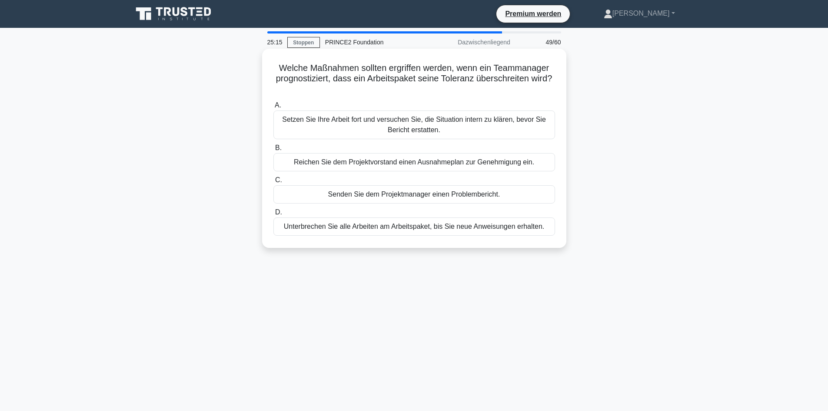
click at [296, 163] on font "Reichen Sie dem Projektvorstand einen Ausnahmeplan zur Genehmigung ein." at bounding box center [414, 161] width 240 height 7
click at [273, 151] on input "B. Reichen Sie dem Projektvorstand einen Ausnahmeplan zur Genehmigung ein." at bounding box center [273, 148] width 0 height 6
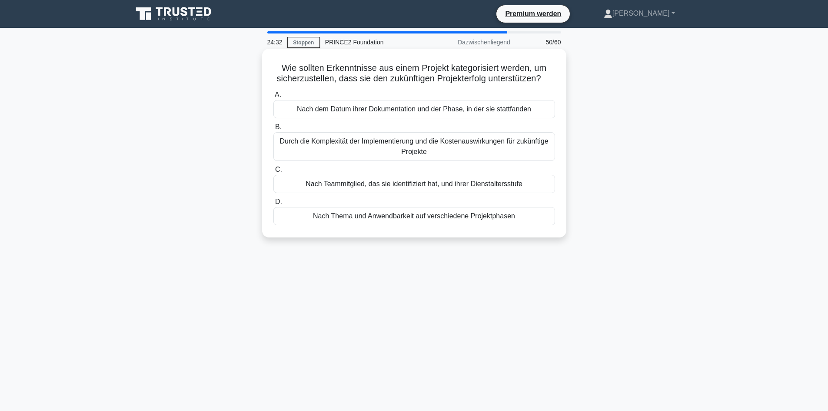
click at [302, 146] on font "Durch die Komplexität der Implementierung und die Kostenauswirkungen für zukünf…" at bounding box center [413, 146] width 269 height 18
click at [273, 130] on input "B. Durch die Komplexität der Implementierung und die Kostenauswirkungen für zuk…" at bounding box center [273, 127] width 0 height 6
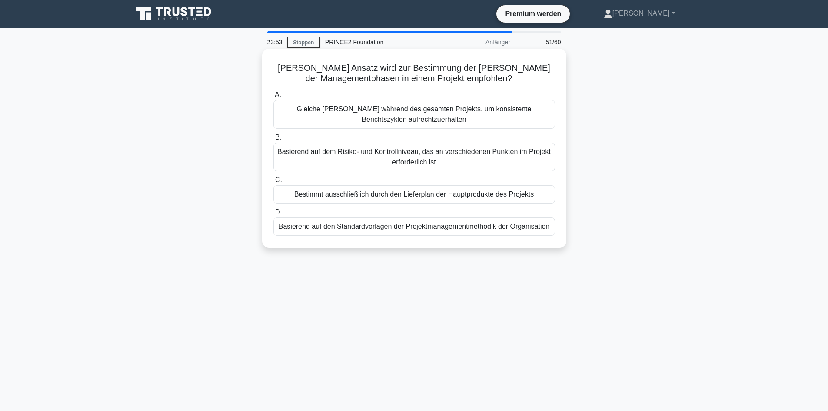
click at [311, 159] on font "Basierend auf dem Risiko- und Kontrollniveau, das an verschiedenen Punkten im P…" at bounding box center [414, 156] width 274 height 21
click at [273, 140] on input "B. Basierend auf dem Risiko- und Kontrollniveau, das an verschiedenen Punkten i…" at bounding box center [273, 138] width 0 height 6
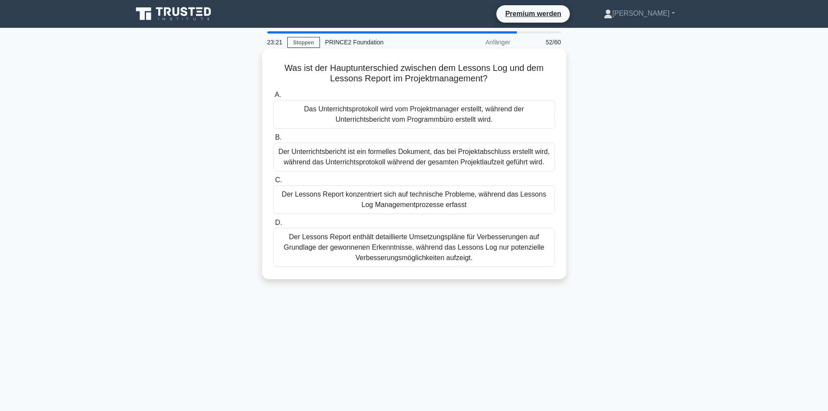
click at [370, 240] on font "Der Lessons Report enthält detaillierte Umsetzungspläne für Verbesserungen auf …" at bounding box center [414, 247] width 261 height 28
click at [335, 262] on font "Der Lessons Report enthält detaillierte Umsetzungspläne für Verbesserungen auf …" at bounding box center [414, 247] width 274 height 31
click at [273, 226] on input "D. Der Lessons Report enthält detaillierte Umsetzungspläne für Verbesserungen a…" at bounding box center [273, 223] width 0 height 6
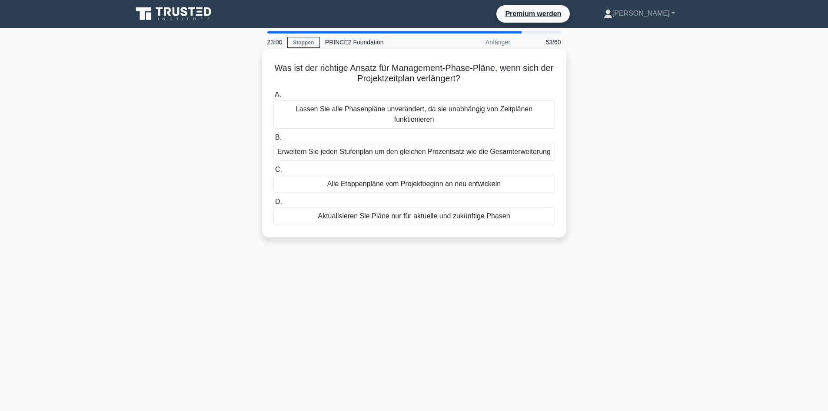
click at [331, 212] on font "Aktualisieren Sie Pläne nur für aktuelle und zukünftige Phasen" at bounding box center [414, 215] width 192 height 7
click at [273, 205] on input "D. Aktualisieren Sie Pläne nur für aktuelle und zukünftige Phasen" at bounding box center [273, 202] width 0 height 6
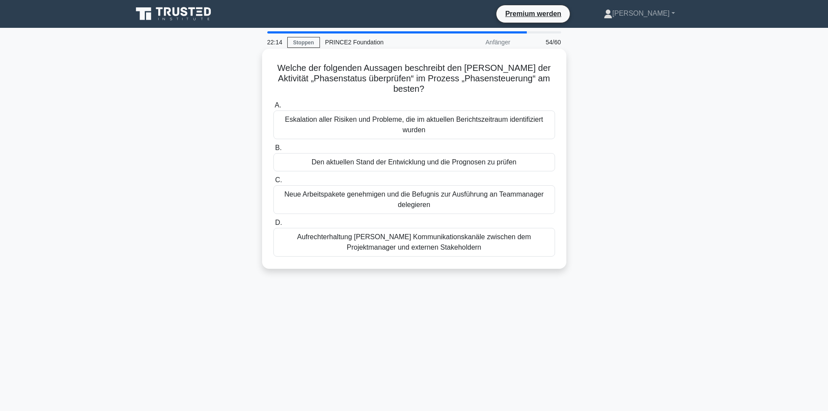
click at [309, 166] on div "Den aktuellen Stand der Entwicklung und die Prognosen zu prüfen" at bounding box center [414, 162] width 282 height 18
click at [273, 151] on input "B. Den aktuellen Stand der Entwicklung und die Prognosen zu prüfen" at bounding box center [273, 148] width 0 height 6
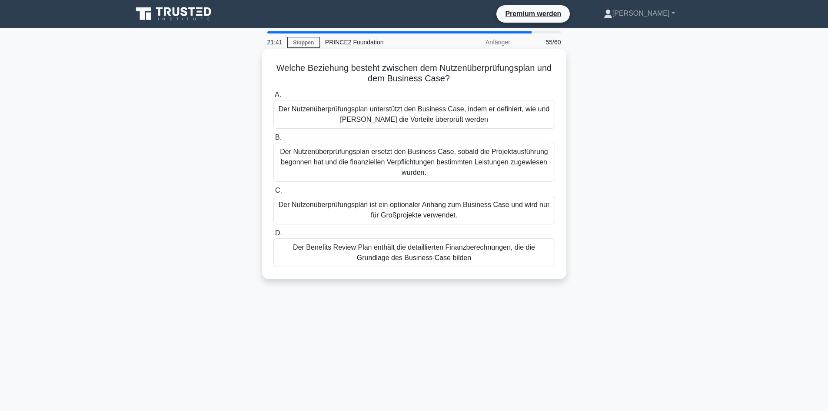
click at [326, 116] on font "Der Nutzenüberprüfungsplan unterstützt den Business Case, indem er definiert, w…" at bounding box center [414, 114] width 274 height 21
click at [273, 98] on input "A. Der Nutzenüberprüfungsplan unterstützt den Business Case, indem er definiert…" at bounding box center [273, 95] width 0 height 6
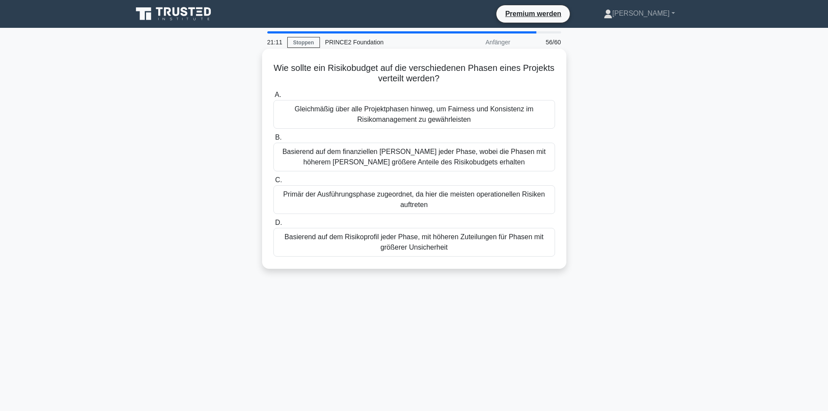
click at [315, 250] on font "Basierend auf dem Risikoprofil jeder Phase, mit höheren Zuteilungen für Phasen …" at bounding box center [414, 242] width 274 height 21
click at [273, 226] on input "D. Basierend auf dem Risikoprofil jeder Phase, mit höheren Zuteilungen für Phas…" at bounding box center [273, 223] width 0 height 6
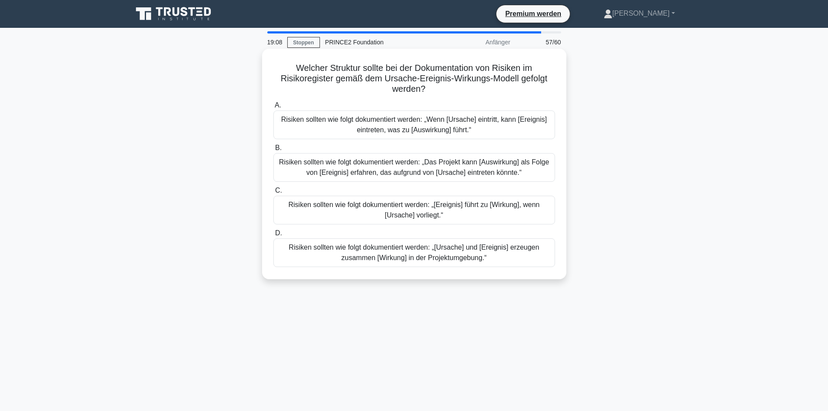
click at [300, 172] on font "Risiken sollten wie folgt dokumentiert werden: „Das Projekt kann [Auswirkung] a…" at bounding box center [414, 167] width 274 height 21
click at [273, 151] on input "B. Risiken sollten wie folgt dokumentiert werden: „Das Projekt kann [Auswirkung…" at bounding box center [273, 148] width 0 height 6
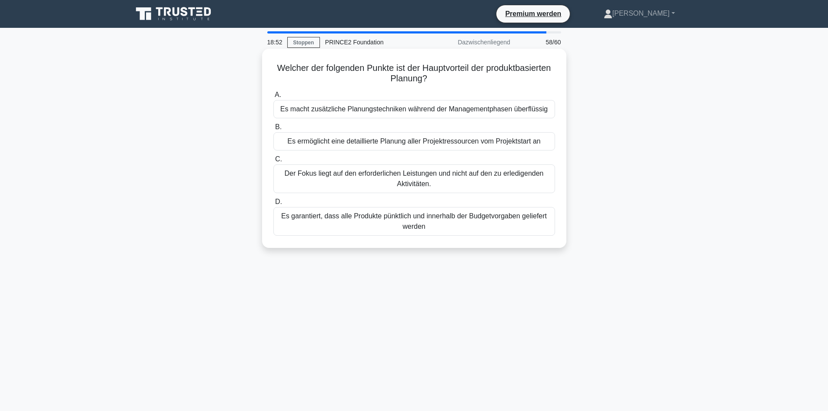
click at [322, 144] on font "Es ermöglicht eine detaillierte Planung aller Projektressourcen vom Projektstar…" at bounding box center [413, 140] width 253 height 7
click at [273, 130] on input "B. Es ermöglicht eine detaillierte Planung aller Projektressourcen vom Projekts…" at bounding box center [273, 127] width 0 height 6
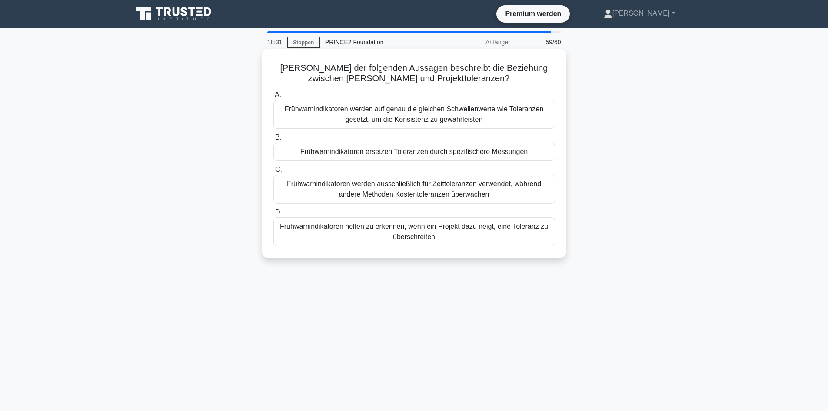
click at [345, 235] on font "Frühwarnindikatoren helfen zu erkennen, wenn ein Projekt dazu neigt, eine Toler…" at bounding box center [414, 231] width 274 height 21
click at [273, 215] on input "D. Frühwarnindikatoren helfen zu erkennen, wenn ein Projekt dazu neigt, eine To…" at bounding box center [273, 212] width 0 height 6
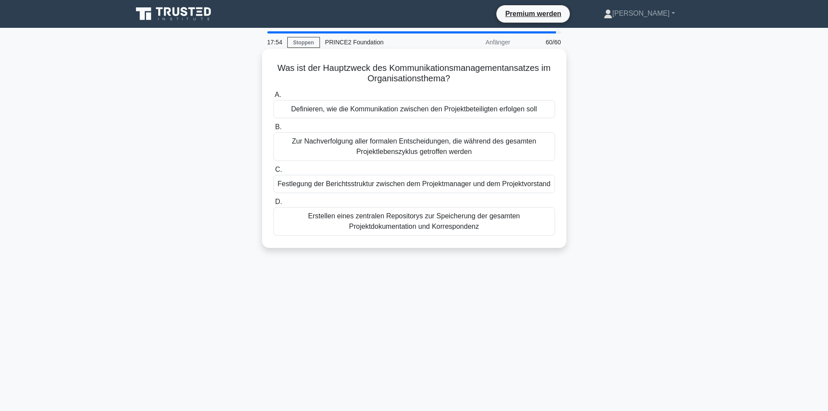
click at [486, 110] on font "Definieren, wie die Kommunikation zwischen den Projektbeteiligten erfolgen soll" at bounding box center [414, 108] width 246 height 7
click at [273, 98] on input "A. Definieren, wie die Kommunikation zwischen den Projektbeteiligten erfolgen s…" at bounding box center [273, 95] width 0 height 6
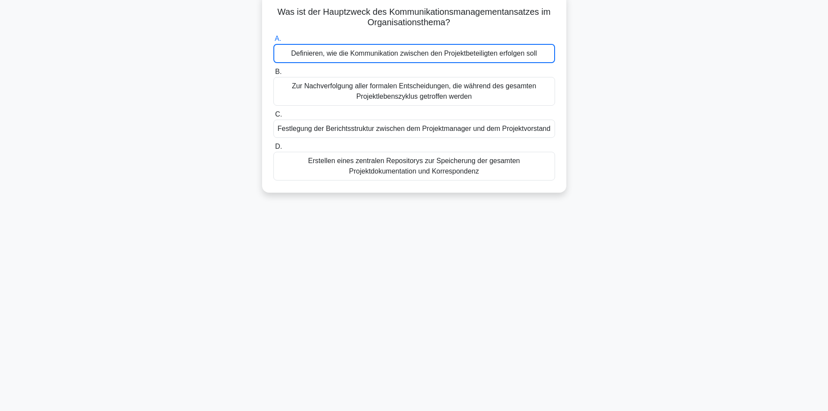
scroll to position [59, 0]
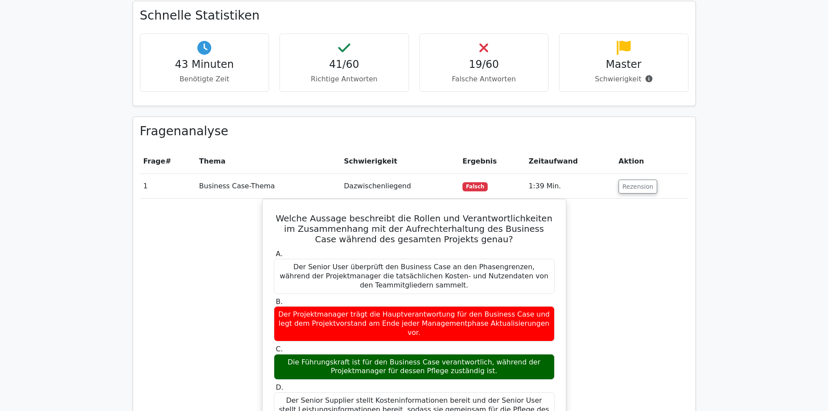
scroll to position [739, 0]
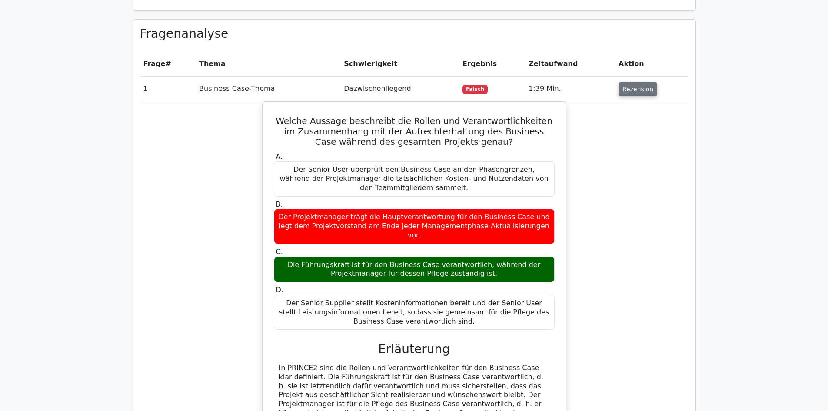
click at [635, 86] on font "Rezension" at bounding box center [637, 89] width 31 height 7
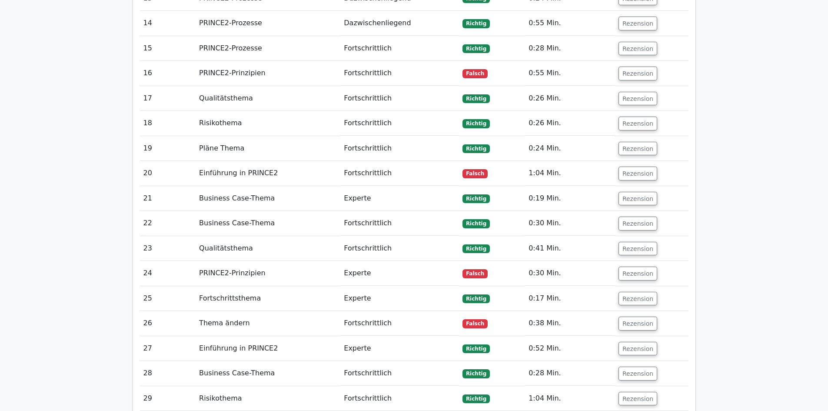
scroll to position [1130, 0]
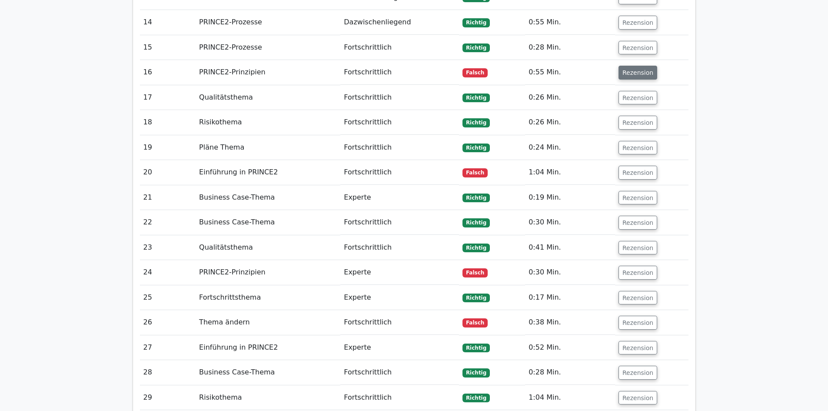
click at [634, 69] on font "Rezension" at bounding box center [637, 72] width 31 height 7
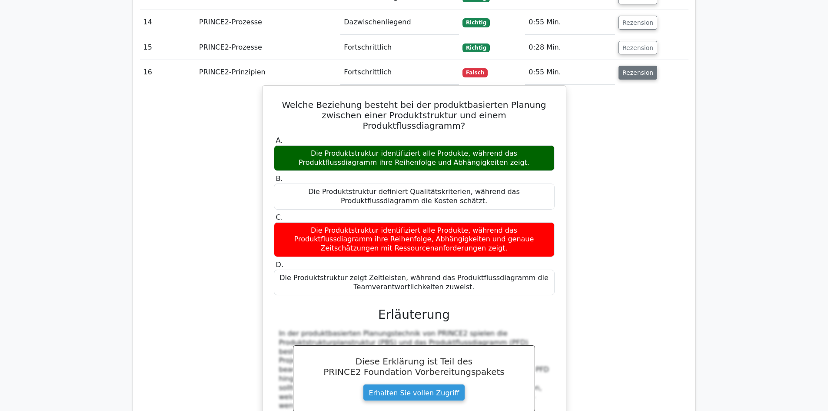
click at [634, 69] on font "Rezension" at bounding box center [637, 72] width 31 height 7
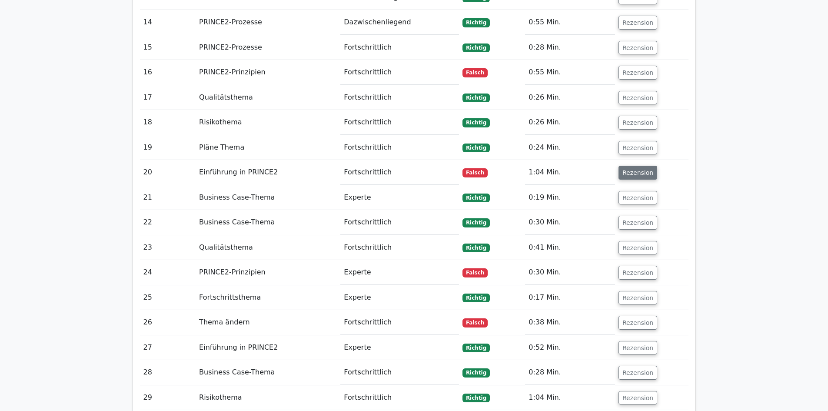
click at [630, 170] on button "Rezension" at bounding box center [637, 173] width 39 height 14
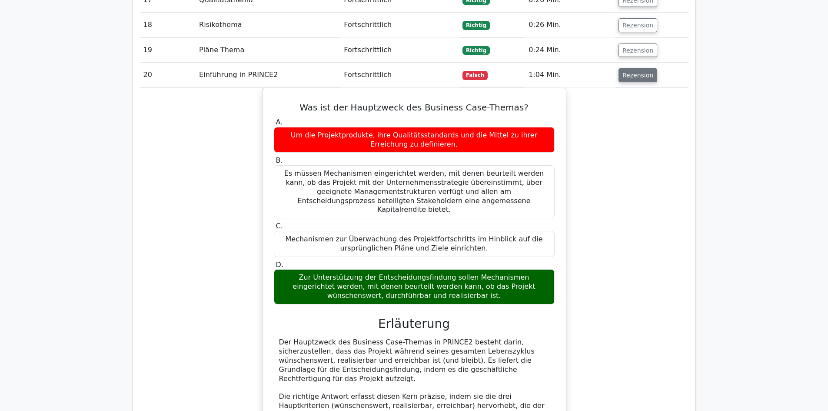
scroll to position [1260, 0]
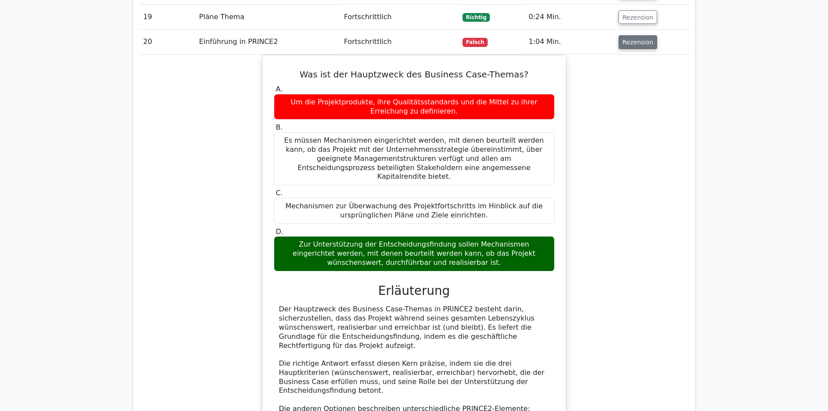
click at [628, 38] on button "Rezension" at bounding box center [637, 42] width 39 height 14
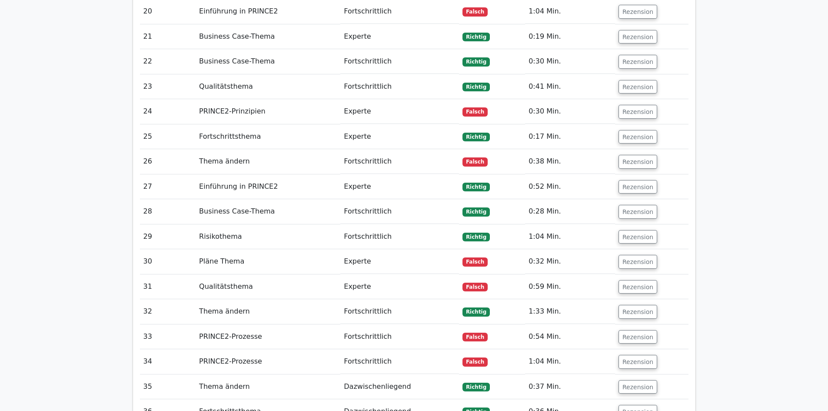
scroll to position [1303, 0]
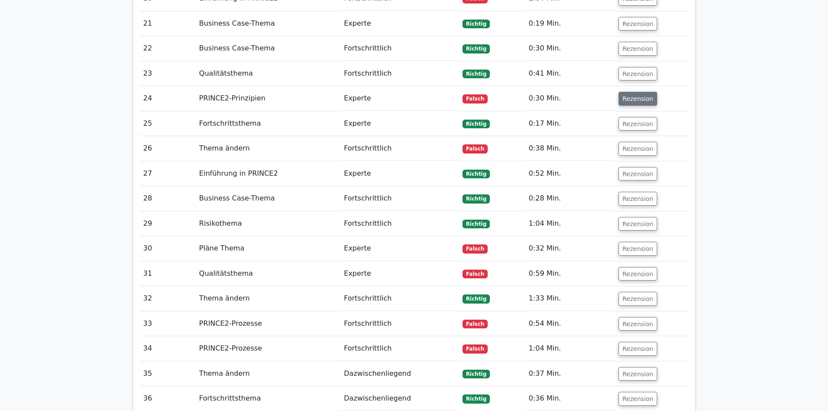
click at [630, 95] on font "Rezension" at bounding box center [637, 98] width 31 height 7
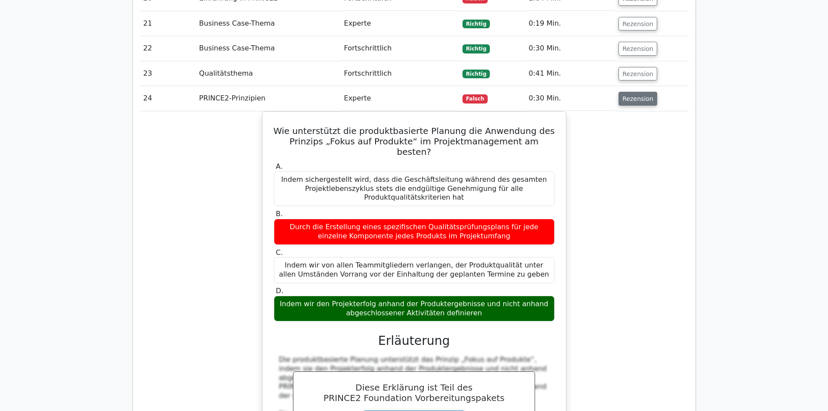
click at [630, 95] on font "Rezension" at bounding box center [637, 98] width 31 height 7
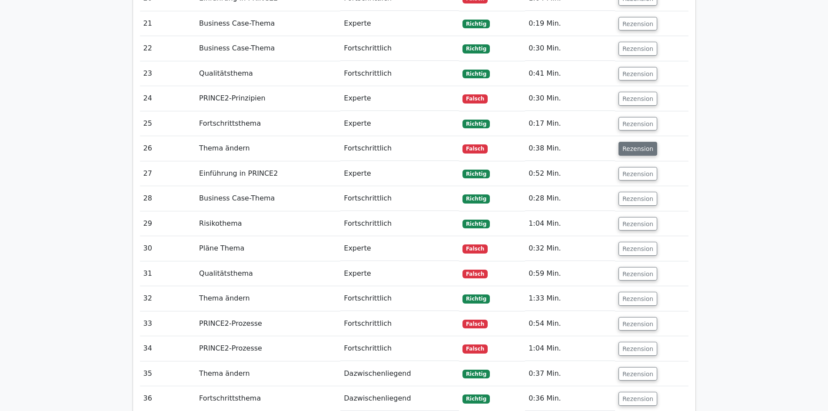
click at [629, 145] on font "Rezension" at bounding box center [637, 148] width 31 height 7
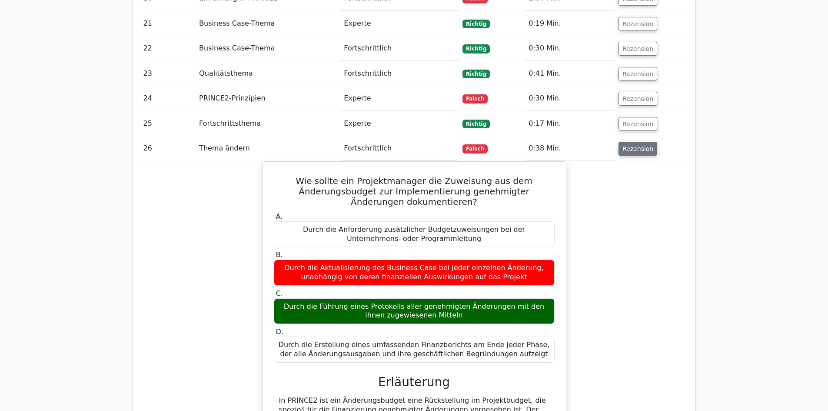
click at [629, 145] on font "Rezension" at bounding box center [637, 148] width 31 height 7
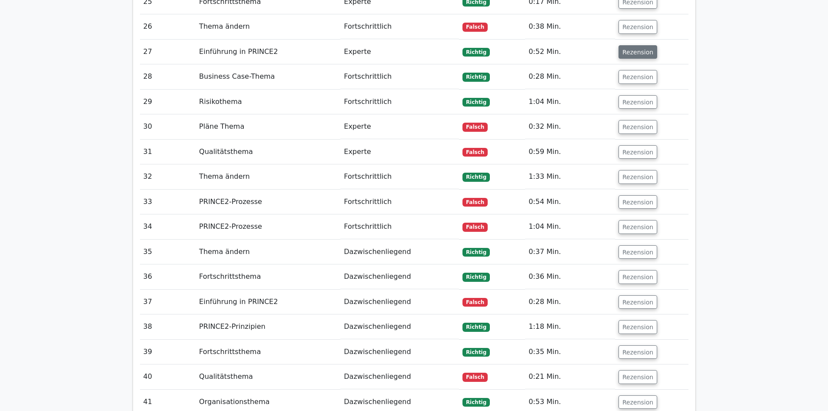
scroll to position [1521, 0]
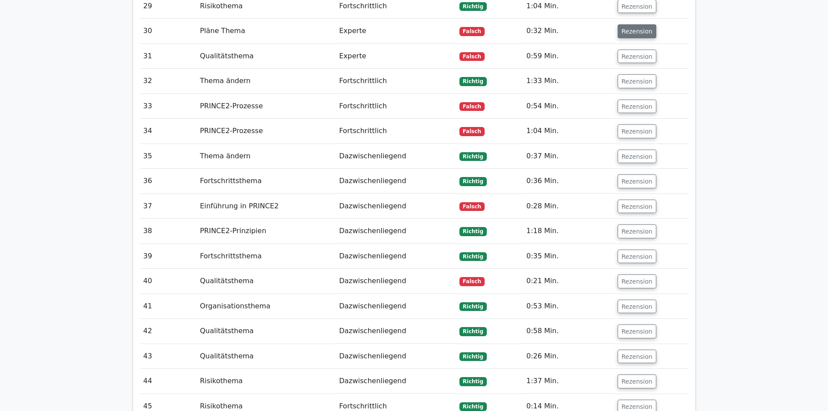
click at [635, 28] on font "Rezension" at bounding box center [636, 31] width 31 height 7
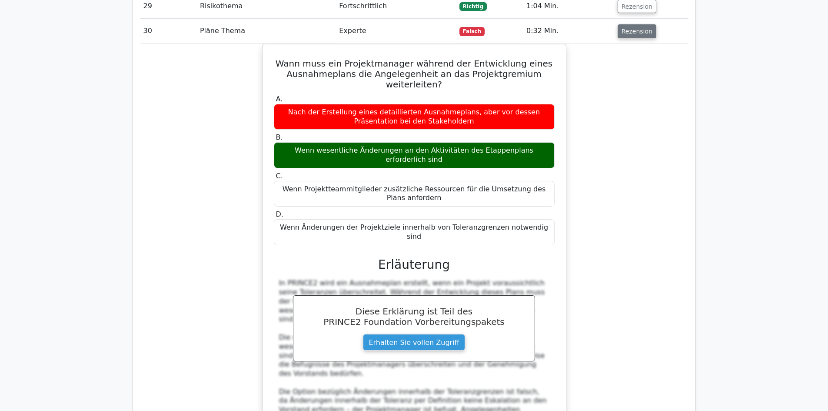
click at [635, 28] on font "Rezension" at bounding box center [636, 31] width 31 height 7
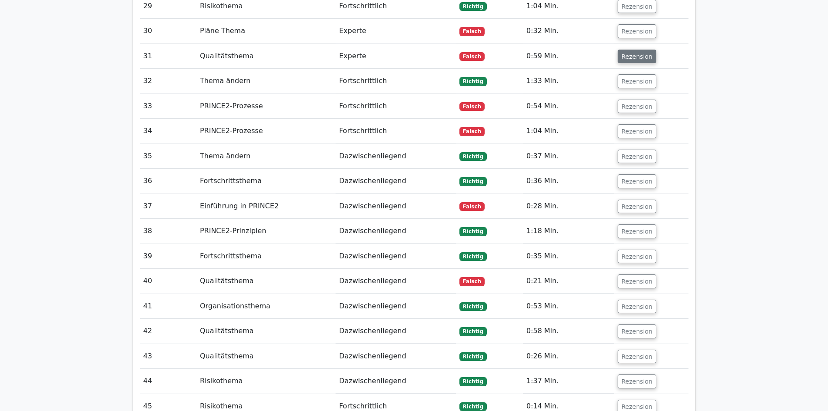
click at [635, 53] on button "Rezension" at bounding box center [636, 57] width 39 height 14
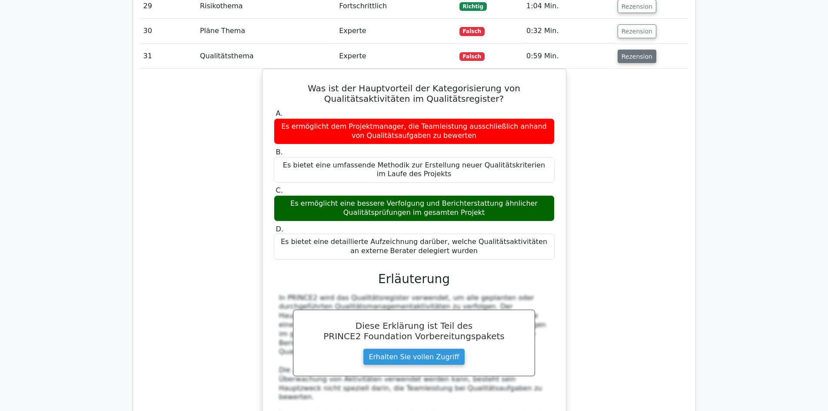
click at [635, 53] on button "Rezension" at bounding box center [636, 57] width 39 height 14
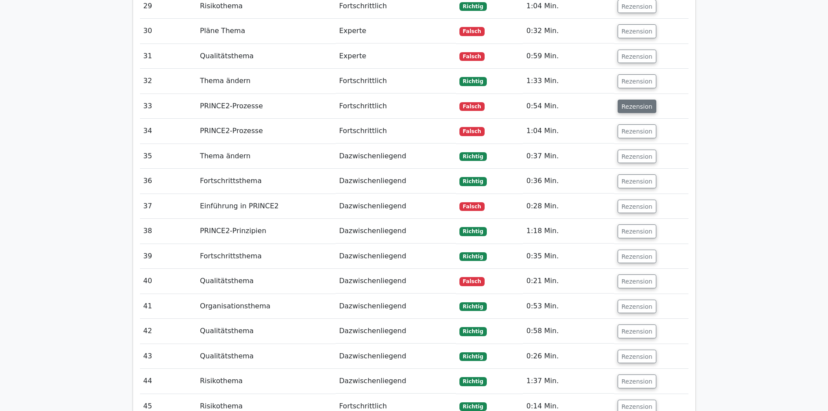
click at [634, 103] on font "Rezension" at bounding box center [636, 106] width 31 height 7
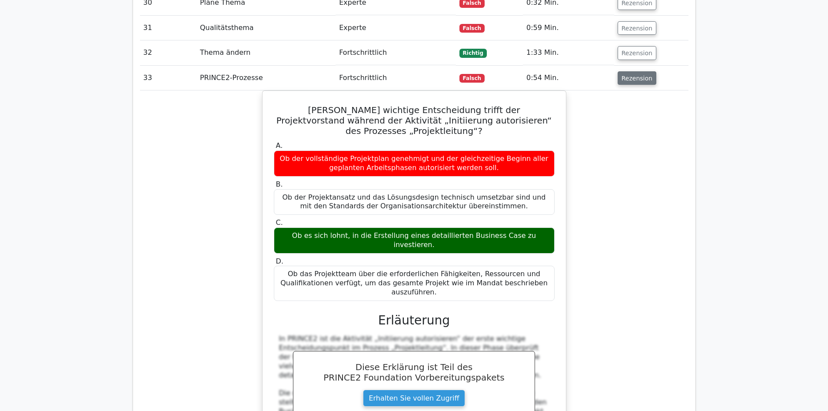
scroll to position [1564, 0]
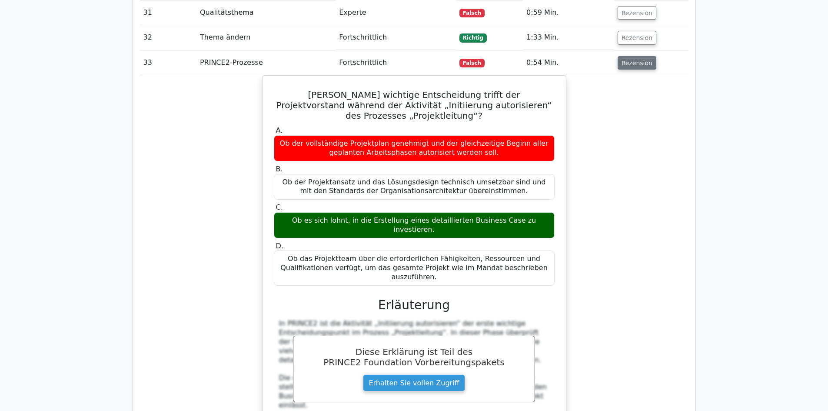
click at [640, 59] on font "Rezension" at bounding box center [636, 62] width 31 height 7
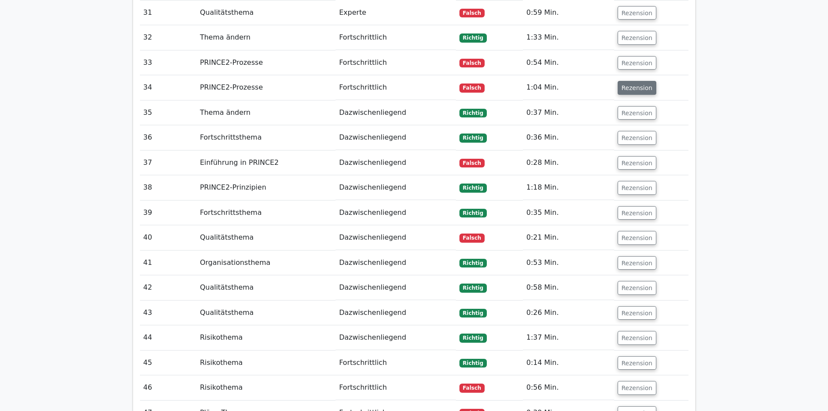
click at [635, 84] on font "Rezension" at bounding box center [636, 87] width 31 height 7
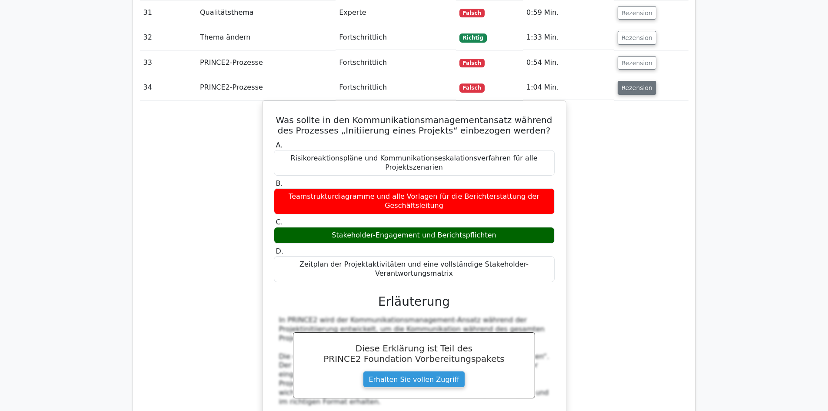
click at [635, 84] on font "Rezension" at bounding box center [636, 87] width 31 height 7
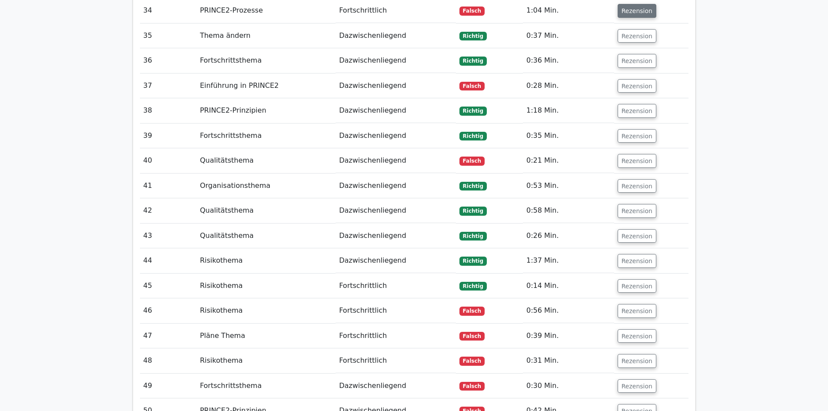
scroll to position [1651, 0]
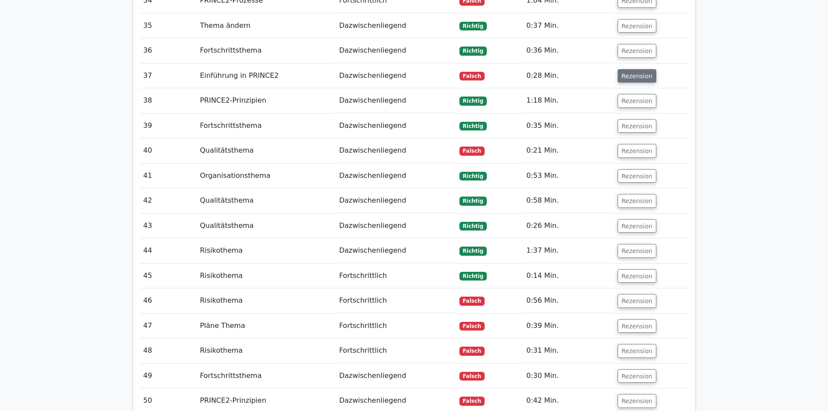
click at [634, 72] on font "Rezension" at bounding box center [636, 75] width 31 height 7
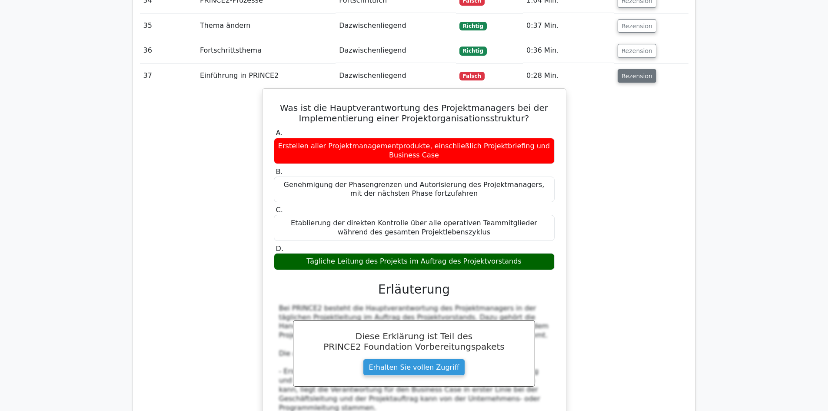
click at [634, 72] on font "Rezension" at bounding box center [636, 75] width 31 height 7
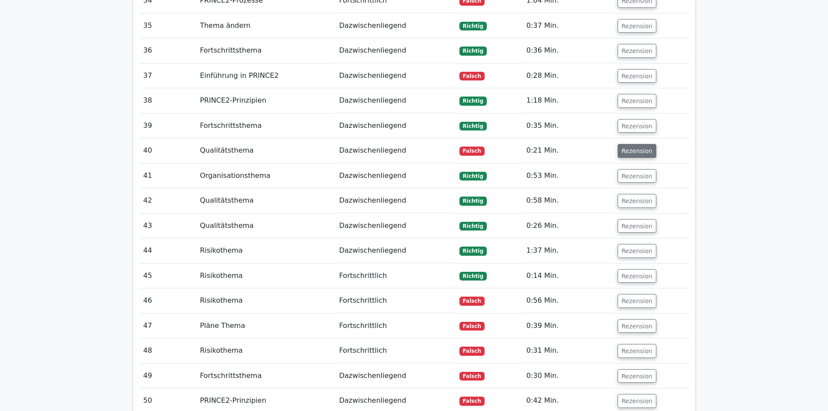
click at [635, 147] on font "Rezension" at bounding box center [636, 150] width 31 height 7
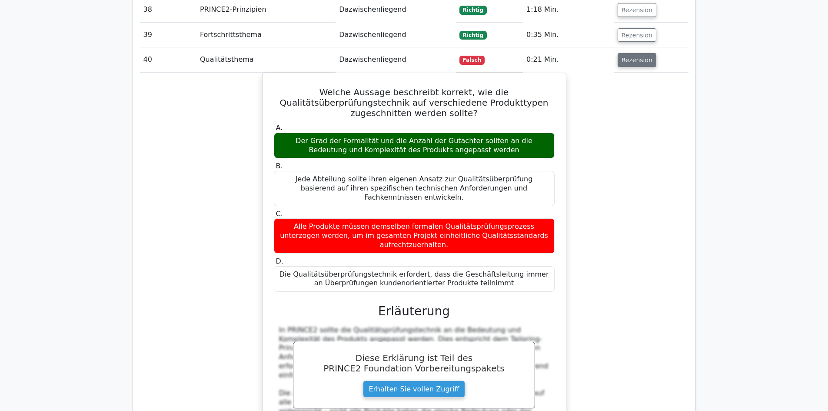
scroll to position [1781, 0]
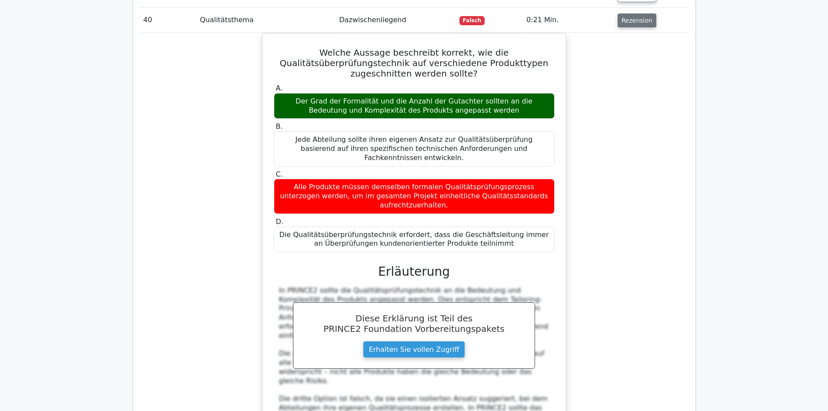
click at [637, 17] on font "Rezension" at bounding box center [636, 20] width 31 height 7
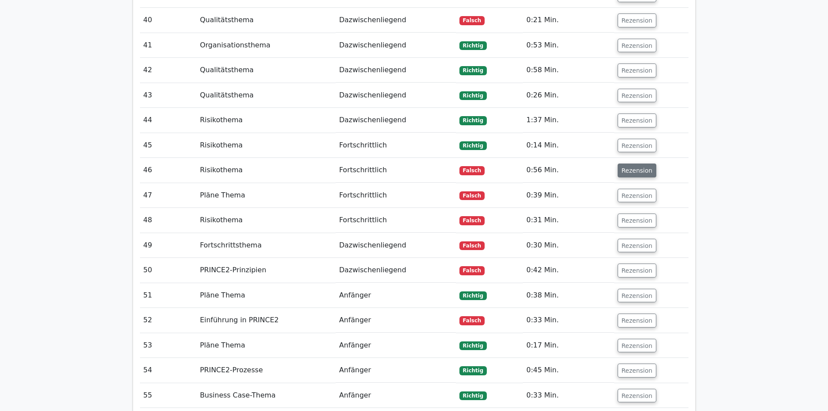
click at [634, 167] on font "Rezension" at bounding box center [636, 170] width 31 height 7
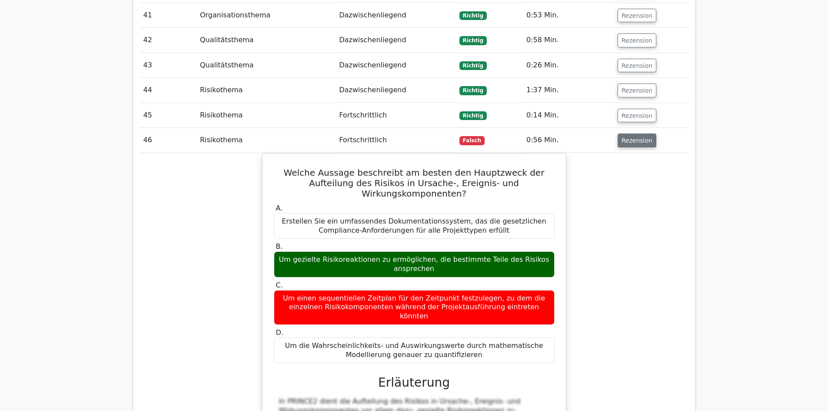
scroll to position [1868, 0]
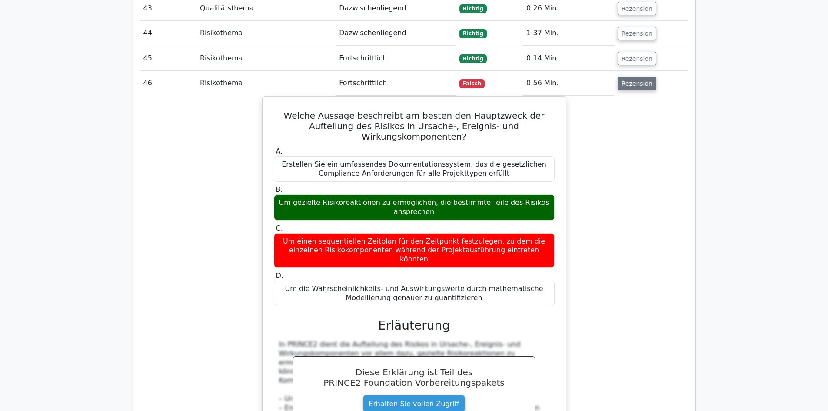
click at [631, 80] on font "Rezension" at bounding box center [636, 83] width 31 height 7
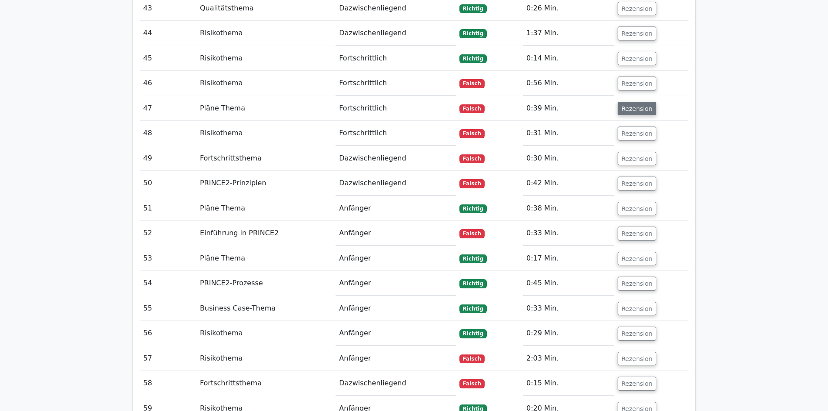
click at [634, 105] on font "Rezension" at bounding box center [636, 108] width 31 height 7
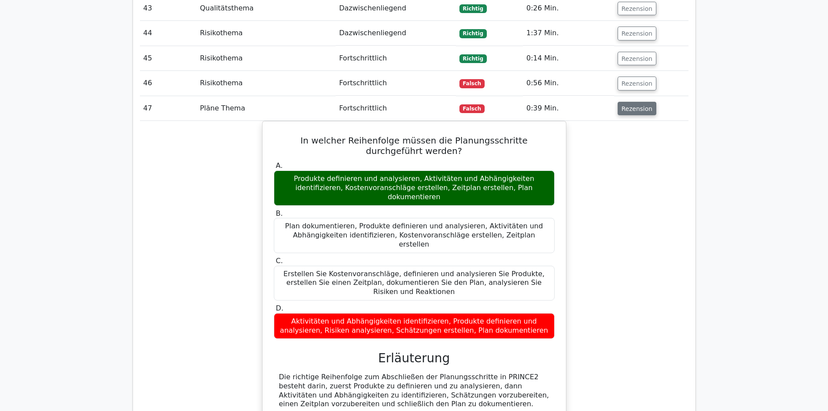
click at [628, 105] on font "Rezension" at bounding box center [636, 108] width 31 height 7
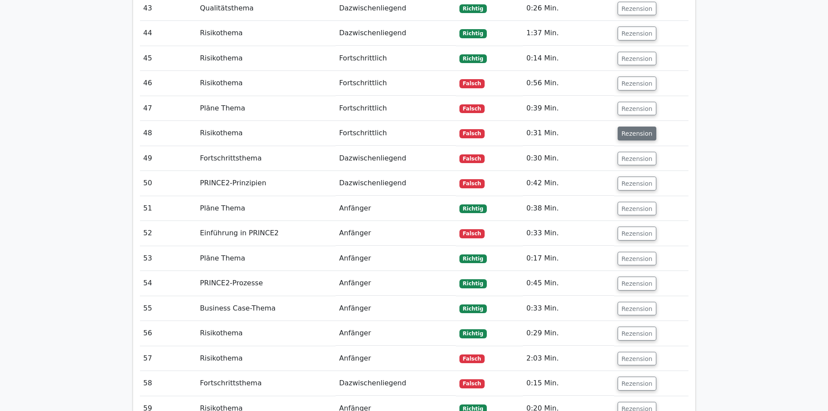
click at [625, 130] on font "Rezension" at bounding box center [636, 133] width 31 height 7
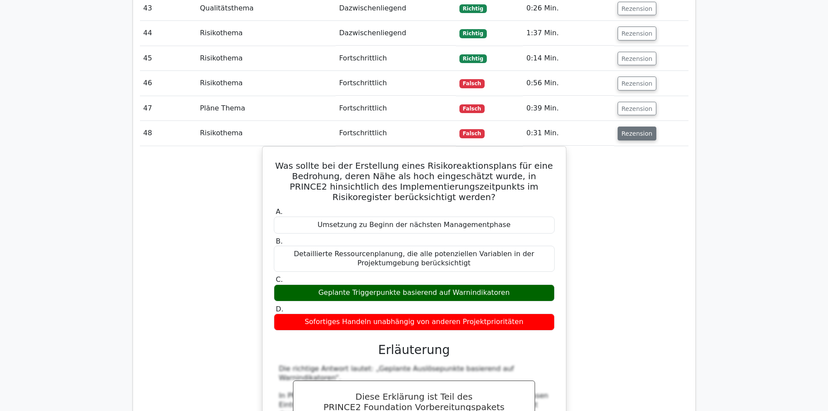
click at [625, 130] on font "Rezension" at bounding box center [636, 133] width 31 height 7
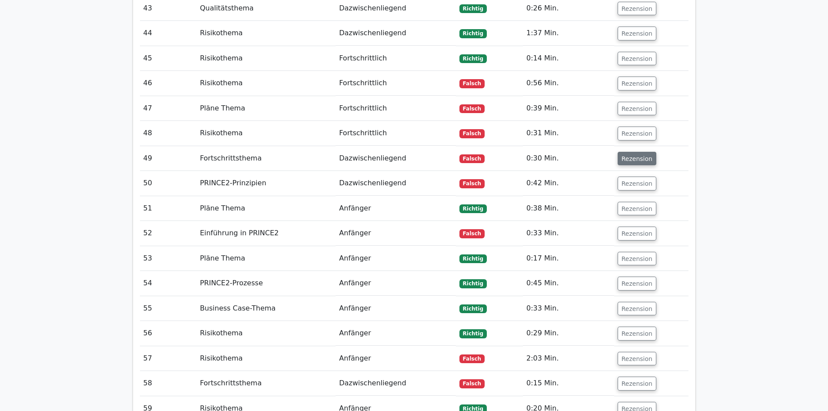
click at [635, 155] on font "Rezension" at bounding box center [636, 158] width 31 height 7
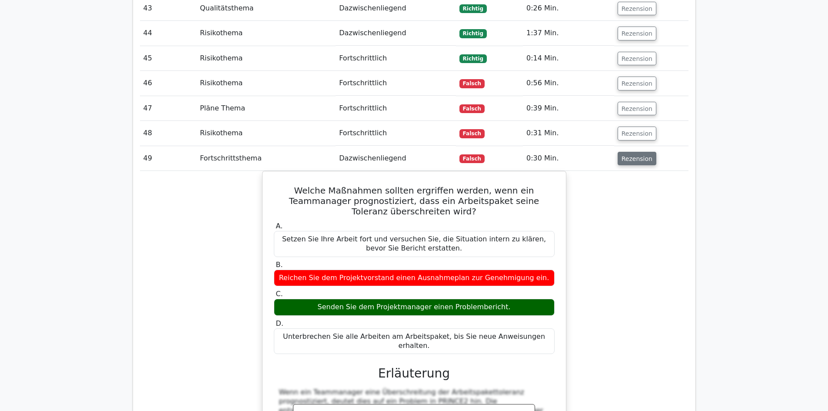
click at [631, 155] on font "Rezension" at bounding box center [636, 158] width 31 height 7
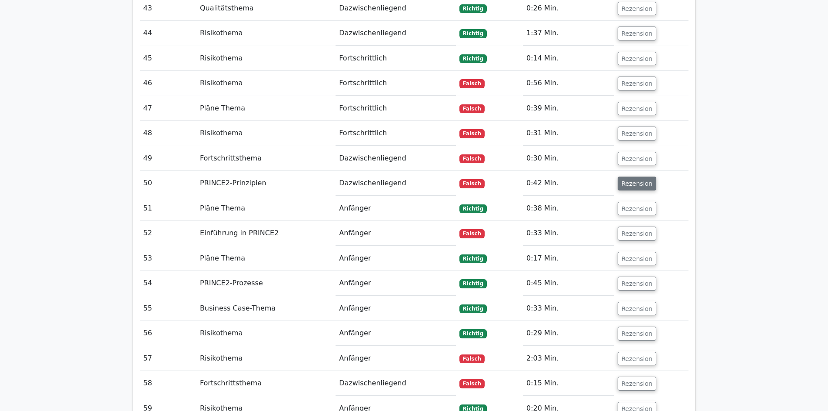
click at [631, 180] on font "Rezension" at bounding box center [636, 183] width 31 height 7
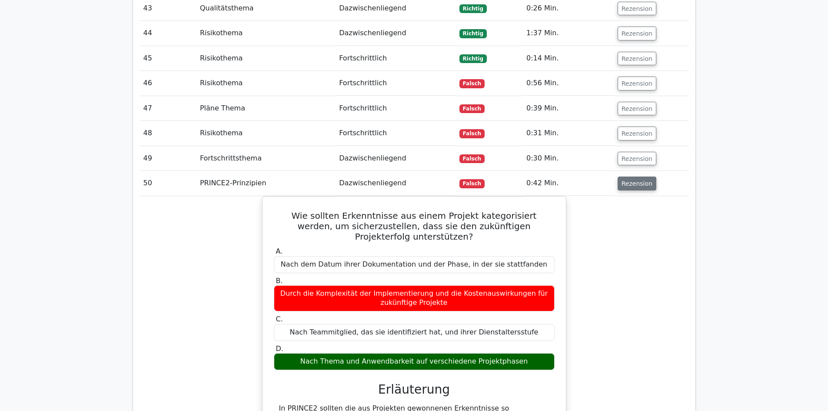
click at [631, 180] on font "Rezension" at bounding box center [636, 183] width 31 height 7
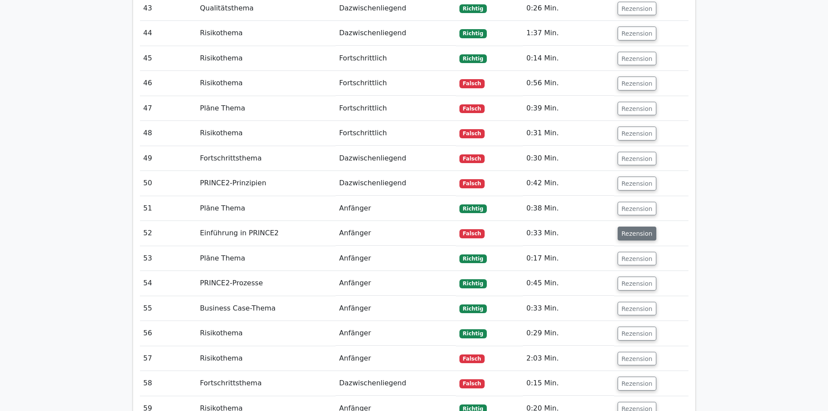
click at [633, 229] on button "Rezension" at bounding box center [636, 233] width 39 height 14
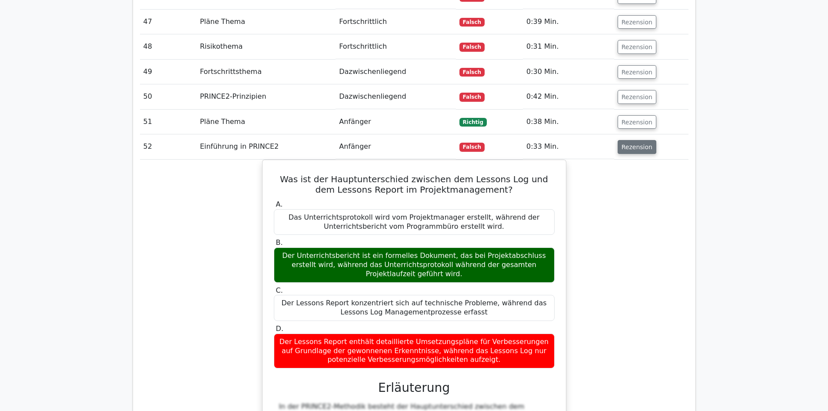
scroll to position [1955, 0]
click at [633, 143] on font "Rezension" at bounding box center [636, 146] width 31 height 7
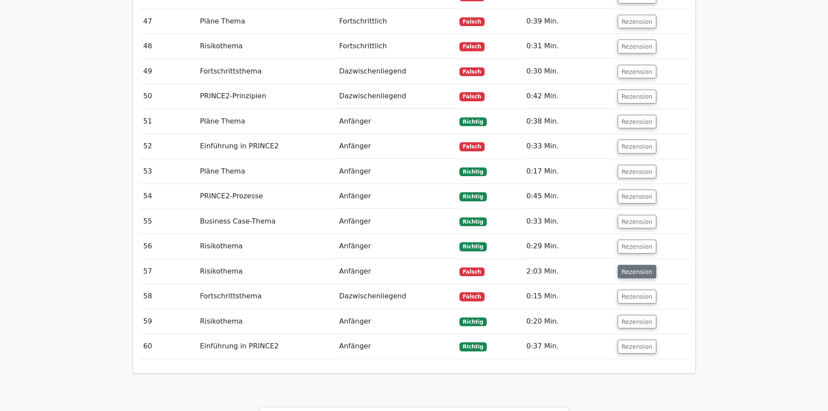
click at [630, 268] on font "Rezension" at bounding box center [636, 271] width 31 height 7
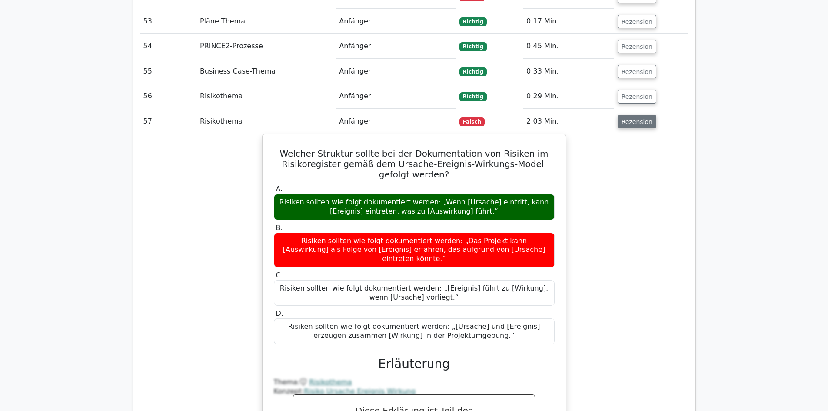
scroll to position [2129, 0]
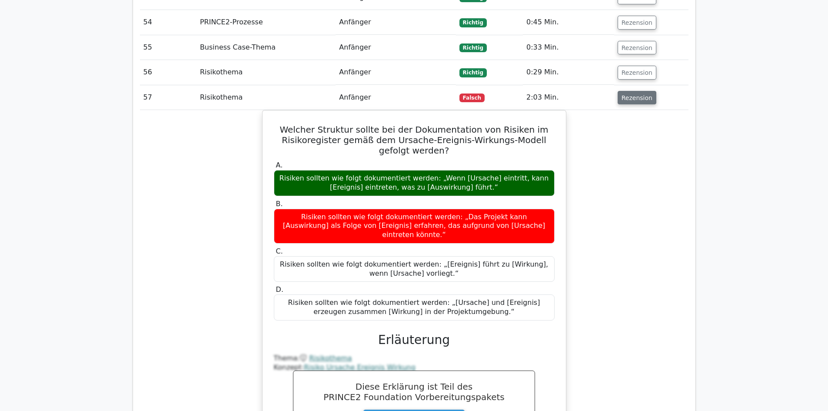
click at [630, 94] on font "Rezension" at bounding box center [636, 97] width 31 height 7
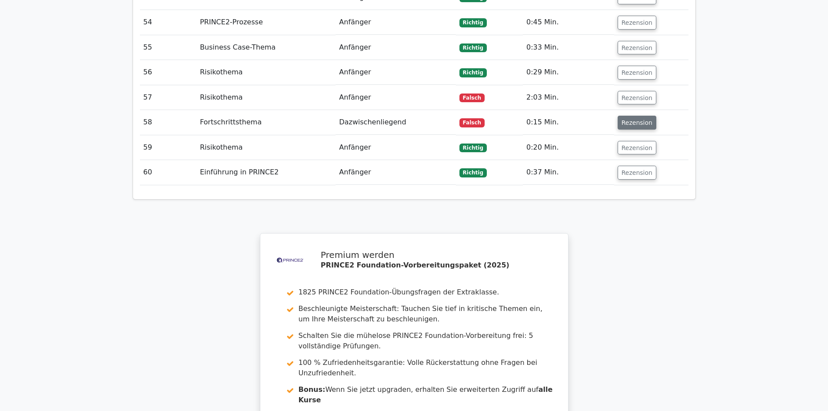
click at [632, 119] on font "Rezension" at bounding box center [636, 122] width 31 height 7
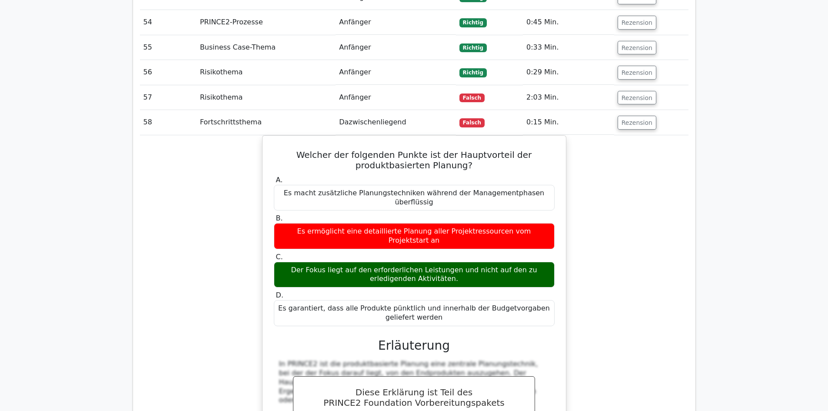
click at [638, 171] on div "Welcher der folgenden Punkte ist der Hauptvorteil der produktbasierten Planung?…" at bounding box center [414, 383] width 548 height 497
click at [626, 119] on font "Rezension" at bounding box center [636, 122] width 31 height 7
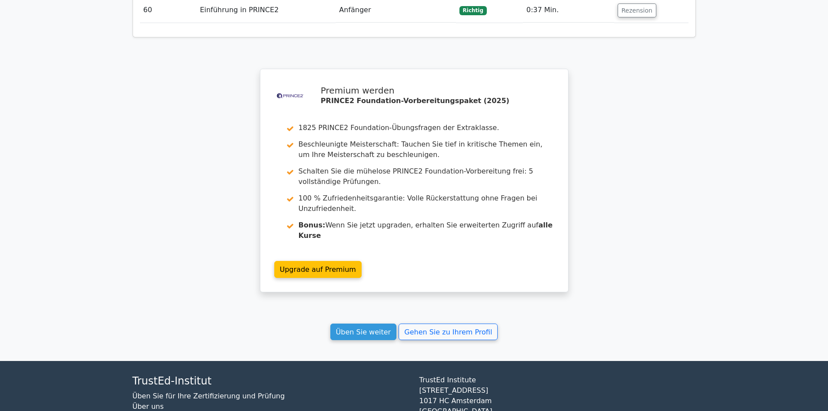
scroll to position [2328, 0]
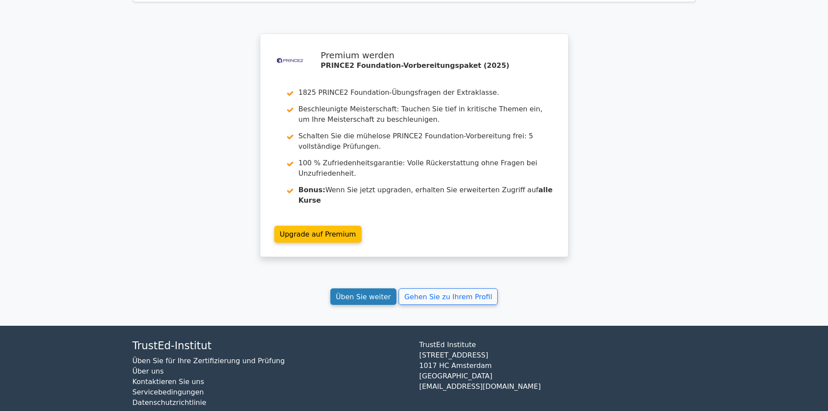
click at [365, 292] on font "Üben Sie weiter" at bounding box center [363, 296] width 55 height 8
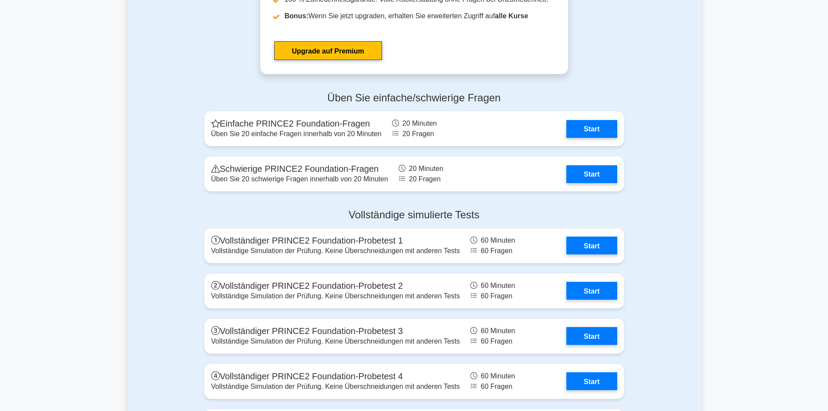
scroll to position [1390, 0]
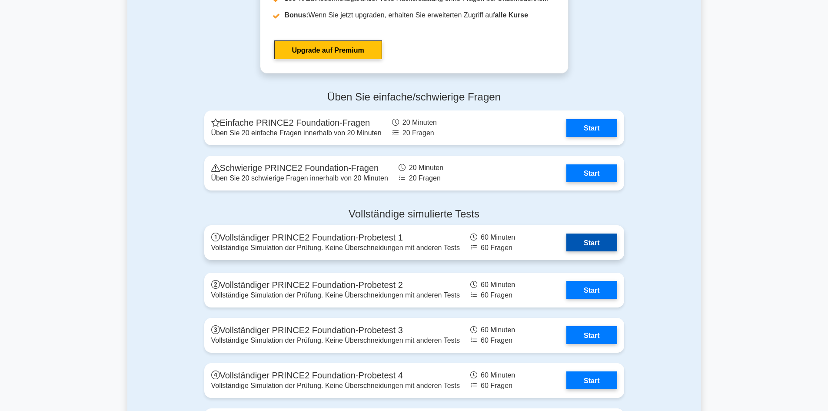
click at [566, 245] on link "Start" at bounding box center [591, 242] width 50 height 18
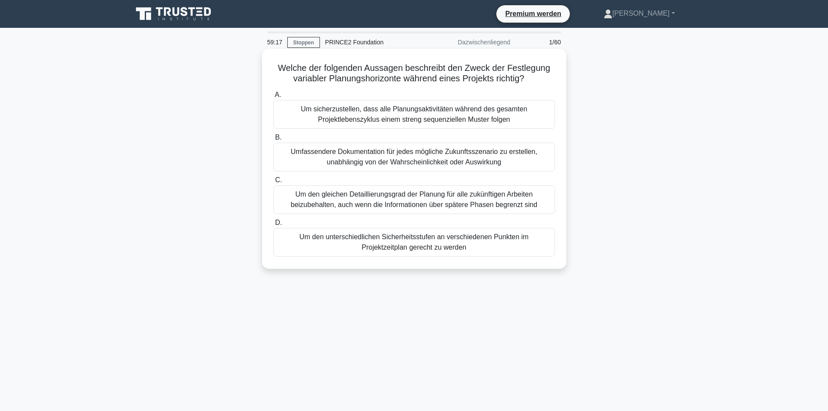
click at [304, 198] on font "Um den gleichen Detaillierungsgrad der Planung für alle zukünftigen Arbeiten be…" at bounding box center [414, 199] width 247 height 18
click at [273, 183] on input "C. Um den gleichen Detaillierungsgrad der Planung für alle zukünftigen Arbeiten…" at bounding box center [273, 180] width 0 height 6
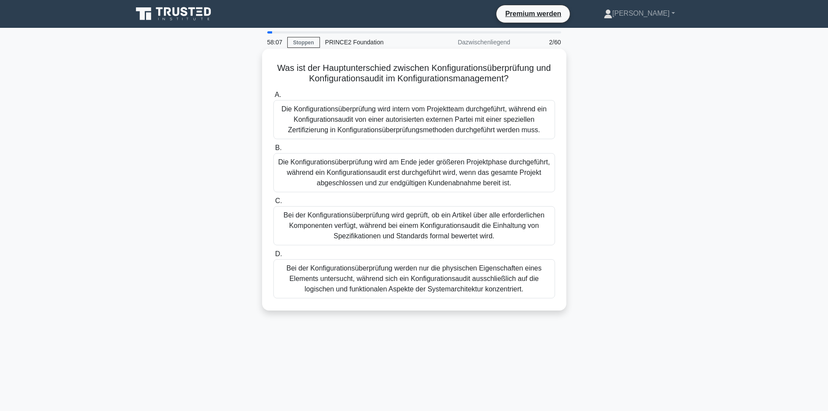
click at [512, 117] on font "Die Konfigurationsüberprüfung wird intern vom Projektteam durchgeführt, während…" at bounding box center [413, 119] width 265 height 28
click at [273, 98] on input "A. Die Konfigurationsüberprüfung wird intern vom Projektteam durchgeführt, währ…" at bounding box center [273, 95] width 0 height 6
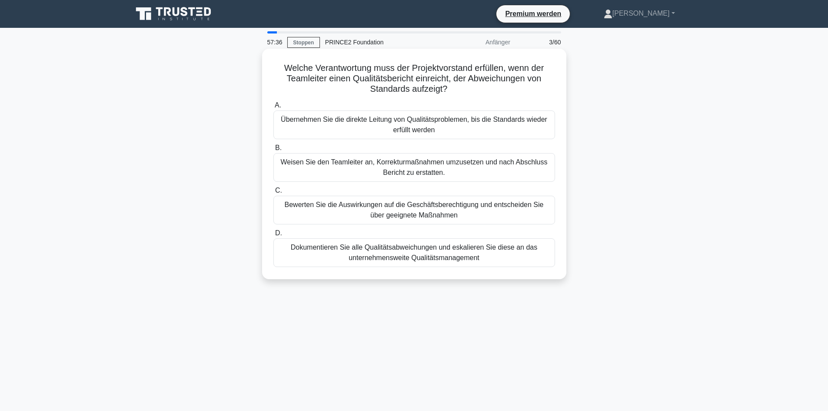
click at [454, 207] on font "Bewerten Sie die Auswirkungen auf die Geschäftsberechtigung und entscheiden Sie…" at bounding box center [414, 210] width 259 height 18
click at [273, 193] on input "C. Bewerten Sie die Auswirkungen auf die Geschäftsberechtigung und entscheiden …" at bounding box center [273, 191] width 0 height 6
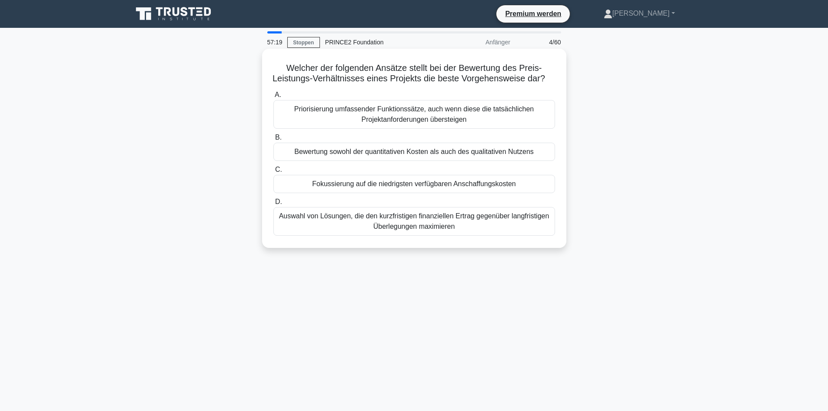
click at [482, 155] on font "Bewertung sowohl der quantitativen Kosten als auch des qualitativen Nutzens" at bounding box center [413, 151] width 239 height 7
click at [273, 140] on input "B. Bewertung sowohl der quantitativen Kosten als auch des qualitativen Nutzens" at bounding box center [273, 138] width 0 height 6
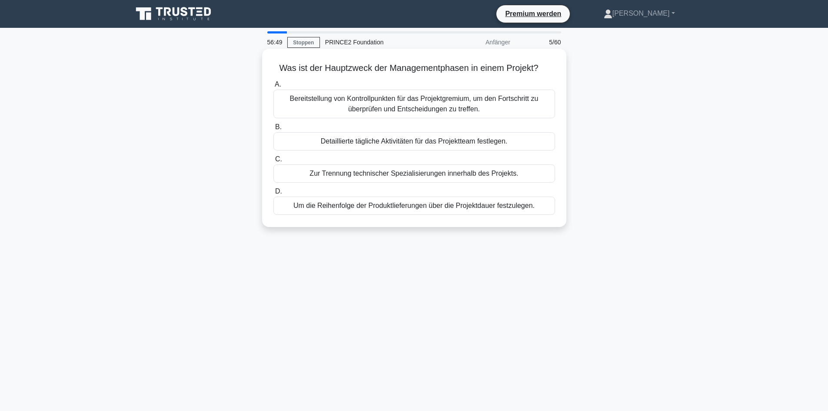
click at [483, 105] on font "Bereitstellung von Kontrollpunkten für das Projektgremium, um den Fortschritt z…" at bounding box center [414, 103] width 274 height 21
click at [273, 87] on input "A. Bereitstellung von Kontrollpunkten für das Projektgremium, um den Fortschrit…" at bounding box center [273, 85] width 0 height 6
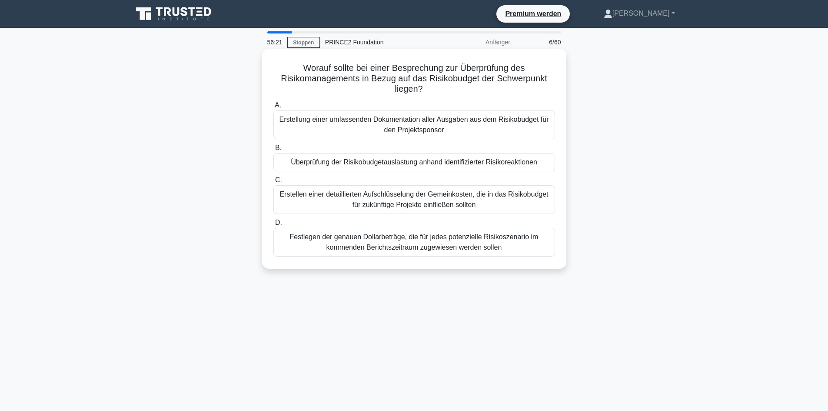
click at [408, 162] on font "Überprüfung der Risikobudgetauslastung anhand identifizierter Risikoreaktionen" at bounding box center [414, 161] width 246 height 7
click at [273, 151] on input "B. Überprüfung der Risikobudgetauslastung anhand identifizierter Risikoreaktion…" at bounding box center [273, 148] width 0 height 6
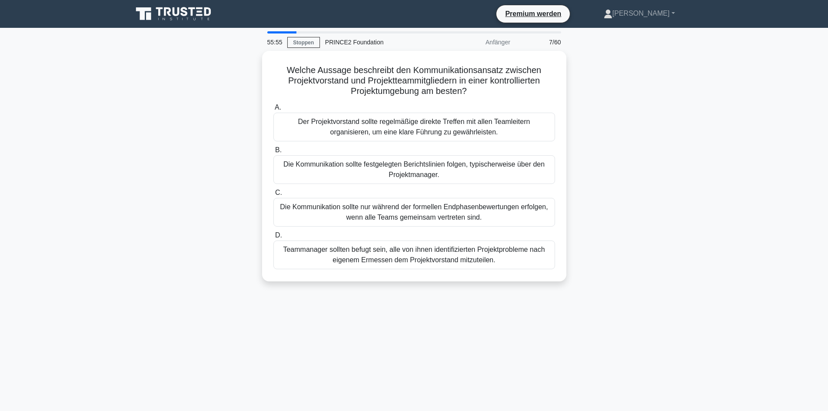
click at [408, 162] on font "Die Kommunikation sollte festgelegten Berichtslinien folgen, typischerweise übe…" at bounding box center [413, 169] width 261 height 18
click at [273, 153] on input "B. Die Kommunikation sollte festgelegten Berichtslinien folgen, typischerweise …" at bounding box center [273, 150] width 0 height 6
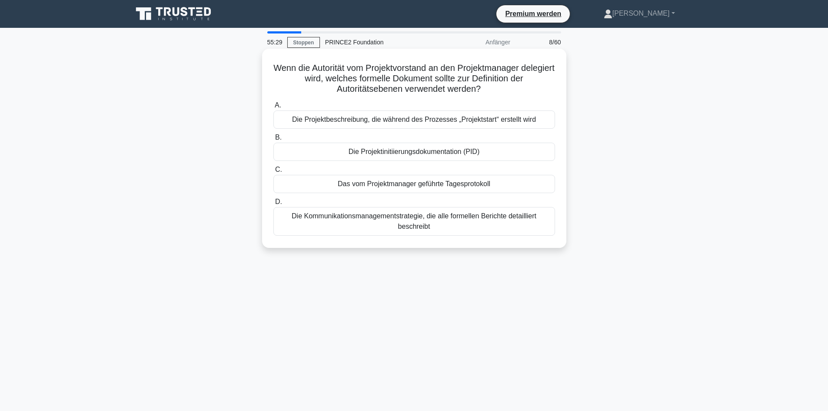
click at [401, 153] on font "Die Projektinitiierungsdokumentation (PID)" at bounding box center [413, 151] width 131 height 7
click at [273, 140] on input "B. Die Projektinitiierungsdokumentation (PID)" at bounding box center [273, 138] width 0 height 6
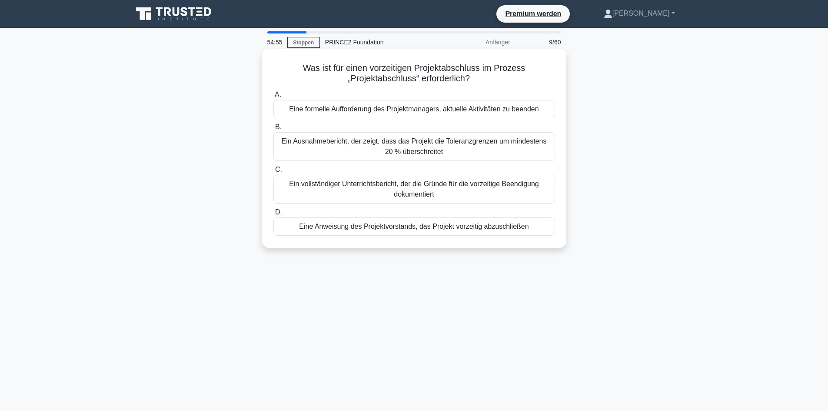
click at [362, 192] on font "Ein vollständiger Unterrichtsbericht, der die Gründe für die vorzeitige Beendig…" at bounding box center [414, 189] width 274 height 21
click at [273, 172] on input "C. Ein vollständiger Unterrichtsbericht, der die Gründe für die vorzeitige Been…" at bounding box center [273, 170] width 0 height 6
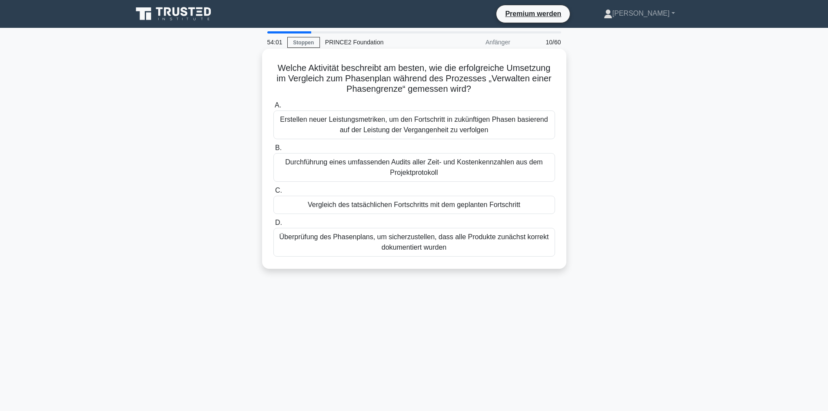
click at [361, 205] on font "Vergleich des tatsächlichen Fortschritts mit dem geplanten Fortschritt" at bounding box center [414, 204] width 212 height 7
click at [273, 193] on input "C. Vergleich des tatsächlichen Fortschritts mit dem geplanten Fortschritt" at bounding box center [273, 191] width 0 height 6
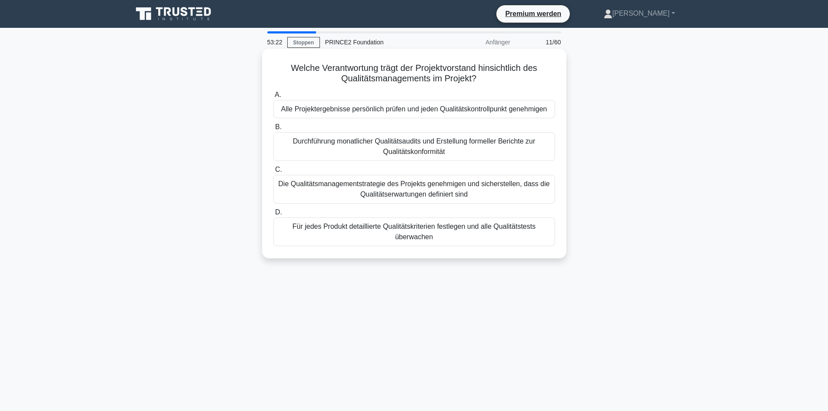
click at [358, 190] on font "Die Qualitätsmanagementstrategie des Projekts genehmigen und sicherstellen, das…" at bounding box center [414, 189] width 274 height 21
click at [273, 172] on input "C. Die Qualitätsmanagementstrategie des Projekts genehmigen und sicherstellen, …" at bounding box center [273, 170] width 0 height 6
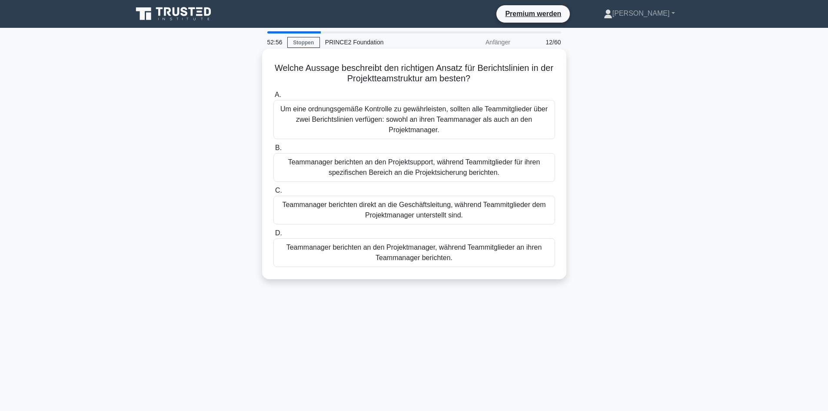
click at [334, 258] on font "Teammanager berichten an den Projektmanager, während Teammitglieder an ihren Te…" at bounding box center [414, 252] width 274 height 21
click at [273, 236] on input "D. Teammanager berichten an den Projektmanager, während Teammitglieder an ihren…" at bounding box center [273, 233] width 0 height 6
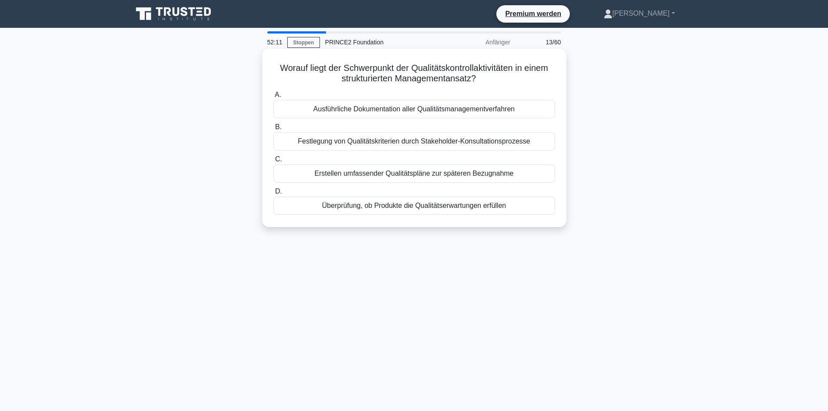
click at [383, 209] on font "Überprüfung, ob Produkte die Qualitätserwartungen erfüllen" at bounding box center [414, 205] width 184 height 7
click at [273, 194] on input "D. Überprüfung, ob Produkte die Qualitätserwartungen erfüllen" at bounding box center [273, 192] width 0 height 6
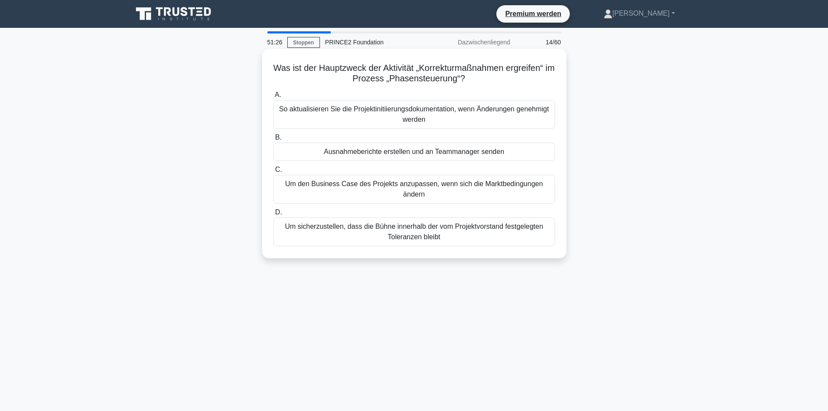
click at [392, 155] on font "Ausnahmeberichte erstellen und an Teammanager senden" at bounding box center [414, 151] width 180 height 7
click at [273, 140] on input "B. Ausnahmeberichte erstellen und an Teammanager senden" at bounding box center [273, 138] width 0 height 6
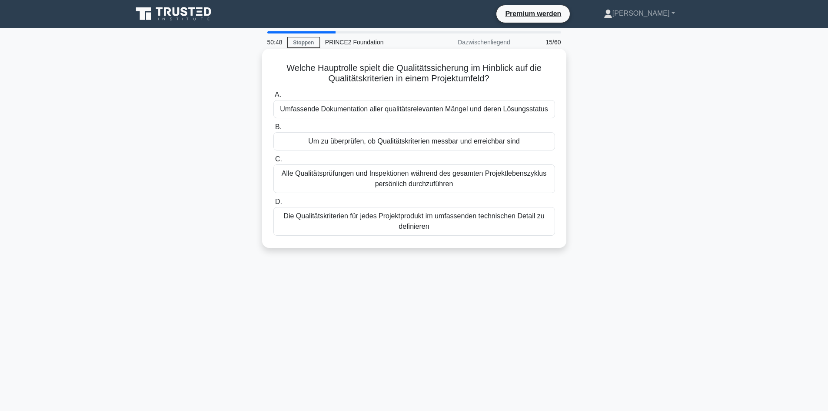
click at [390, 143] on font "Um zu überprüfen, ob Qualitätskriterien messbar und erreichbar sind" at bounding box center [413, 140] width 211 height 7
click at [273, 130] on input "B. Um zu überprüfen, ob Qualitätskriterien messbar und erreichbar sind" at bounding box center [273, 127] width 0 height 6
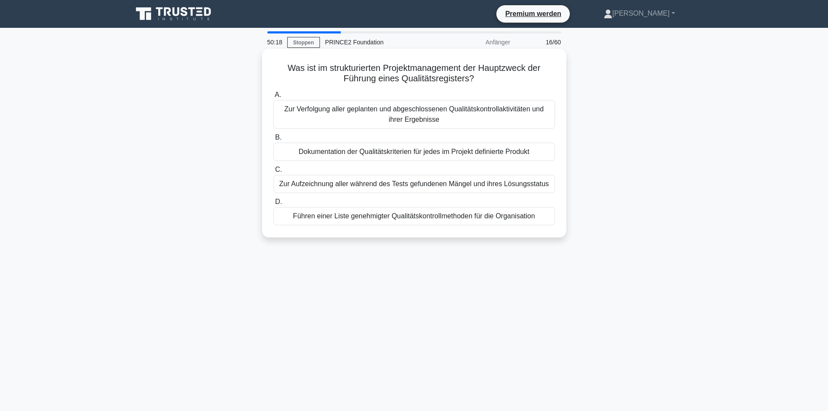
click at [532, 153] on div "Dokumentation der Qualitätskriterien für jedes im Projekt definierte Produkt" at bounding box center [414, 152] width 282 height 18
click at [273, 140] on input "B. Dokumentation der Qualitätskriterien für jedes im Projekt definierte Produkt" at bounding box center [273, 138] width 0 height 6
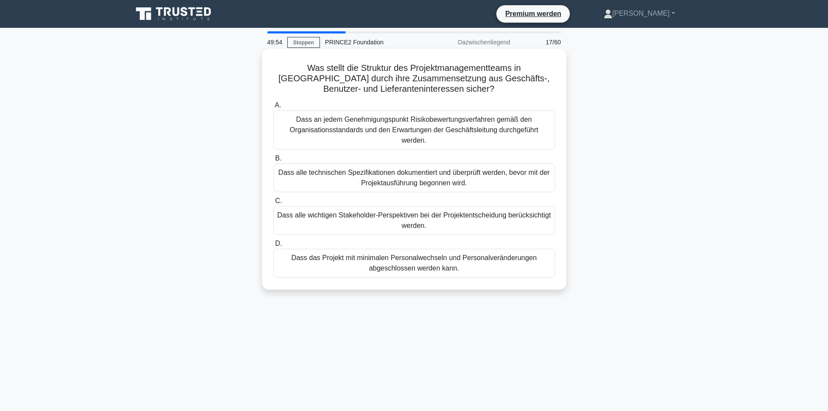
click at [465, 211] on font "Dass alle wichtigen Stakeholder-Perspektiven bei der Projektentscheidung berück…" at bounding box center [414, 220] width 274 height 18
click at [273, 204] on input "C. Dass alle wichtigen Stakeholder-Perspektiven bei der Projektentscheidung ber…" at bounding box center [273, 201] width 0 height 6
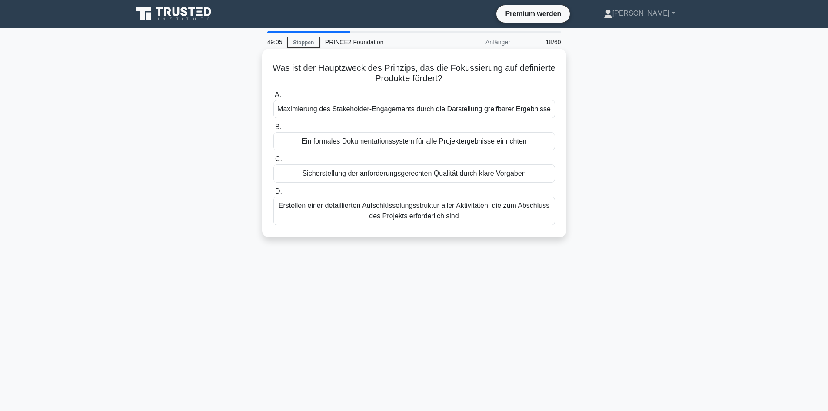
click at [486, 173] on font "Sicherstellung der anforderungsgerechten Qualität durch klare Vorgaben" at bounding box center [413, 172] width 223 height 7
click at [273, 162] on input "C. Sicherstellung der anforderungsgerechten Qualität durch klare Vorgaben" at bounding box center [273, 159] width 0 height 6
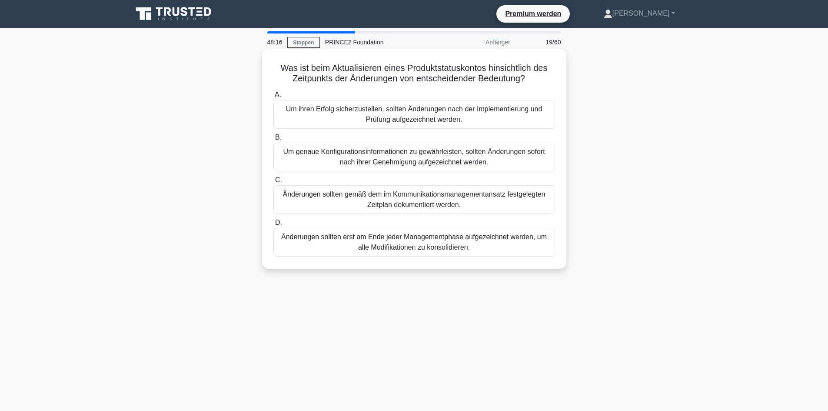
click at [480, 163] on font "Um genaue Konfigurationsinformationen zu gewährleisten, sollten Änderungen sofo…" at bounding box center [414, 157] width 262 height 18
click at [273, 140] on input "B. Um genaue Konfigurationsinformationen zu gewährleisten, sollten Änderungen s…" at bounding box center [273, 138] width 0 height 6
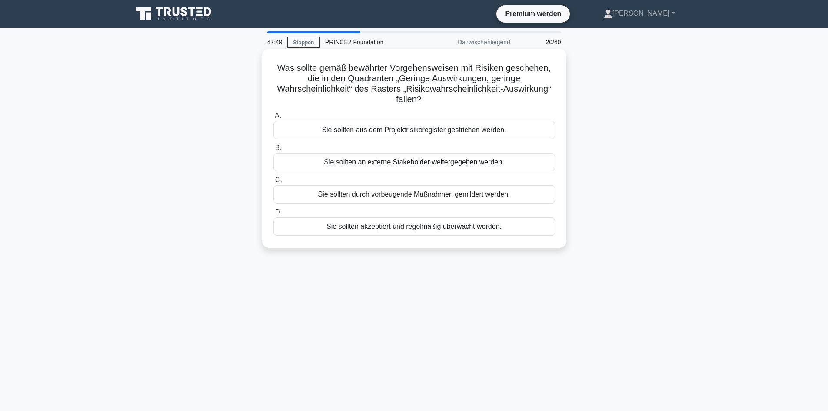
click at [428, 230] on font "Sie sollten akzeptiert und regelmäßig überwacht werden." at bounding box center [413, 225] width 175 height 7
click at [273, 215] on input "D. Sie sollten akzeptiert und regelmäßig überwacht werden." at bounding box center [273, 212] width 0 height 6
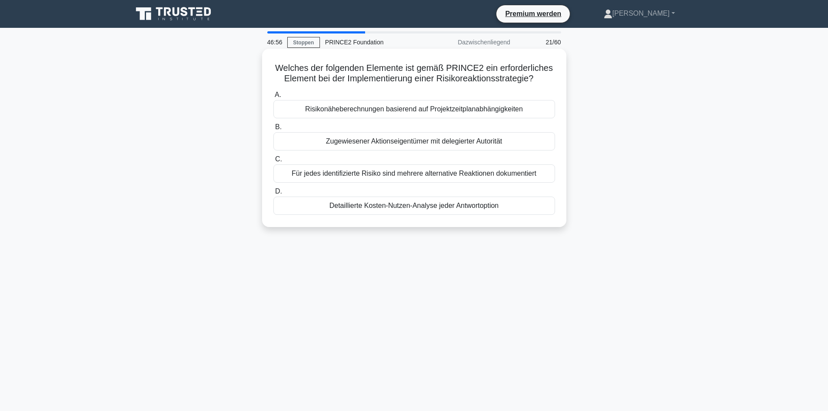
click at [424, 174] on font "Für jedes identifizierte Risiko sind mehrere alternative Reaktionen dokumentiert" at bounding box center [414, 172] width 245 height 7
click at [273, 162] on input "C. Für jedes identifizierte Risiko sind mehrere alternative Reaktionen dokument…" at bounding box center [273, 159] width 0 height 6
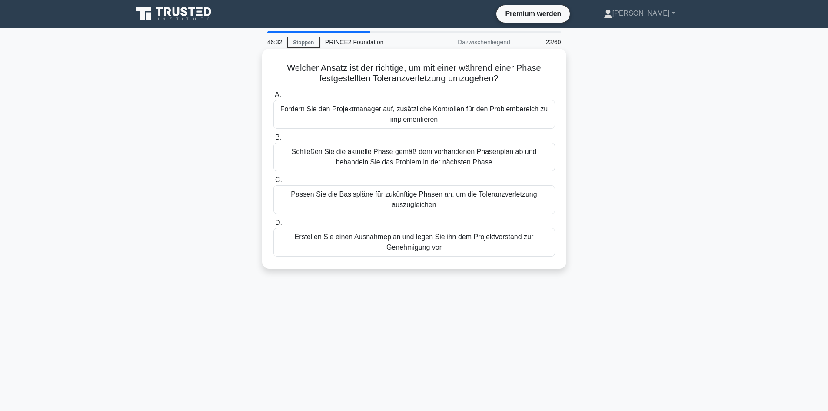
click at [384, 242] on font "Erstellen Sie einen Ausnahmeplan und legen Sie ihn dem Projektvorstand zur Gene…" at bounding box center [414, 242] width 239 height 18
click at [273, 226] on input "D. Erstellen Sie einen Ausnahmeplan und legen Sie ihn dem Projektvorstand zur G…" at bounding box center [273, 223] width 0 height 6
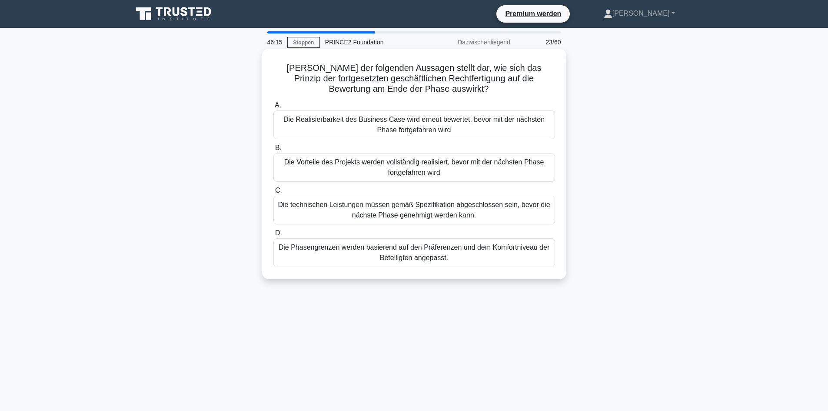
click at [367, 121] on font "Die Realisierbarkeit des Business Case wird erneut bewertet, bevor mit der näch…" at bounding box center [413, 125] width 261 height 18
click at [273, 108] on input "A. Die Realisierbarkeit des Business Case wird erneut bewertet, bevor mit der n…" at bounding box center [273, 106] width 0 height 6
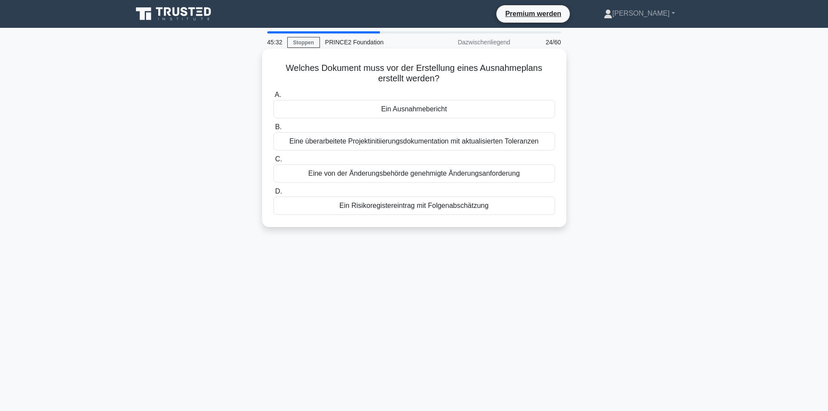
click at [404, 172] on font "Eine von der Änderungsbehörde genehmigte Änderungsanforderung" at bounding box center [414, 172] width 212 height 7
click at [273, 162] on input "C. Eine von der Änderungsbehörde genehmigte Änderungsanforderung" at bounding box center [273, 159] width 0 height 6
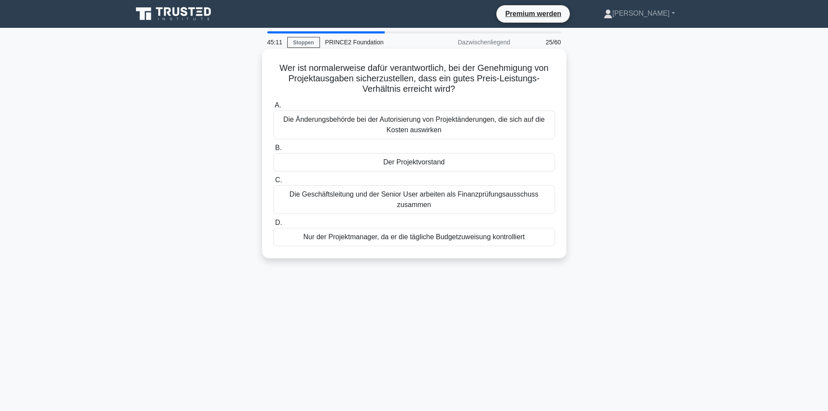
click at [405, 167] on font "Der Projektvorstand" at bounding box center [413, 162] width 61 height 10
click at [273, 151] on input "B. Der Projektvorstand" at bounding box center [273, 148] width 0 height 6
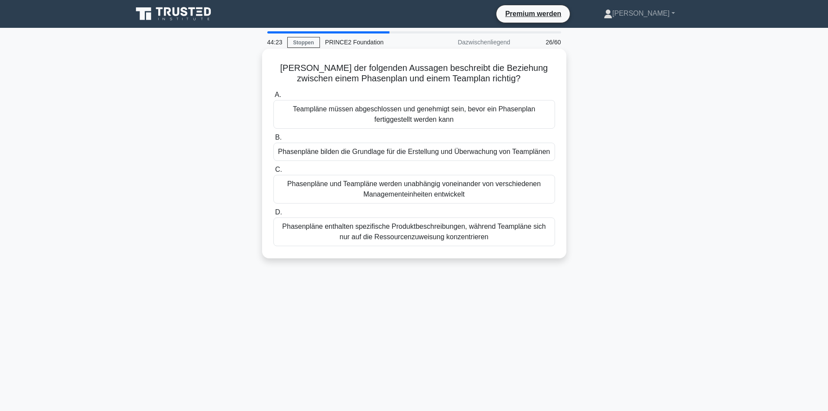
click at [431, 155] on font "Phasenpläne bilden die Grundlage für die Erstellung und Überwachung von Teamplä…" at bounding box center [414, 151] width 272 height 7
click at [273, 140] on input "B. Phasenpläne bilden die Grundlage für die Erstellung und Überwachung von Team…" at bounding box center [273, 138] width 0 height 6
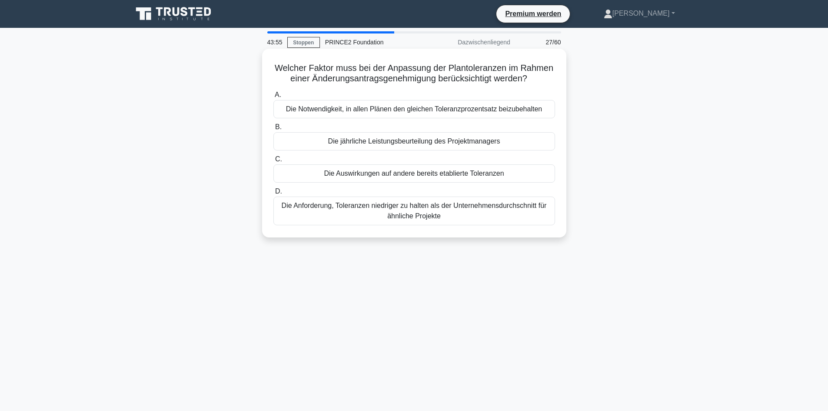
click at [405, 176] on font "Die Auswirkungen auf andere bereits etablierte Toleranzen" at bounding box center [414, 172] width 180 height 7
click at [273, 162] on input "C. Die Auswirkungen auf andere bereits etablierte Toleranzen" at bounding box center [273, 159] width 0 height 6
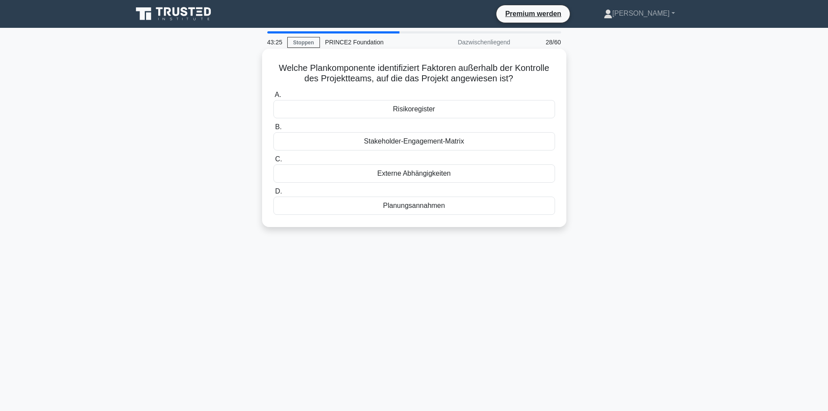
click at [406, 177] on font "Externe Abhängigkeiten" at bounding box center [413, 172] width 73 height 7
click at [273, 162] on input "C. Externe Abhängigkeiten" at bounding box center [273, 159] width 0 height 6
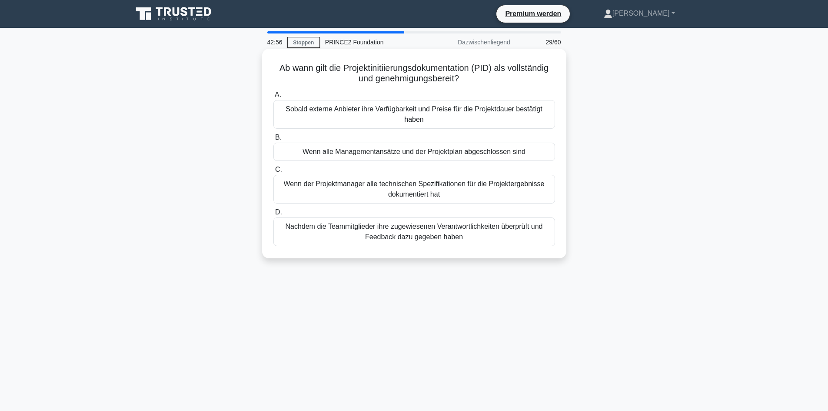
click at [445, 153] on font "Wenn alle Managementansätze und der Projektplan abgeschlossen sind" at bounding box center [413, 151] width 223 height 7
click at [273, 140] on input "B. Wenn alle Managementansätze und der Projektplan abgeschlossen sind" at bounding box center [273, 138] width 0 height 6
click at [447, 117] on font "Durch die Überprüfung, ob Probleme gemäß den festgelegten Verfahren behandelt w…" at bounding box center [414, 114] width 274 height 21
click at [273, 98] on input "A. Durch die Überprüfung, ob Probleme gemäß den festgelegten Verfahren behandel…" at bounding box center [273, 95] width 0 height 6
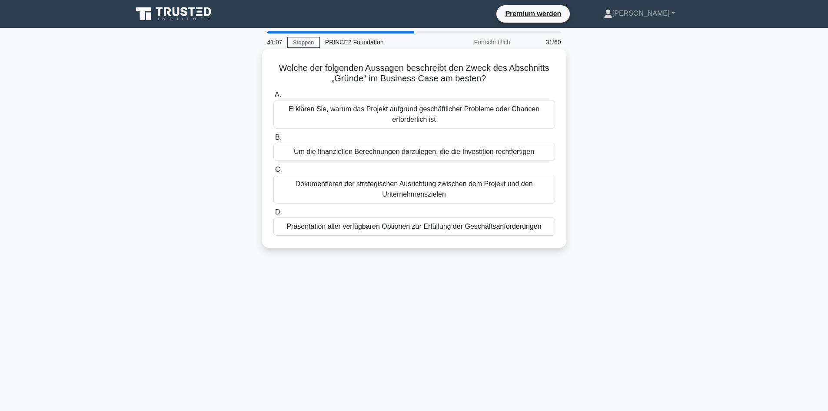
click at [396, 154] on font "Um die finanziellen Berechnungen darzulegen, die die Investition rechtfertigen" at bounding box center [414, 151] width 240 height 7
click at [273, 140] on input "B. Um die finanziellen Berechnungen darzulegen, die die Investition rechtfertig…" at bounding box center [273, 138] width 0 height 6
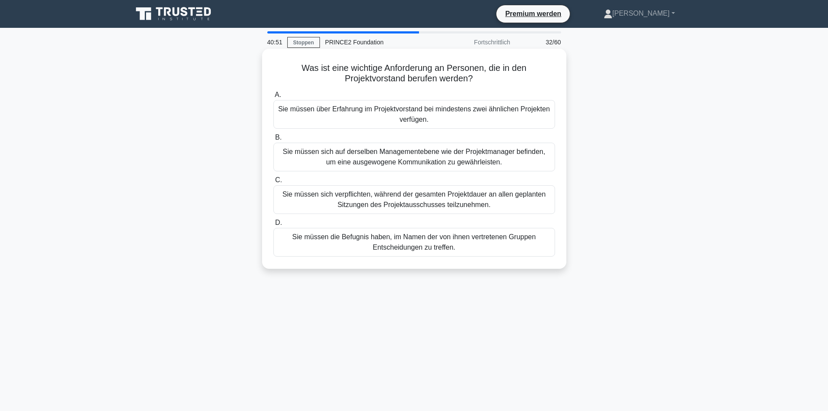
click at [446, 246] on font "Sie müssen die Befugnis haben, im Namen der von ihnen vertretenen Gruppen Entsc…" at bounding box center [413, 242] width 243 height 18
click at [273, 226] on input "D. Sie müssen die Befugnis haben, im Namen der von ihnen vertretenen Gruppen En…" at bounding box center [273, 223] width 0 height 6
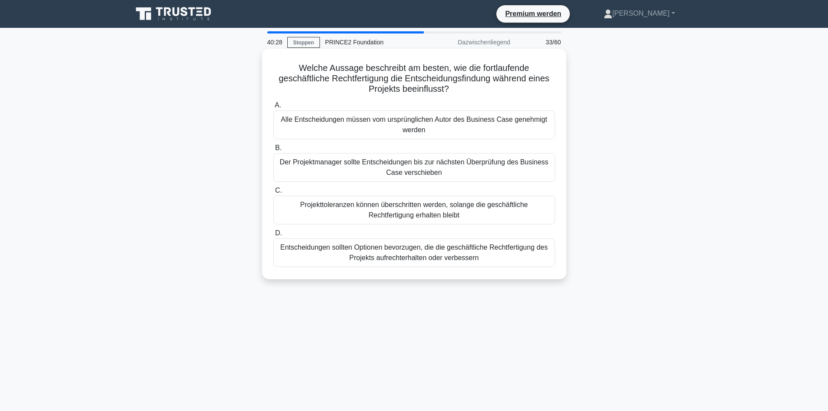
click at [508, 259] on font "Entscheidungen sollten Optionen bevorzugen, die die geschäftliche Rechtfertigun…" at bounding box center [414, 252] width 274 height 21
click at [273, 236] on input "D. Entscheidungen sollten Optionen bevorzugen, die die geschäftliche Rechtferti…" at bounding box center [273, 233] width 0 height 6
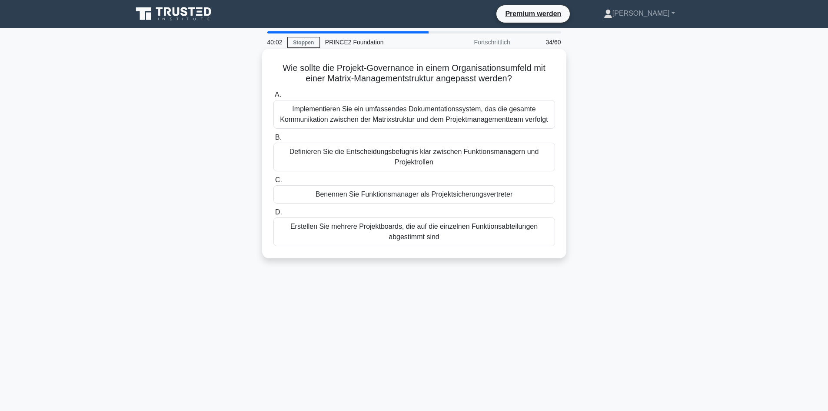
click at [501, 159] on font "Definieren Sie die Entscheidungsbefugnis klar zwischen Funktionsmanagern und Pr…" at bounding box center [414, 156] width 274 height 21
click at [273, 140] on input "B. Definieren Sie die Entscheidungsbefugnis klar zwischen Funktionsmanagern und…" at bounding box center [273, 138] width 0 height 6
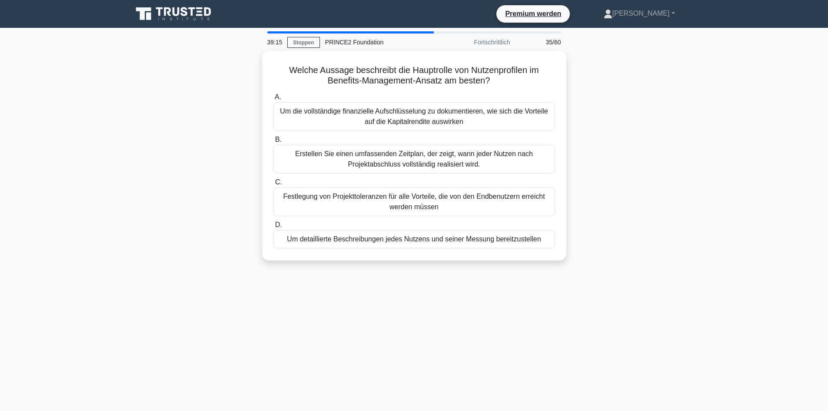
click at [501, 159] on font "Erstellen Sie einen umfassenden Zeitplan, der zeigt, wann jeder Nutzen nach Pro…" at bounding box center [414, 159] width 274 height 21
click at [273, 143] on input "B. Erstellen Sie einen umfassenden Zeitplan, der zeigt, wann jeder Nutzen nach …" at bounding box center [273, 140] width 0 height 6
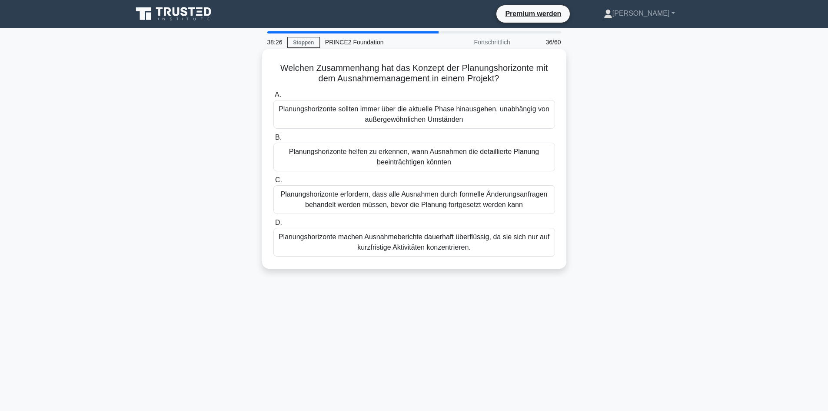
click at [475, 116] on font "Planungshorizonte sollten immer über die aktuelle Phase hinausgehen, unabhängig…" at bounding box center [414, 114] width 274 height 21
click at [273, 98] on input "A. Planungshorizonte sollten immer über die aktuelle Phase hinausgehen, unabhän…" at bounding box center [273, 95] width 0 height 6
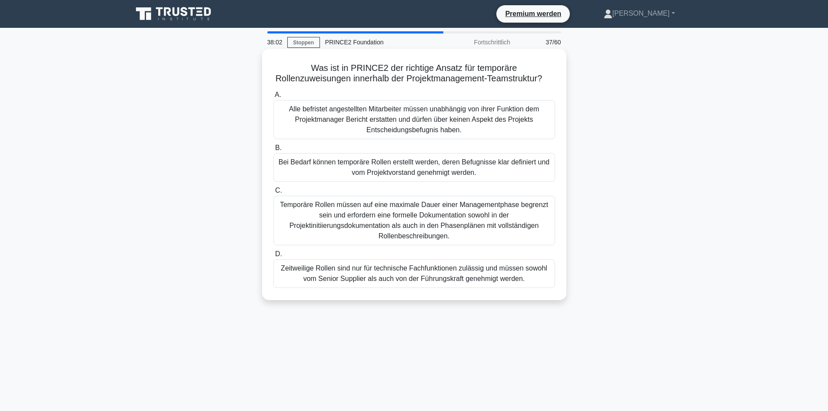
click at [430, 176] on font "Bei Bedarf können temporäre Rollen erstellt werden, deren Befugnisse klar defin…" at bounding box center [414, 167] width 271 height 18
click at [273, 151] on input "B. Bei Bedarf können temporäre Rollen erstellt werden, deren Befugnisse klar de…" at bounding box center [273, 148] width 0 height 6
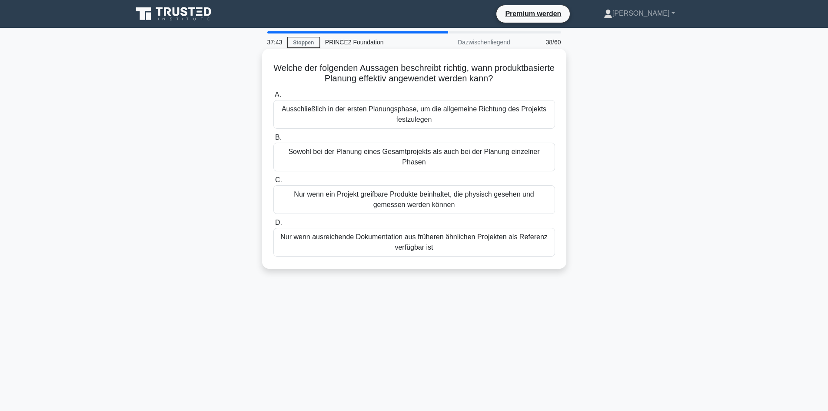
click at [419, 151] on font "Sowohl bei der Planung eines Gesamtprojekts als auch bei der Planung einzelner …" at bounding box center [413, 157] width 251 height 18
click at [273, 140] on input "B. Sowohl bei der Planung eines Gesamtprojekts als auch bei der Planung einzeln…" at bounding box center [273, 138] width 0 height 6
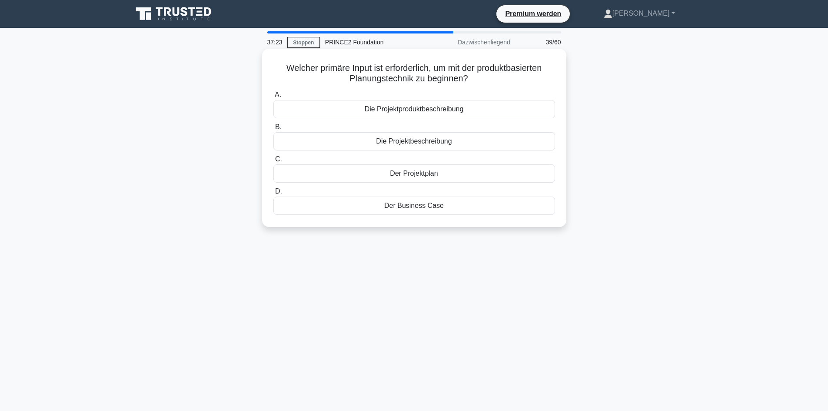
click at [455, 112] on font "Die Projektproduktbeschreibung" at bounding box center [414, 108] width 99 height 7
click at [273, 98] on input "A. Die Projektproduktbeschreibung" at bounding box center [273, 95] width 0 height 6
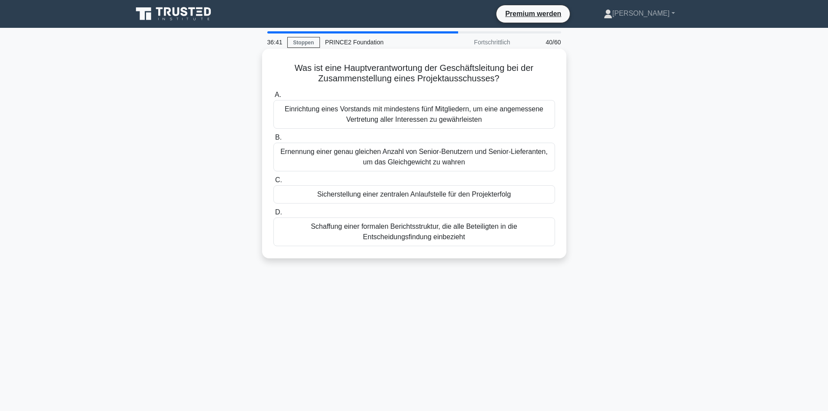
click at [528, 196] on div "Sicherstellung einer zentralen Anlaufstelle für den Projekterfolg" at bounding box center [414, 194] width 282 height 18
click at [273, 183] on input "C. Sicherstellung einer zentralen Anlaufstelle für den Projekterfolg" at bounding box center [273, 180] width 0 height 6
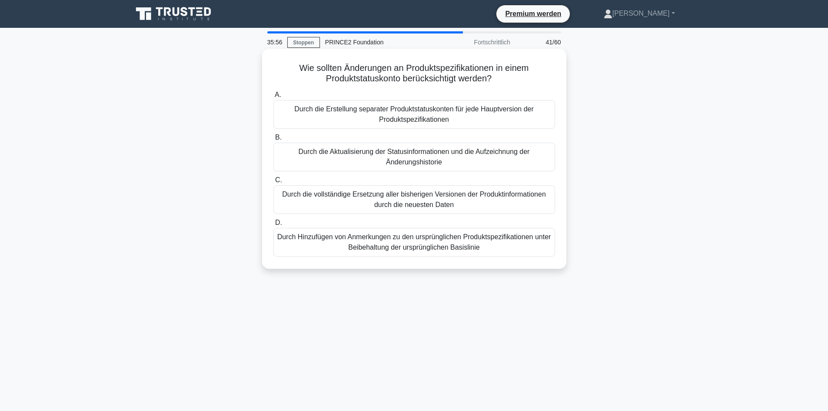
click at [510, 160] on font "Durch die Aktualisierung der Statusinformationen und die Aufzeichnung der Änder…" at bounding box center [414, 156] width 274 height 21
click at [273, 140] on input "B. Durch die Aktualisierung der Statusinformationen und die Aufzeichnung der Än…" at bounding box center [273, 138] width 0 height 6
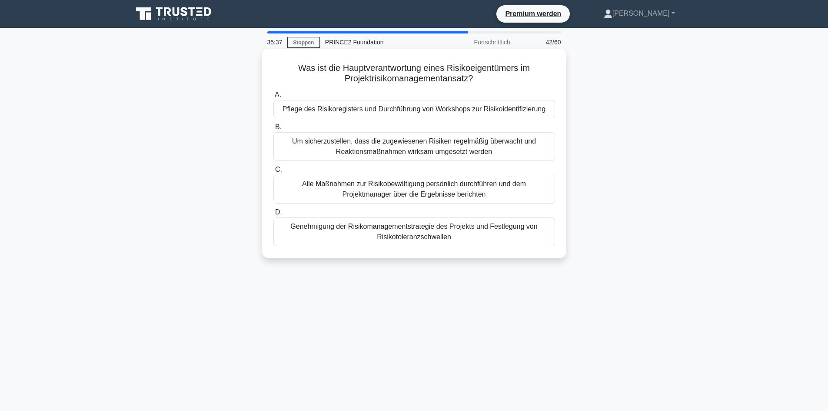
click at [516, 151] on font "Um sicherzustellen, dass die zugewiesenen Risiken regelmäßig überwacht und Reak…" at bounding box center [414, 146] width 274 height 21
click at [273, 130] on input "B. Um sicherzustellen, dass die zugewiesenen Risiken regelmäßig überwacht und R…" at bounding box center [273, 127] width 0 height 6
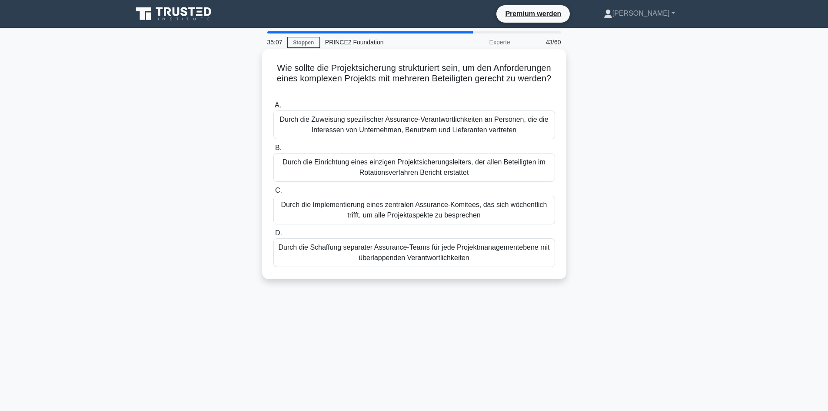
click at [495, 123] on font "Durch die Zuweisung spezifischer Assurance-Verantwortlichkeiten an Personen, di…" at bounding box center [413, 125] width 269 height 18
click at [273, 108] on input "A. Durch die Zuweisung spezifischer Assurance-Verantwortlichkeiten an Personen,…" at bounding box center [273, 106] width 0 height 6
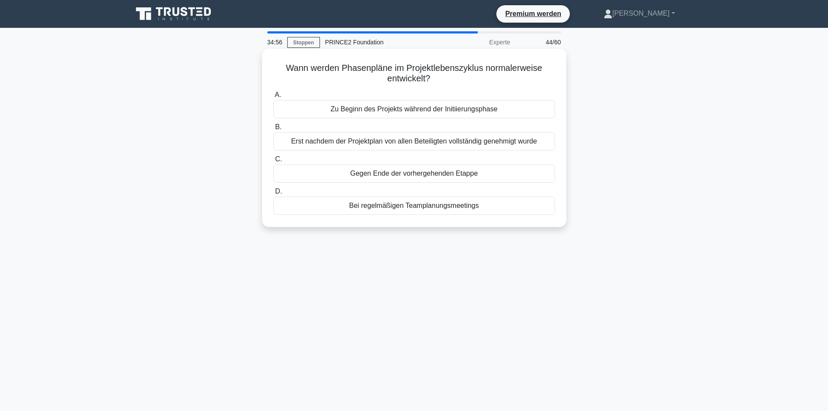
click at [498, 110] on div "Zu Beginn des Projekts während der Initiierungsphase" at bounding box center [414, 109] width 282 height 18
click at [273, 98] on input "A. Zu Beginn des Projekts während der Initiierungsphase" at bounding box center [273, 95] width 0 height 6
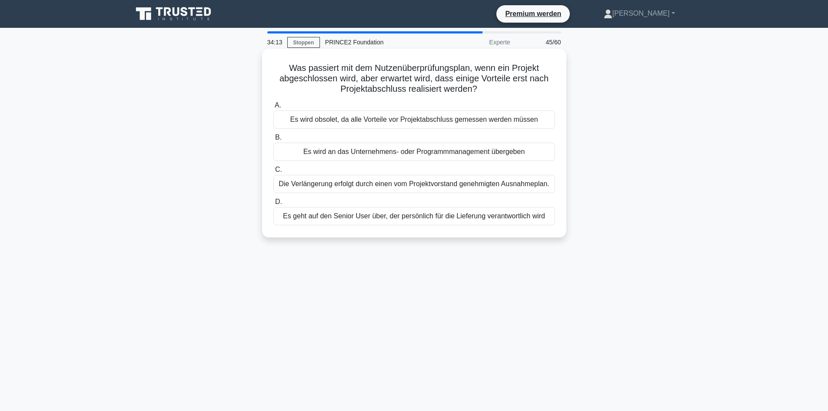
click at [459, 153] on font "Es wird an das Unternehmens- oder Programmmanagement übergeben" at bounding box center [414, 151] width 222 height 7
click at [273, 140] on input "B. Es wird an das Unternehmens- oder Programmmanagement übergeben" at bounding box center [273, 138] width 0 height 6
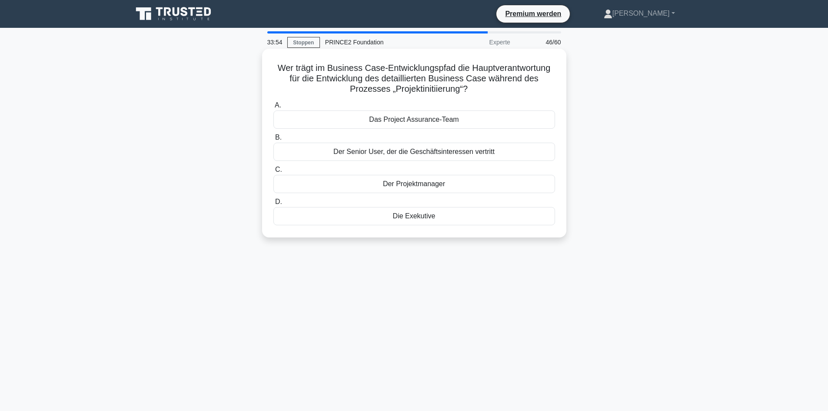
click at [455, 185] on div "Der Projektmanager" at bounding box center [414, 184] width 282 height 18
click at [273, 172] on input "C. Der Projektmanager" at bounding box center [273, 170] width 0 height 6
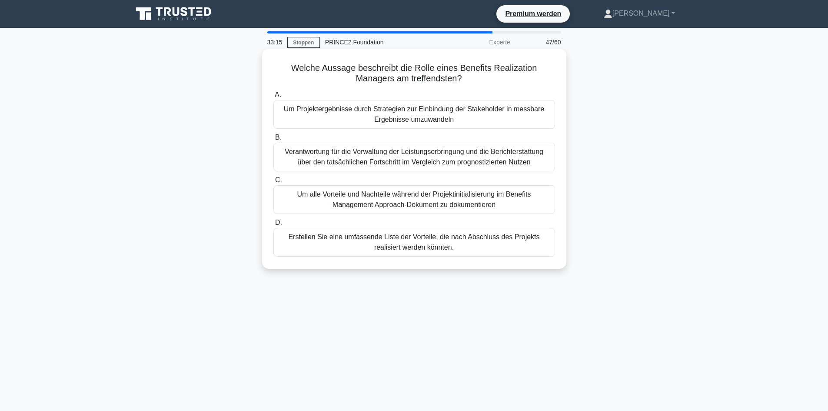
click at [490, 116] on font "Um Projektergebnisse durch Strategien zur Einbindung der Stakeholder in messbar…" at bounding box center [414, 114] width 274 height 21
click at [273, 98] on input "A. Um Projektergebnisse durch Strategien zur Einbindung der Stakeholder in mess…" at bounding box center [273, 95] width 0 height 6
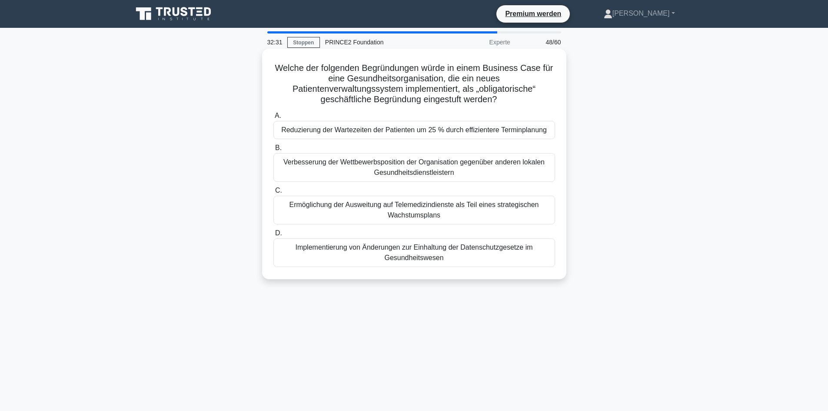
click at [492, 133] on font "Reduzierung der Wartezeiten der Patienten um 25 % durch effizientere Terminplan…" at bounding box center [413, 129] width 265 height 7
click at [273, 119] on input "A. Reduzierung der Wartezeiten der Patienten um 25 % durch effizientere Terminp…" at bounding box center [273, 116] width 0 height 6
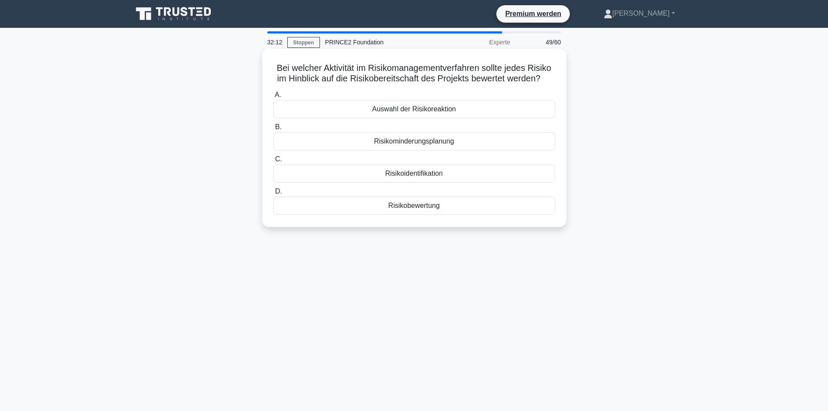
click at [474, 212] on div "Risikobewertung" at bounding box center [414, 205] width 282 height 18
click at [273, 194] on input "D. Risikobewertung" at bounding box center [273, 192] width 0 height 6
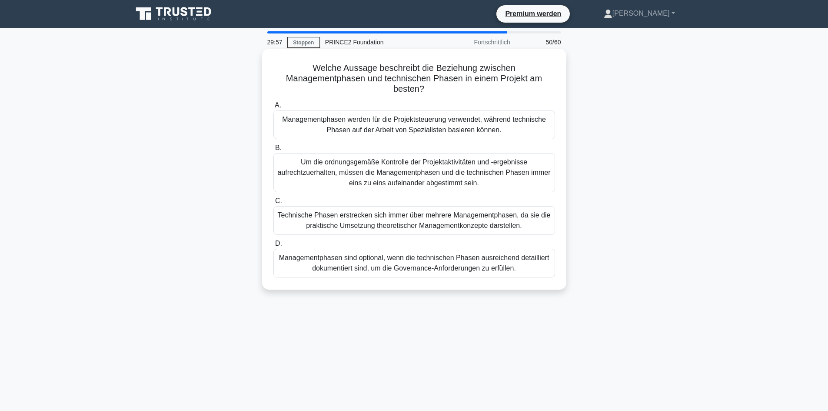
click at [347, 125] on font "Managementphasen werden für die Projektsteuerung verwendet, während technische …" at bounding box center [414, 124] width 274 height 21
click at [273, 108] on input "A. Managementphasen werden für die Projektsteuerung verwendet, während technisc…" at bounding box center [273, 106] width 0 height 6
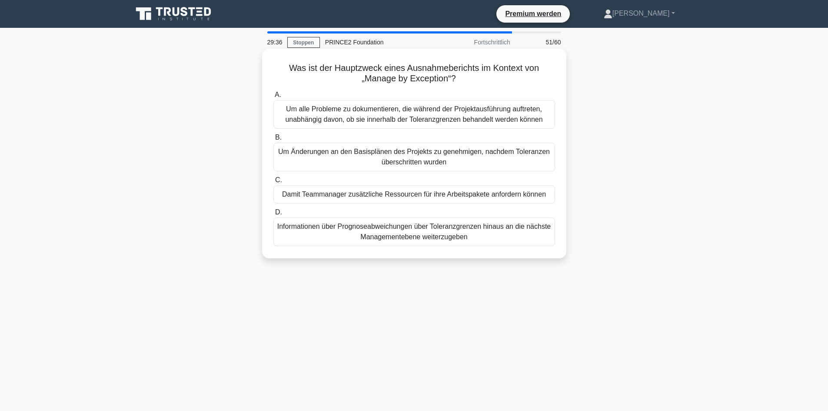
click at [454, 159] on font "Um Änderungen an den Basisplänen des Projekts zu genehmigen, nachdem Toleranzen…" at bounding box center [414, 156] width 274 height 21
click at [273, 140] on input "B. Um Änderungen an den Basisplänen des Projekts zu genehmigen, nachdem Toleran…" at bounding box center [273, 138] width 0 height 6
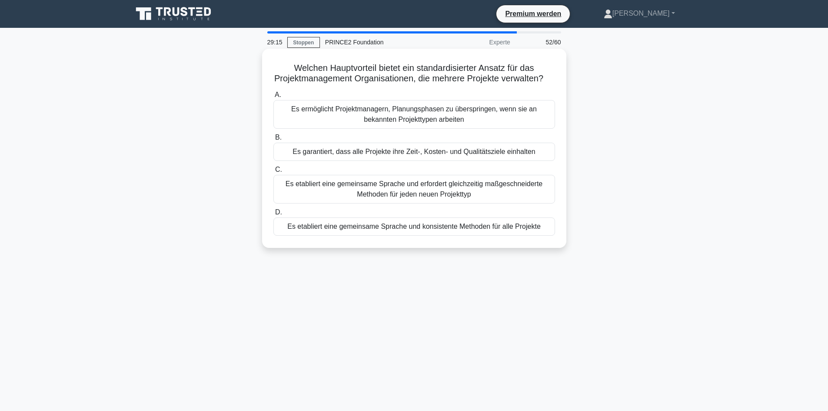
click at [522, 232] on font "Es etabliert eine gemeinsame Sprache und konsistente Methoden für alle Projekte" at bounding box center [413, 226] width 253 height 10
click at [457, 230] on font "Es etabliert eine gemeinsame Sprache und konsistente Methoden für alle Projekte" at bounding box center [413, 225] width 253 height 7
click at [273, 215] on input "D. Es etabliert eine gemeinsame Sprache und konsistente Methoden für alle Proje…" at bounding box center [273, 212] width 0 height 6
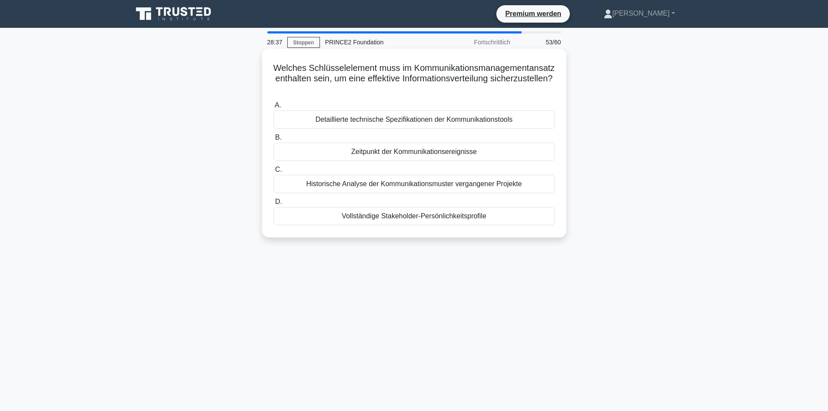
click at [313, 153] on div "Zeitpunkt der Kommunikationsereignisse" at bounding box center [414, 152] width 282 height 18
click at [273, 140] on input "B. Zeitpunkt der Kommunikationsereignisse" at bounding box center [273, 138] width 0 height 6
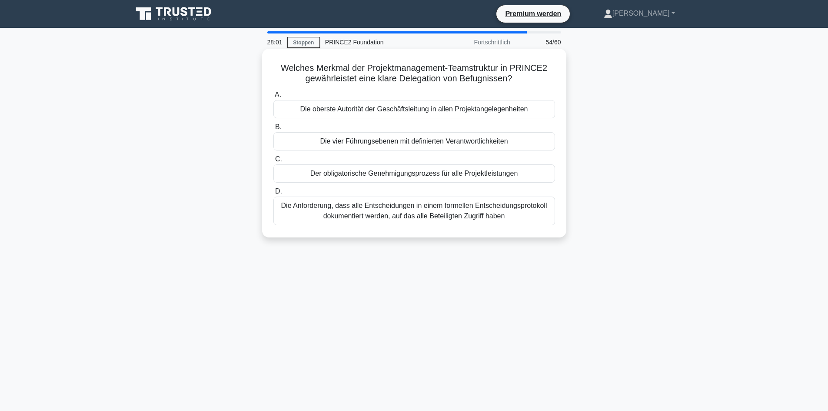
click at [290, 144] on div "Die vier Führungsebenen mit definierten Verantwortlichkeiten" at bounding box center [414, 141] width 282 height 18
click at [273, 130] on input "B. Die vier Führungsebenen mit definierten Verantwortlichkeiten" at bounding box center [273, 127] width 0 height 6
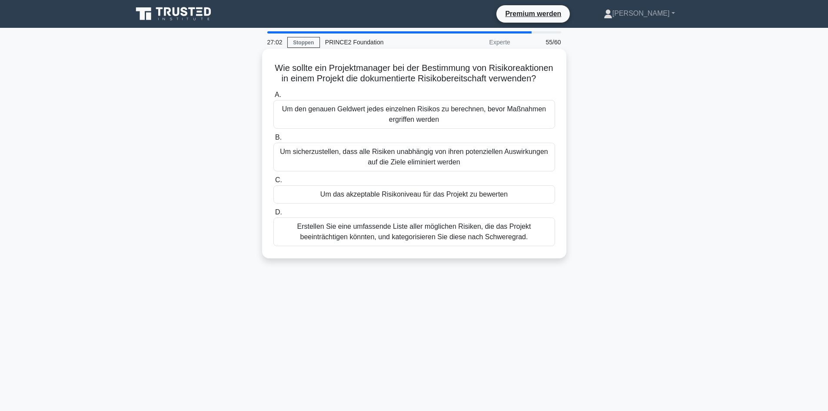
click at [296, 203] on div "Um das akzeptable Risikoniveau für das Projekt zu bewerten" at bounding box center [414, 194] width 282 height 18
click at [273, 183] on input "C. Um das akzeptable Risikoniveau für das Projekt zu bewerten" at bounding box center [273, 180] width 0 height 6
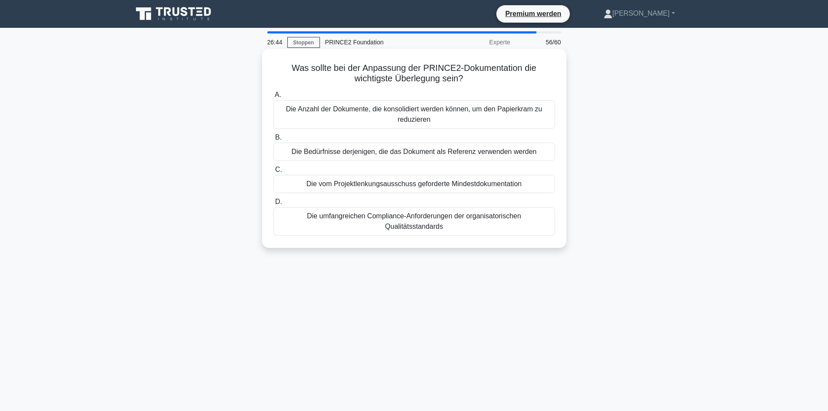
click at [394, 153] on font "Die Bedürfnisse derjenigen, die das Dokument als Referenz verwenden werden" at bounding box center [414, 151] width 245 height 7
click at [273, 140] on input "B. Die Bedürfnisse derjenigen, die das Dokument als Referenz verwenden werden" at bounding box center [273, 138] width 0 height 6
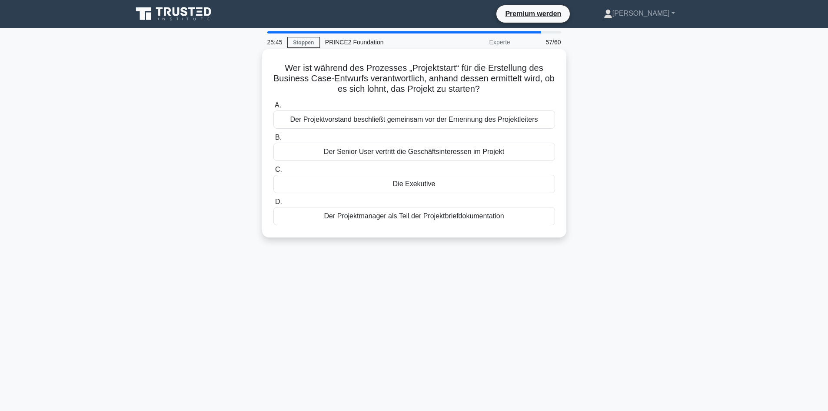
click at [342, 154] on font "Der Senior User vertritt die Geschäftsinteressen im Projekt" at bounding box center [414, 151] width 180 height 7
click at [273, 140] on input "B. Der Senior User vertritt die Geschäftsinteressen im Projekt" at bounding box center [273, 138] width 0 height 6
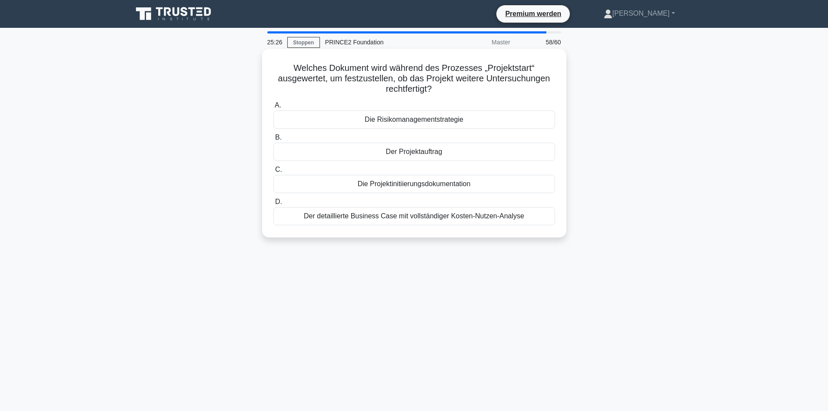
click at [391, 218] on font "Der detaillierte Business Case mit vollständiger Kosten-Nutzen-Analyse" at bounding box center [414, 215] width 220 height 7
click at [273, 205] on input "D. Der detaillierte Business Case mit vollständiger Kosten-Nutzen-Analyse" at bounding box center [273, 202] width 0 height 6
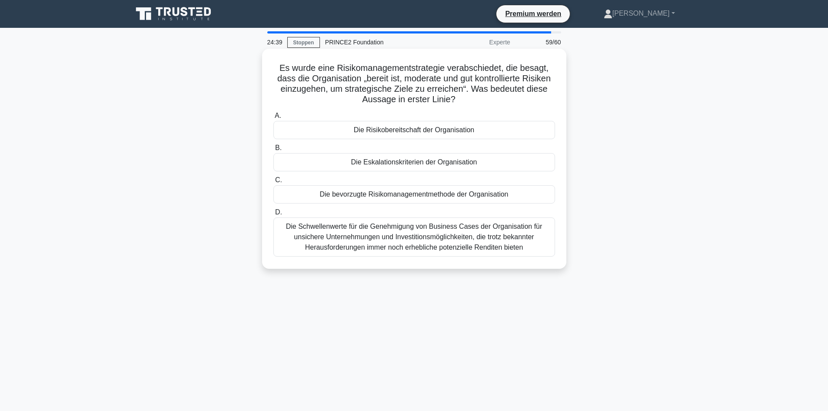
click at [387, 128] on font "Die Risikobereitschaft der Organisation" at bounding box center [414, 129] width 120 height 7
click at [273, 119] on input "A. Die Risikobereitschaft der Organisation" at bounding box center [273, 116] width 0 height 6
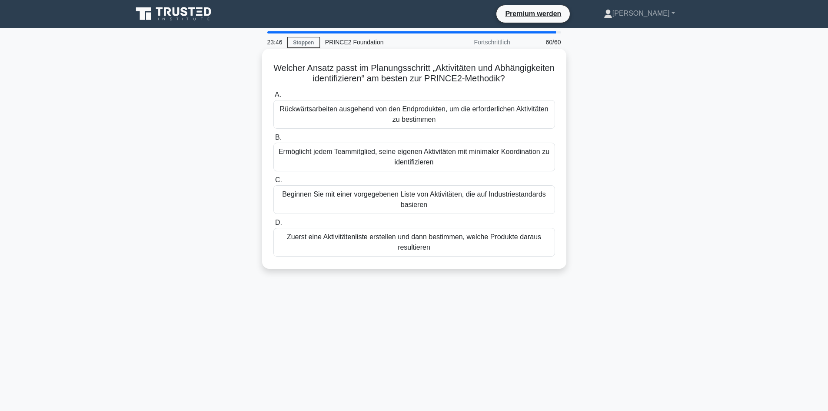
click at [308, 115] on font "Rückwärtsarbeiten ausgehend von den Endprodukten, um die erforderlichen Aktivit…" at bounding box center [414, 114] width 274 height 21
click at [273, 98] on input "A. Rückwärtsarbeiten ausgehend von den Endprodukten, um die erforderlichen Akti…" at bounding box center [273, 95] width 0 height 6
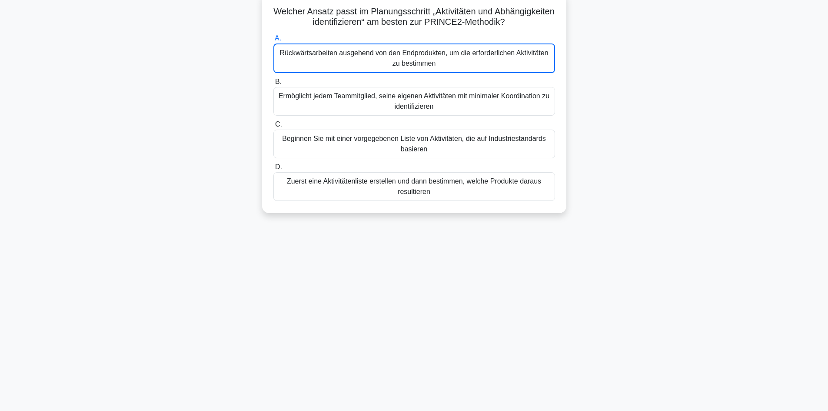
scroll to position [15, 0]
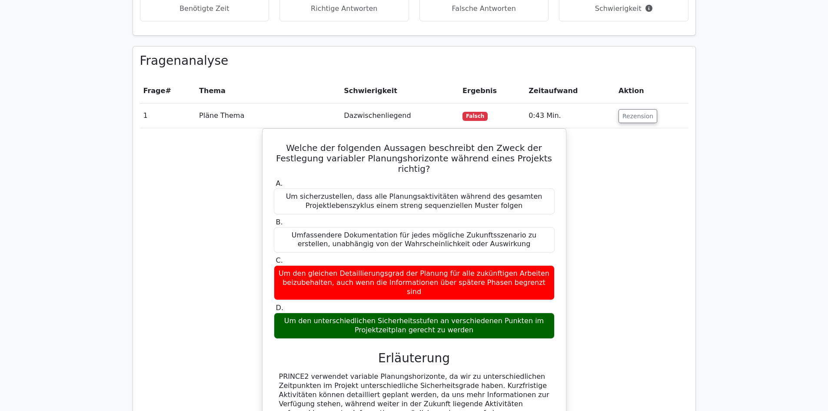
scroll to position [739, 0]
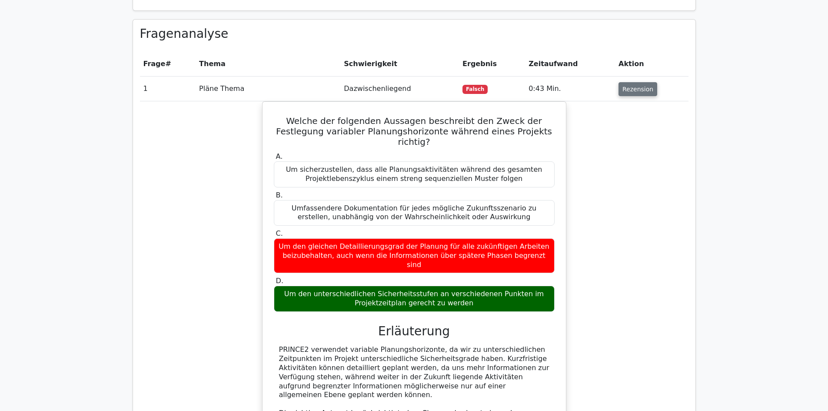
click at [629, 86] on font "Rezension" at bounding box center [637, 89] width 31 height 7
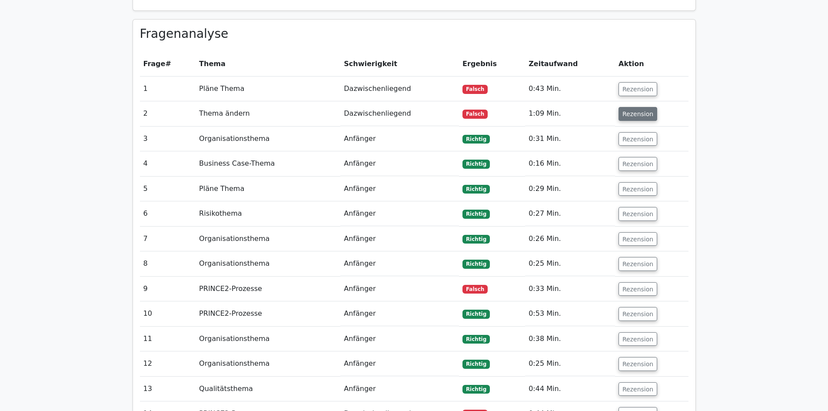
click at [633, 110] on font "Rezension" at bounding box center [637, 113] width 31 height 7
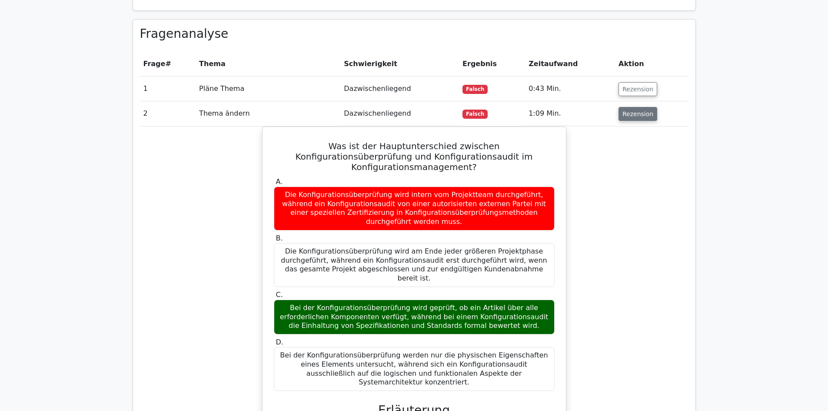
click at [633, 110] on font "Rezension" at bounding box center [637, 113] width 31 height 7
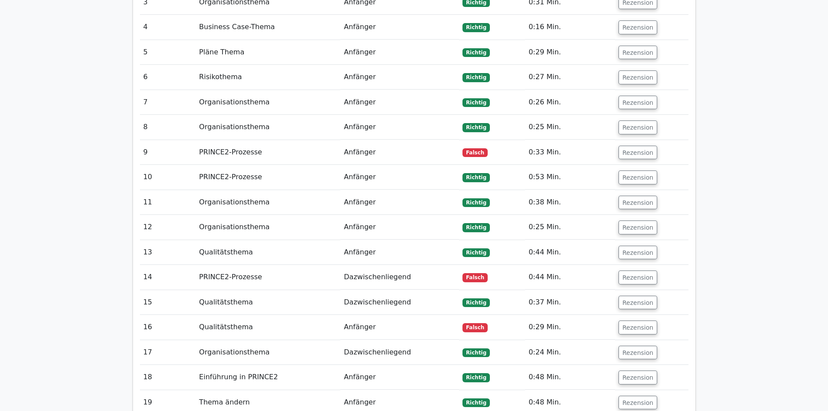
scroll to position [912, 0]
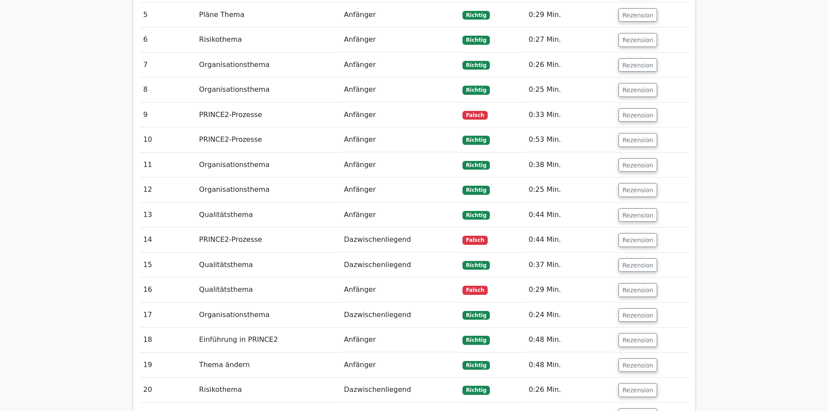
click at [633, 111] on font "Rezension" at bounding box center [637, 114] width 31 height 7
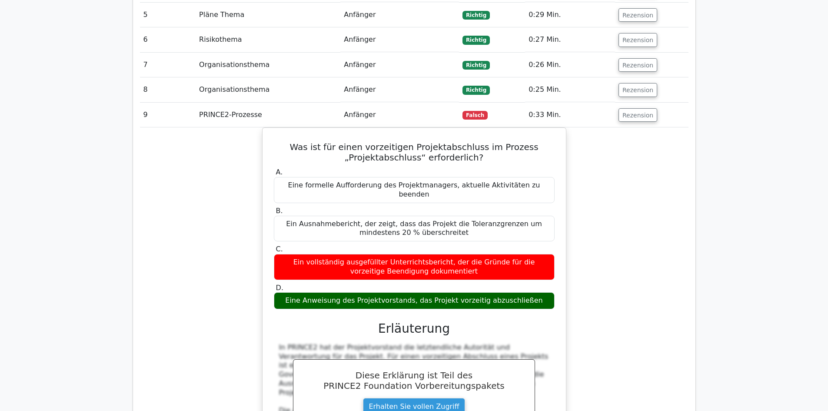
click at [633, 111] on font "Rezension" at bounding box center [637, 114] width 31 height 7
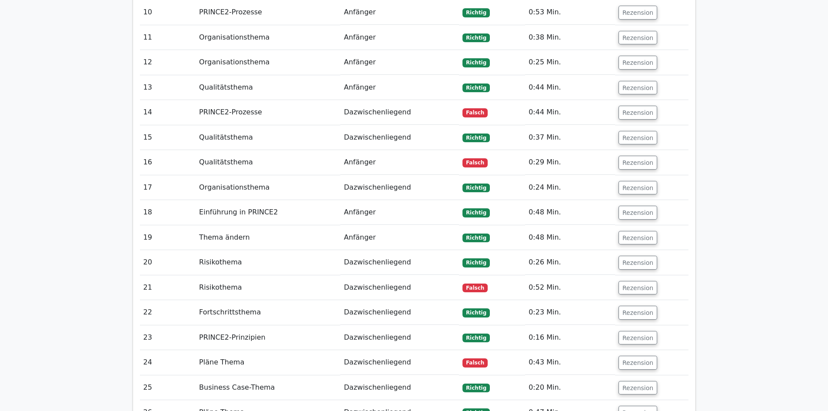
scroll to position [1043, 0]
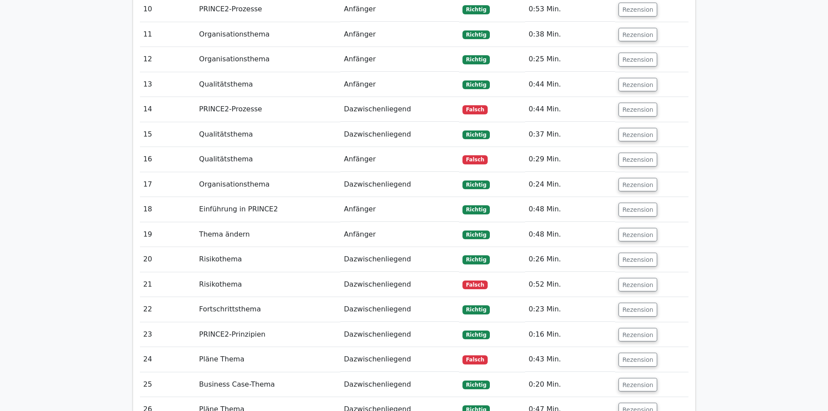
click at [633, 106] on button "Rezension" at bounding box center [637, 110] width 39 height 14
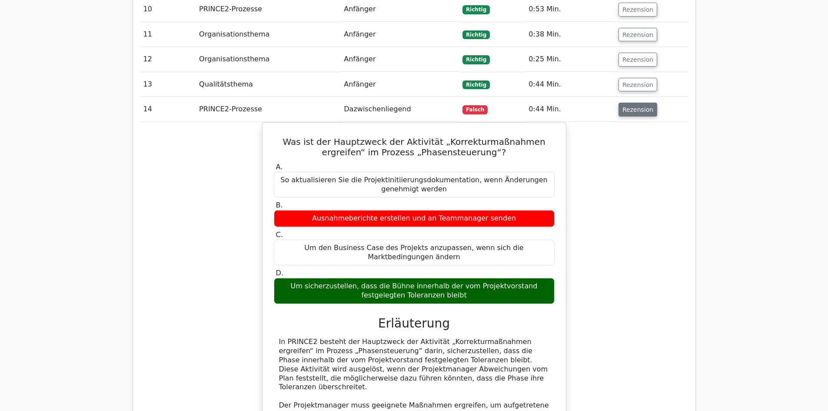
click at [637, 106] on font "Rezension" at bounding box center [637, 109] width 31 height 7
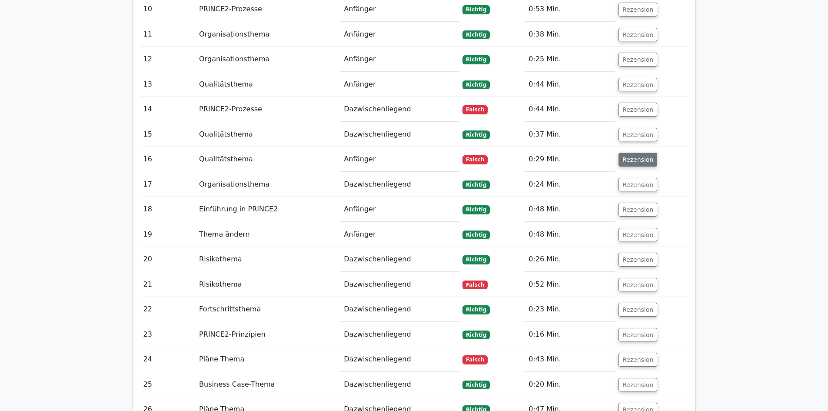
click at [639, 156] on font "Rezension" at bounding box center [637, 159] width 31 height 7
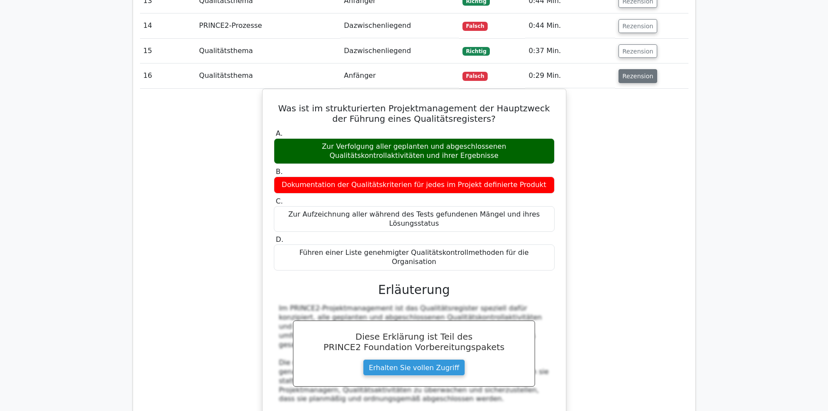
scroll to position [1130, 0]
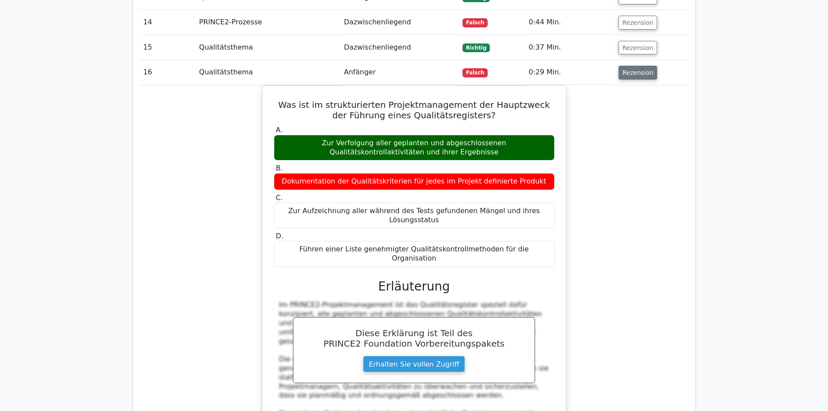
click at [639, 69] on font "Rezension" at bounding box center [637, 72] width 31 height 7
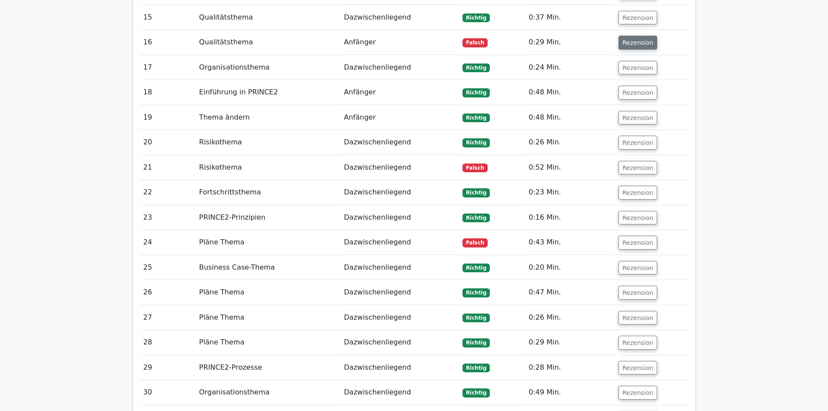
scroll to position [1217, 0]
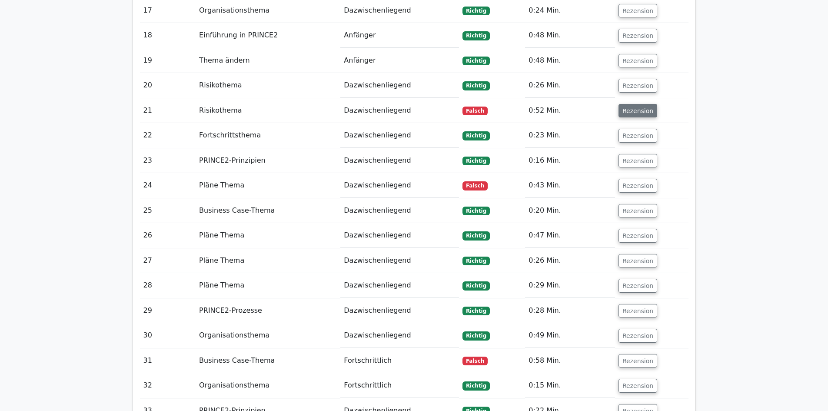
click at [631, 107] on font "Rezension" at bounding box center [637, 110] width 31 height 7
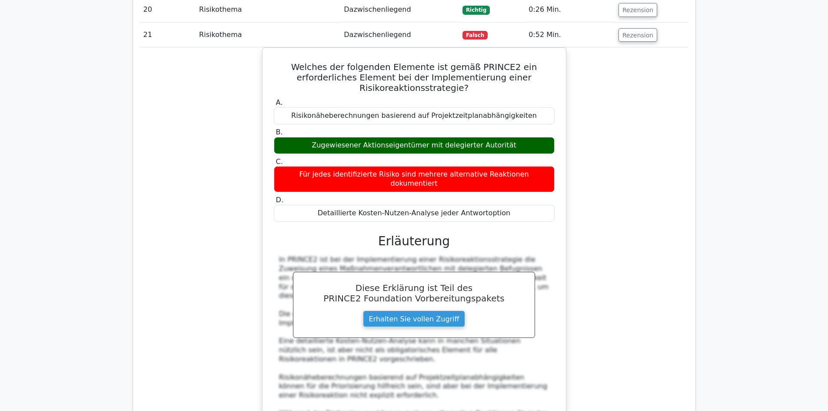
scroll to position [1303, 0]
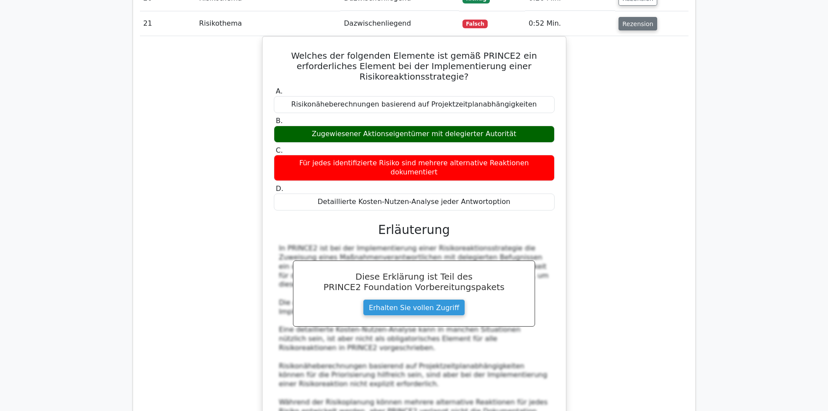
click at [635, 20] on font "Rezension" at bounding box center [637, 23] width 31 height 7
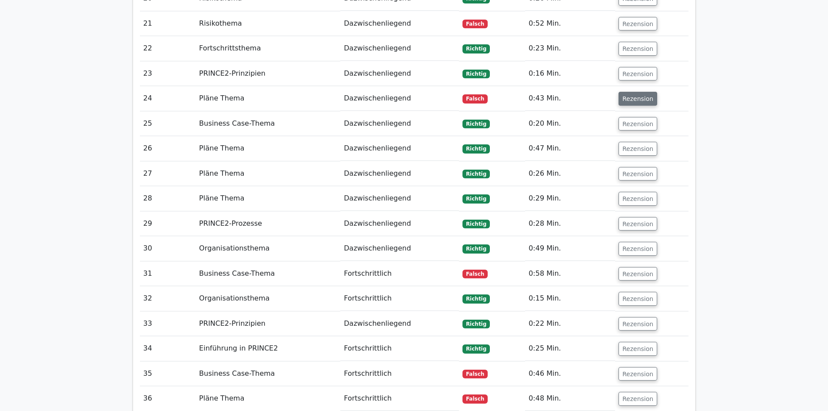
click at [639, 95] on font "Rezension" at bounding box center [637, 98] width 31 height 7
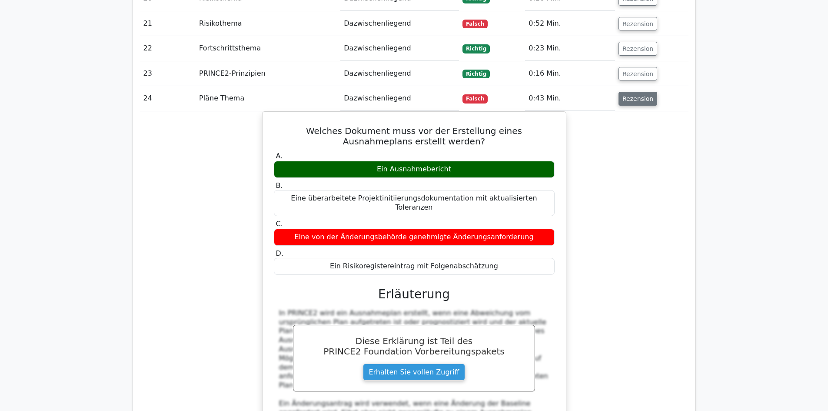
click at [636, 95] on font "Rezension" at bounding box center [637, 98] width 31 height 7
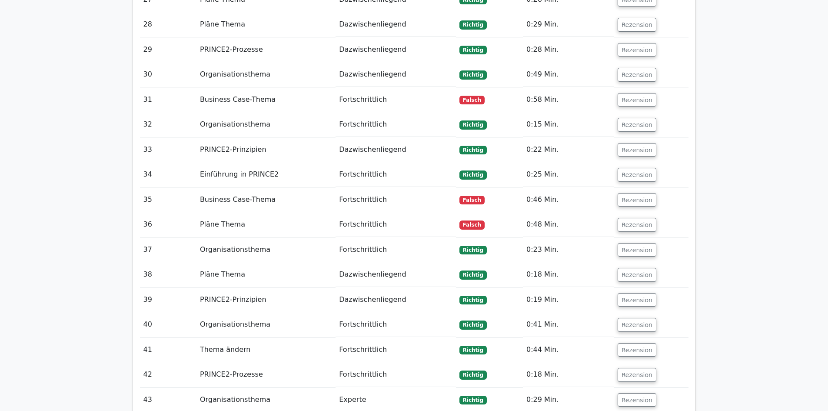
scroll to position [1521, 0]
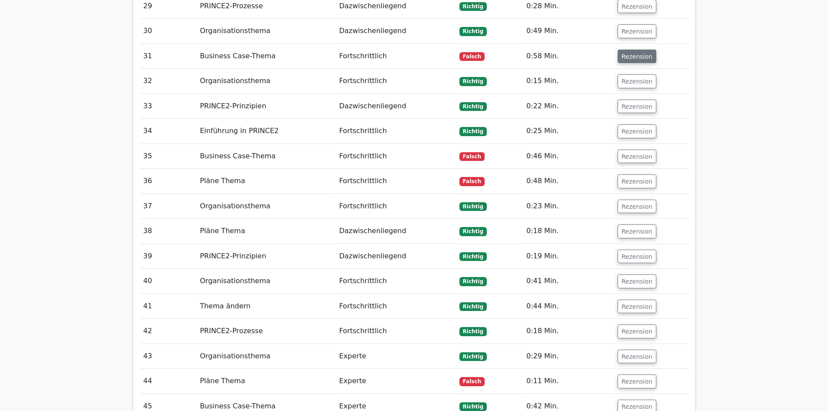
click at [629, 53] on font "Rezension" at bounding box center [636, 56] width 31 height 7
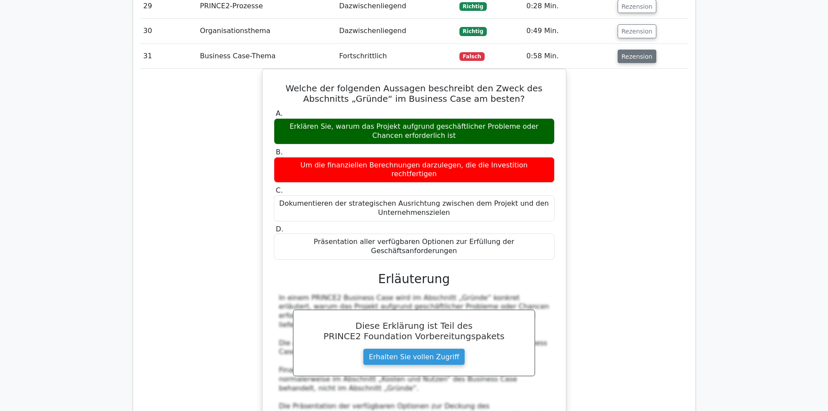
click at [635, 53] on font "Rezension" at bounding box center [636, 56] width 31 height 7
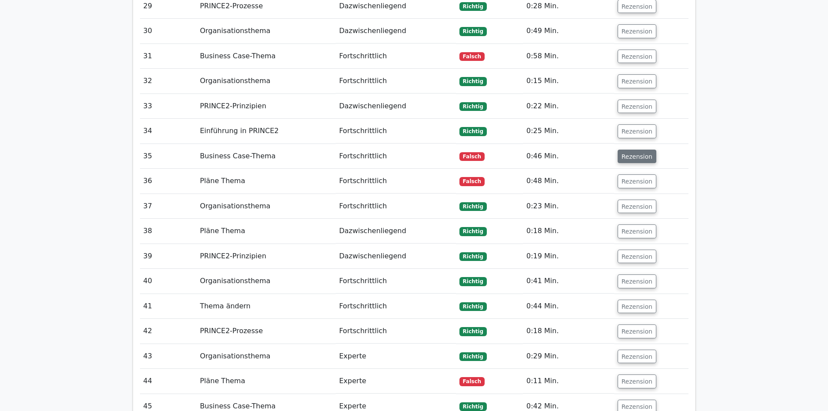
click at [631, 153] on font "Rezension" at bounding box center [636, 156] width 31 height 7
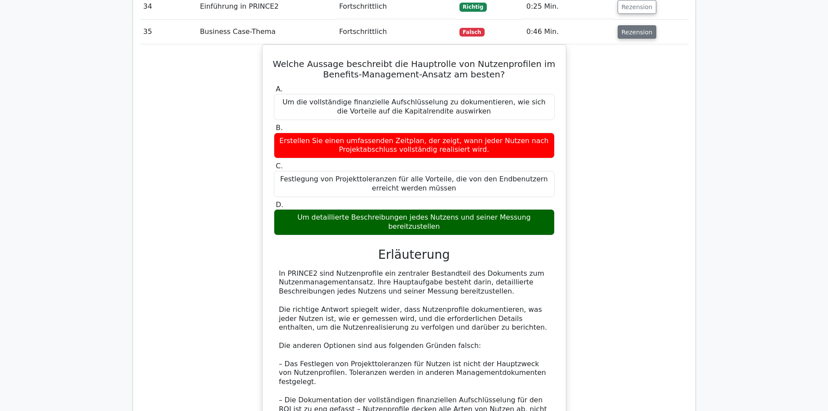
scroll to position [1651, 0]
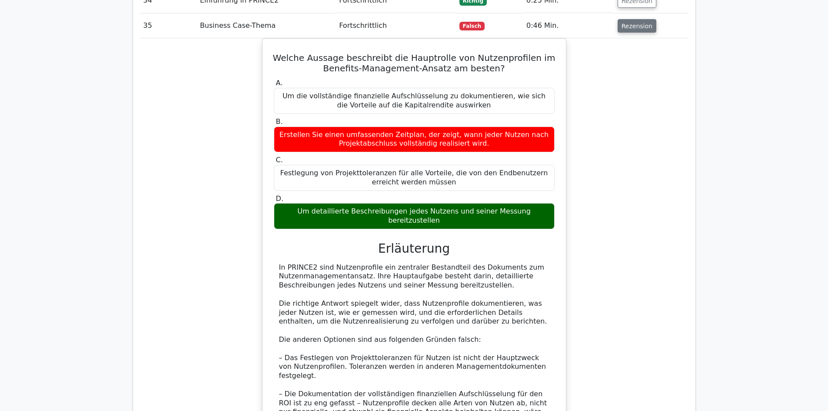
click at [640, 22] on font "Rezension" at bounding box center [636, 25] width 31 height 7
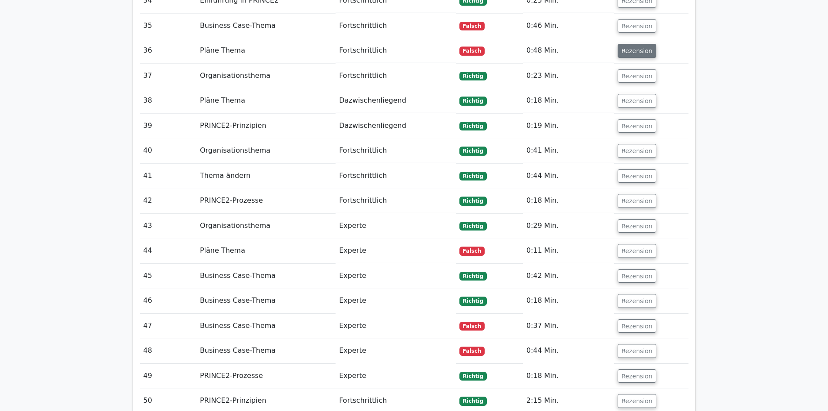
click at [633, 47] on font "Rezension" at bounding box center [636, 50] width 31 height 7
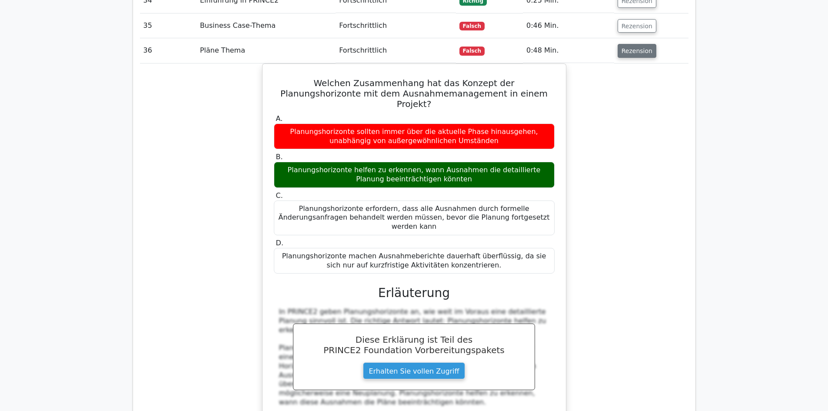
click at [630, 47] on font "Rezension" at bounding box center [636, 50] width 31 height 7
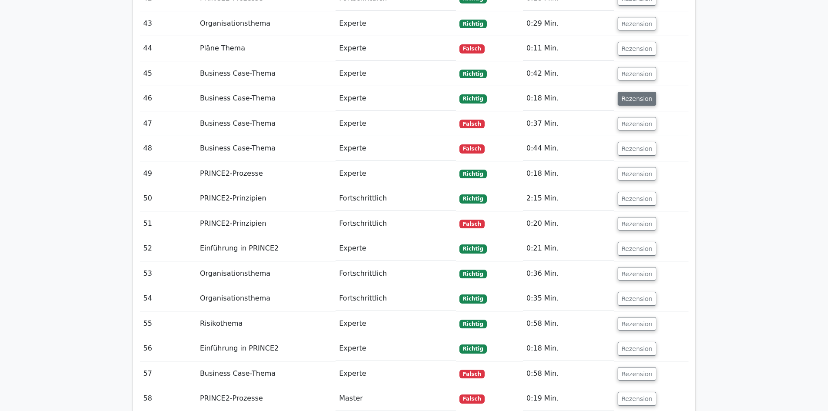
scroll to position [1868, 0]
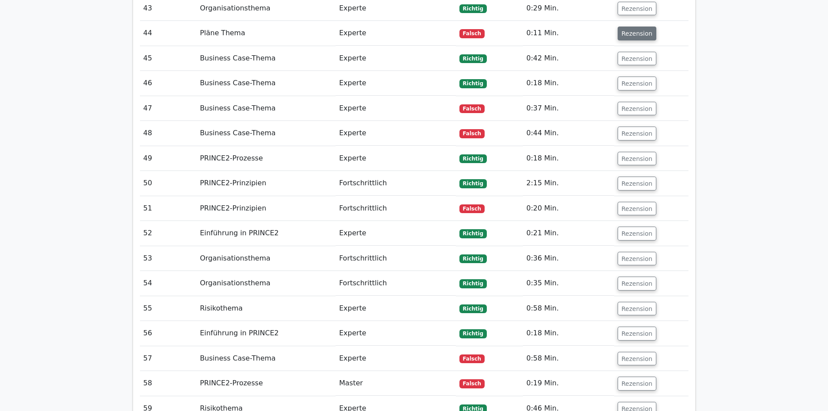
click at [627, 30] on font "Rezension" at bounding box center [636, 33] width 31 height 7
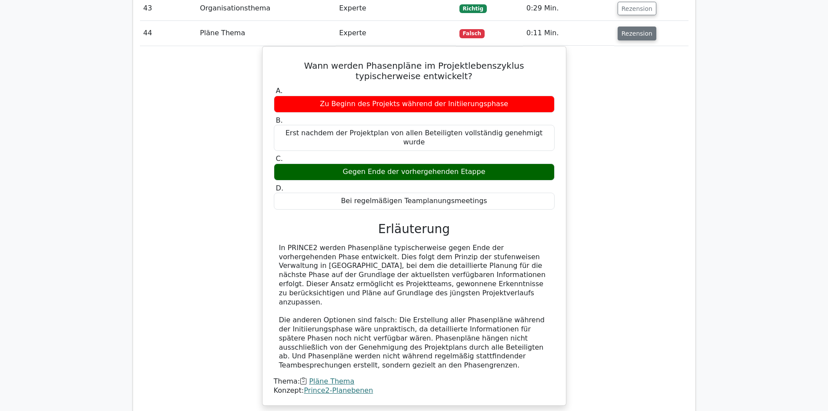
click at [638, 30] on font "Rezension" at bounding box center [636, 33] width 31 height 7
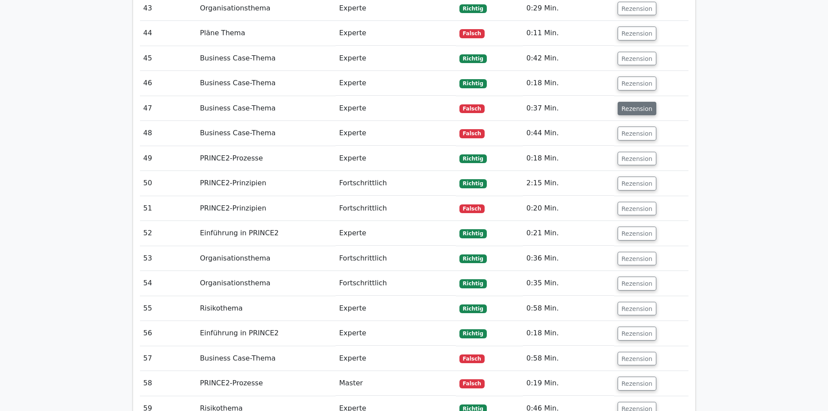
click at [624, 105] on font "Rezension" at bounding box center [636, 108] width 31 height 7
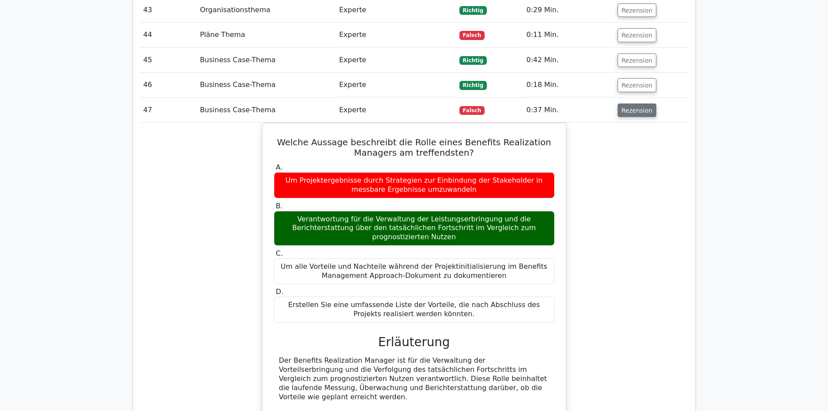
scroll to position [1912, 0]
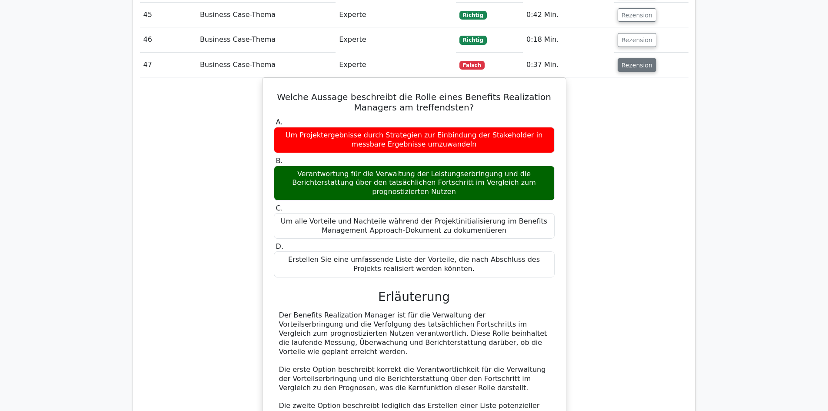
click at [627, 61] on font "Rezension" at bounding box center [636, 64] width 31 height 7
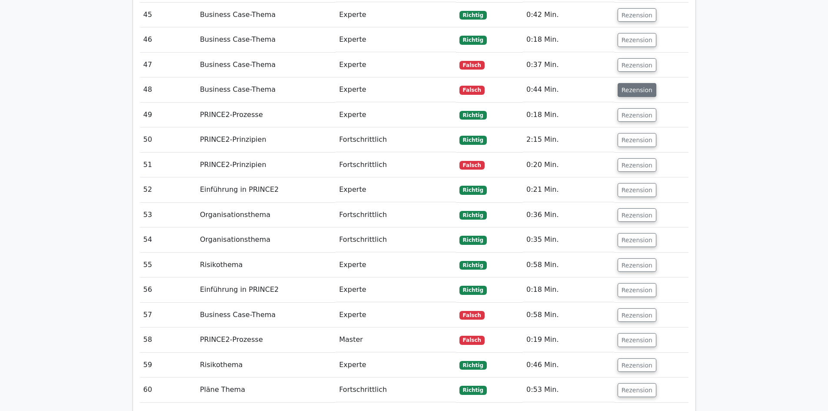
click at [630, 86] on button "Rezension" at bounding box center [636, 90] width 39 height 14
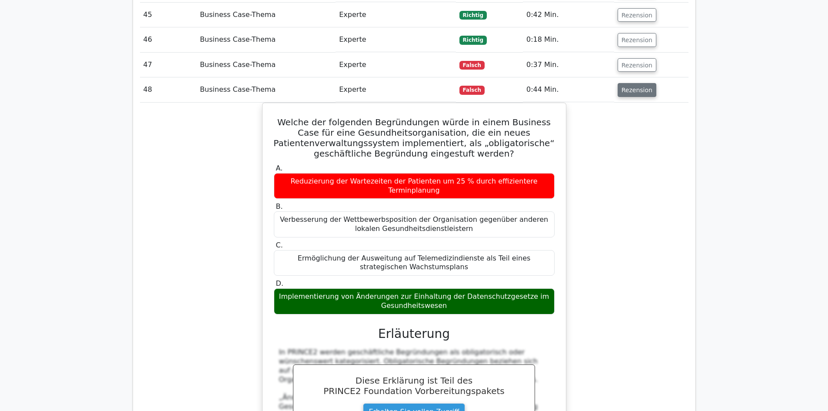
click at [621, 86] on font "Rezension" at bounding box center [636, 89] width 31 height 7
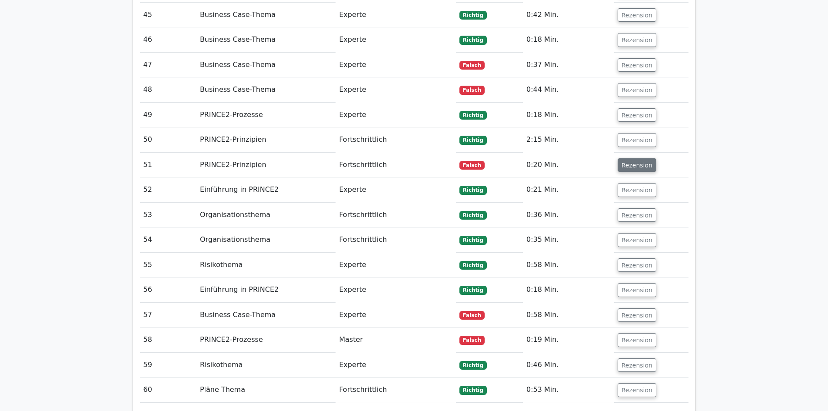
click at [626, 161] on font "Rezension" at bounding box center [636, 164] width 31 height 7
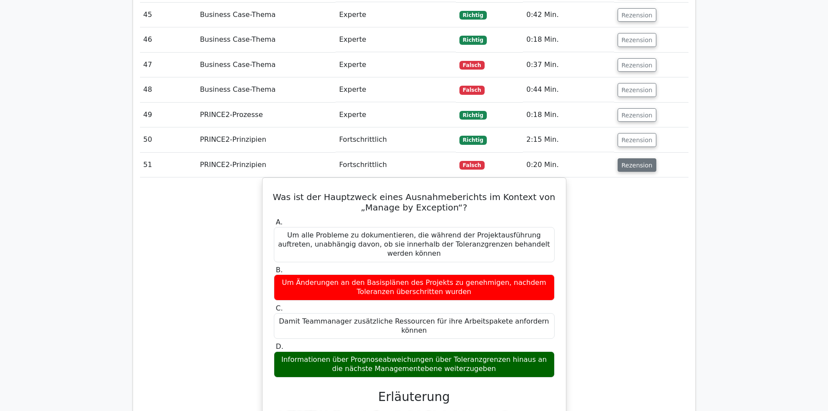
scroll to position [1955, 0]
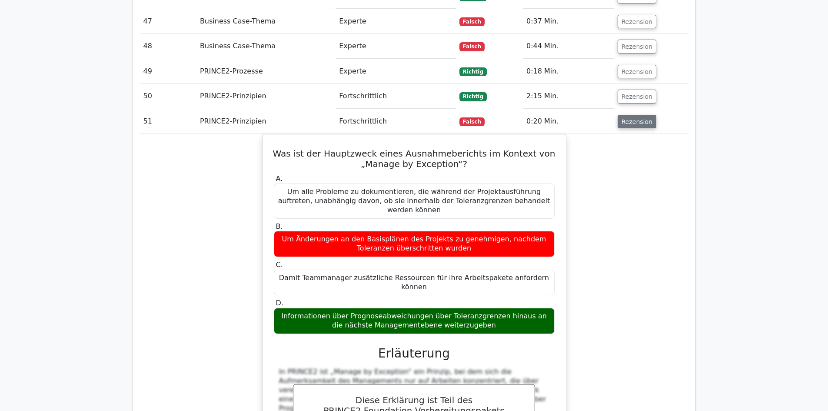
click at [630, 118] on font "Rezension" at bounding box center [636, 121] width 31 height 7
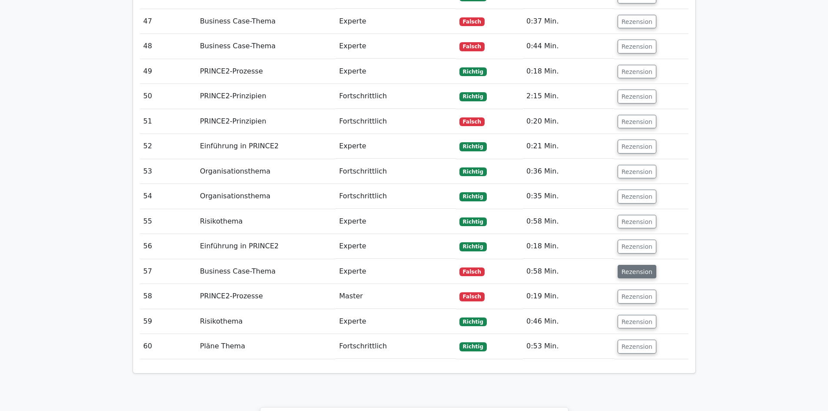
click at [630, 268] on font "Rezension" at bounding box center [636, 271] width 31 height 7
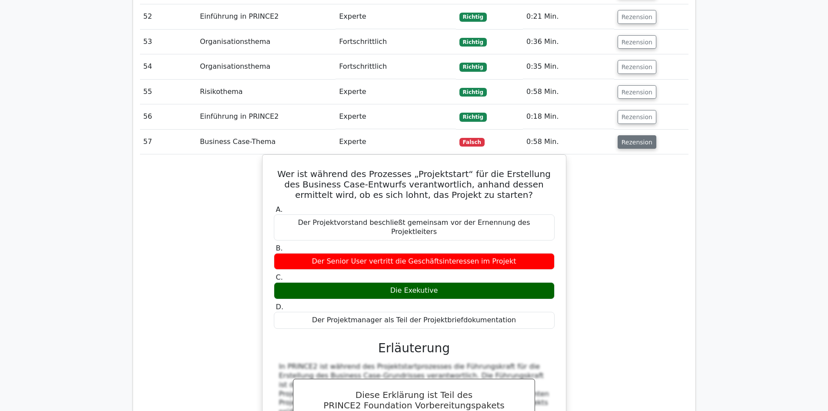
scroll to position [2086, 0]
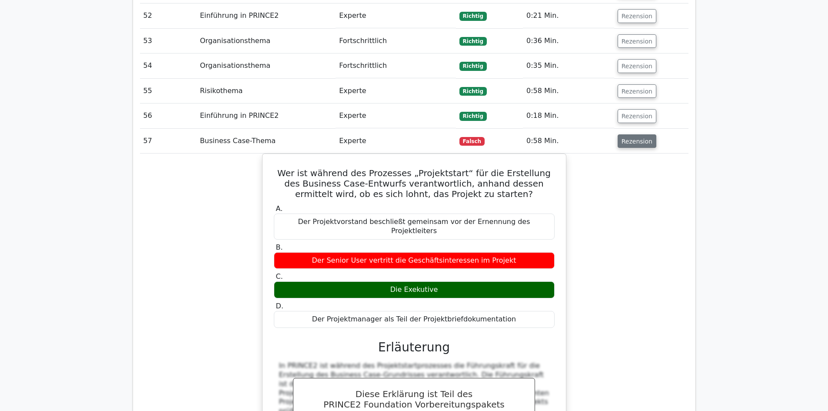
click at [630, 137] on font "Rezension" at bounding box center [636, 140] width 31 height 7
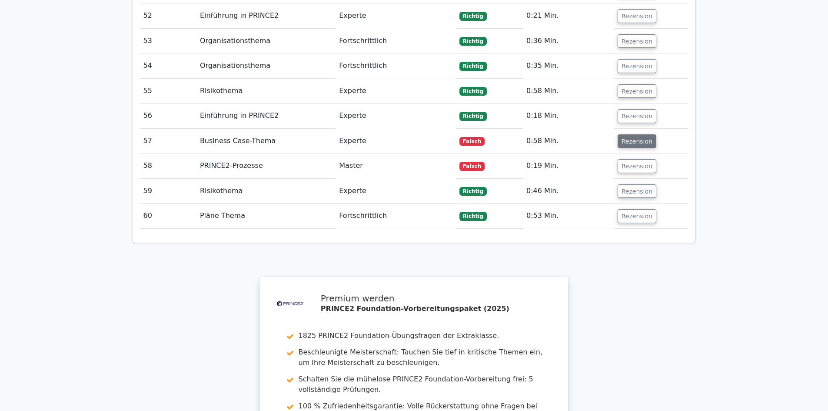
click at [632, 137] on font "Rezension" at bounding box center [636, 140] width 31 height 7
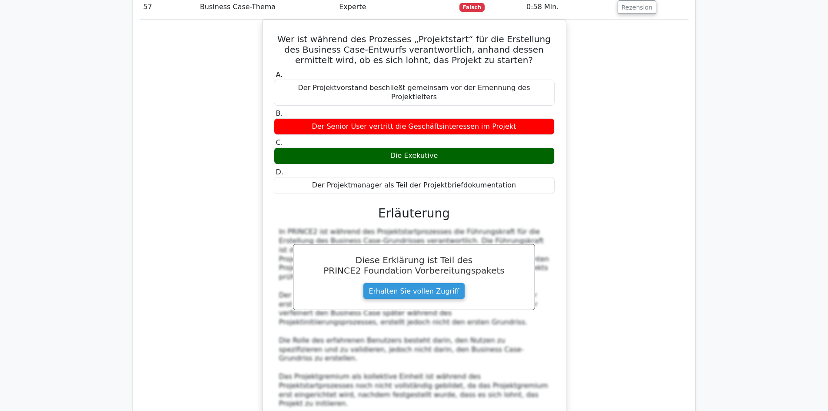
scroll to position [2129, 0]
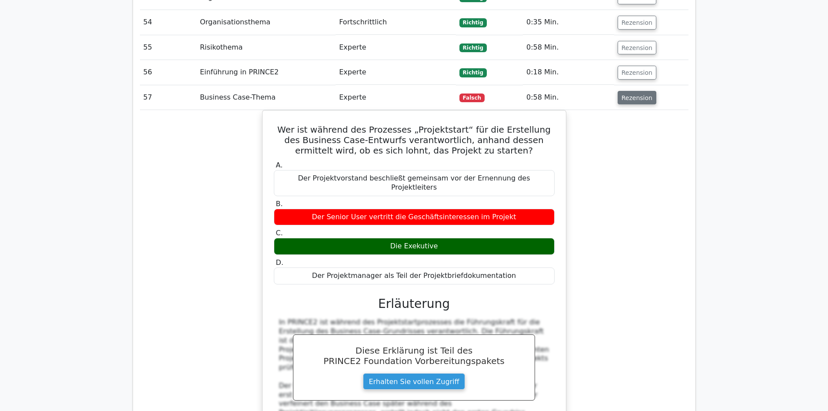
click at [635, 94] on font "Rezension" at bounding box center [636, 97] width 31 height 7
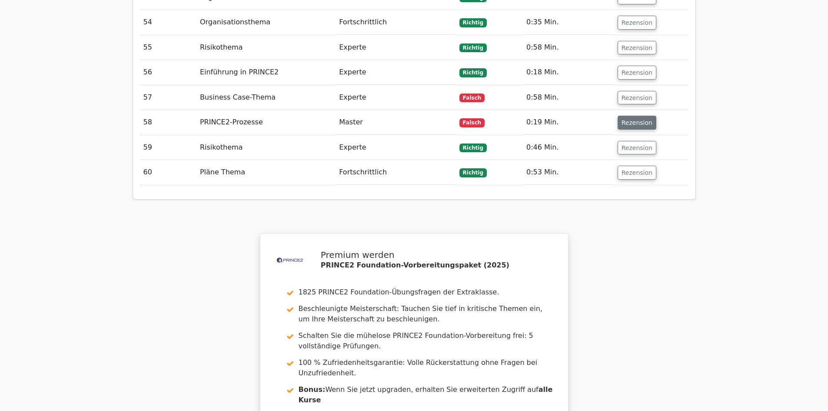
click at [633, 119] on font "Rezension" at bounding box center [636, 122] width 31 height 7
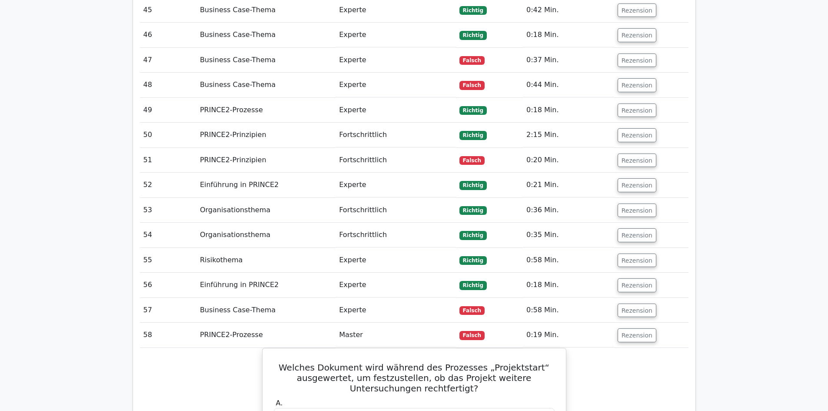
scroll to position [1912, 0]
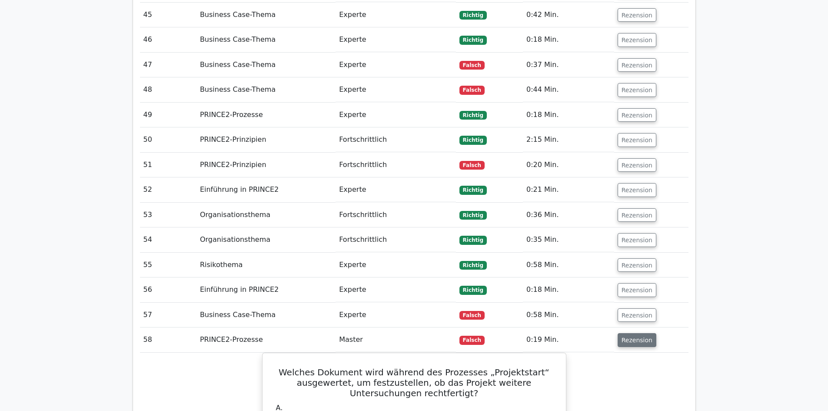
click at [631, 336] on font "Rezension" at bounding box center [636, 339] width 31 height 7
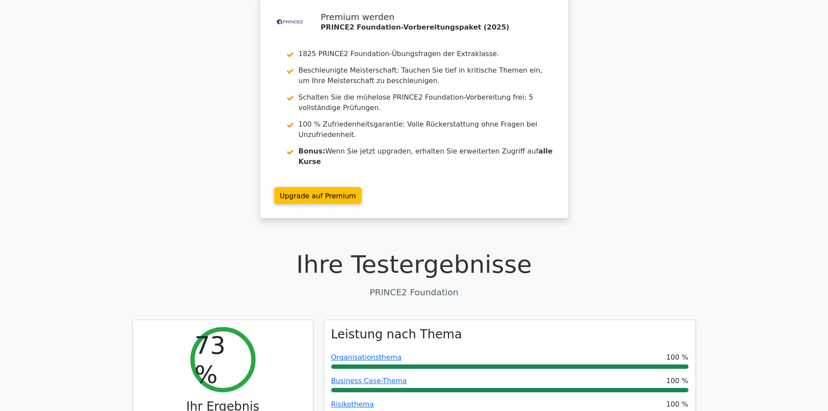
scroll to position [0, 0]
